Goal: Task Accomplishment & Management: Manage account settings

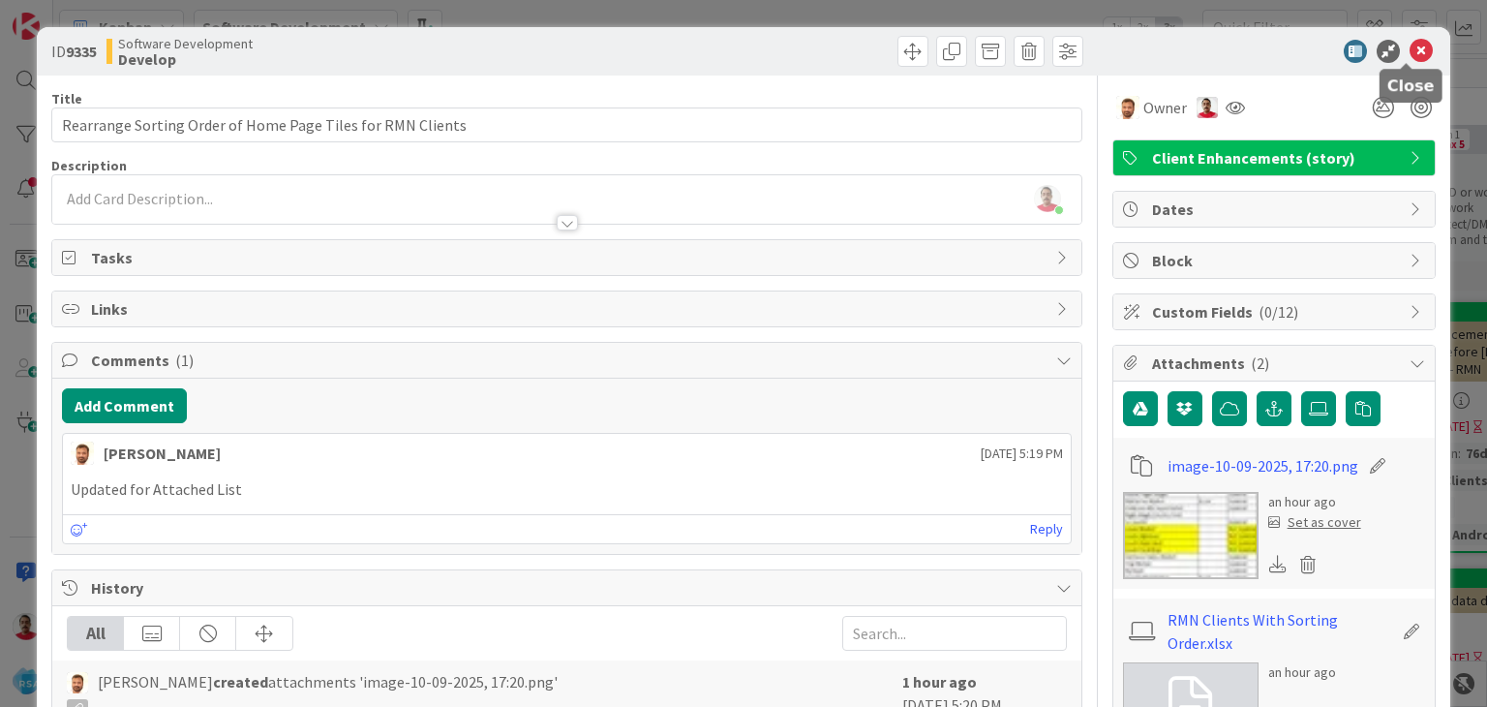
click at [1409, 51] on icon at bounding box center [1420, 51] width 23 height 23
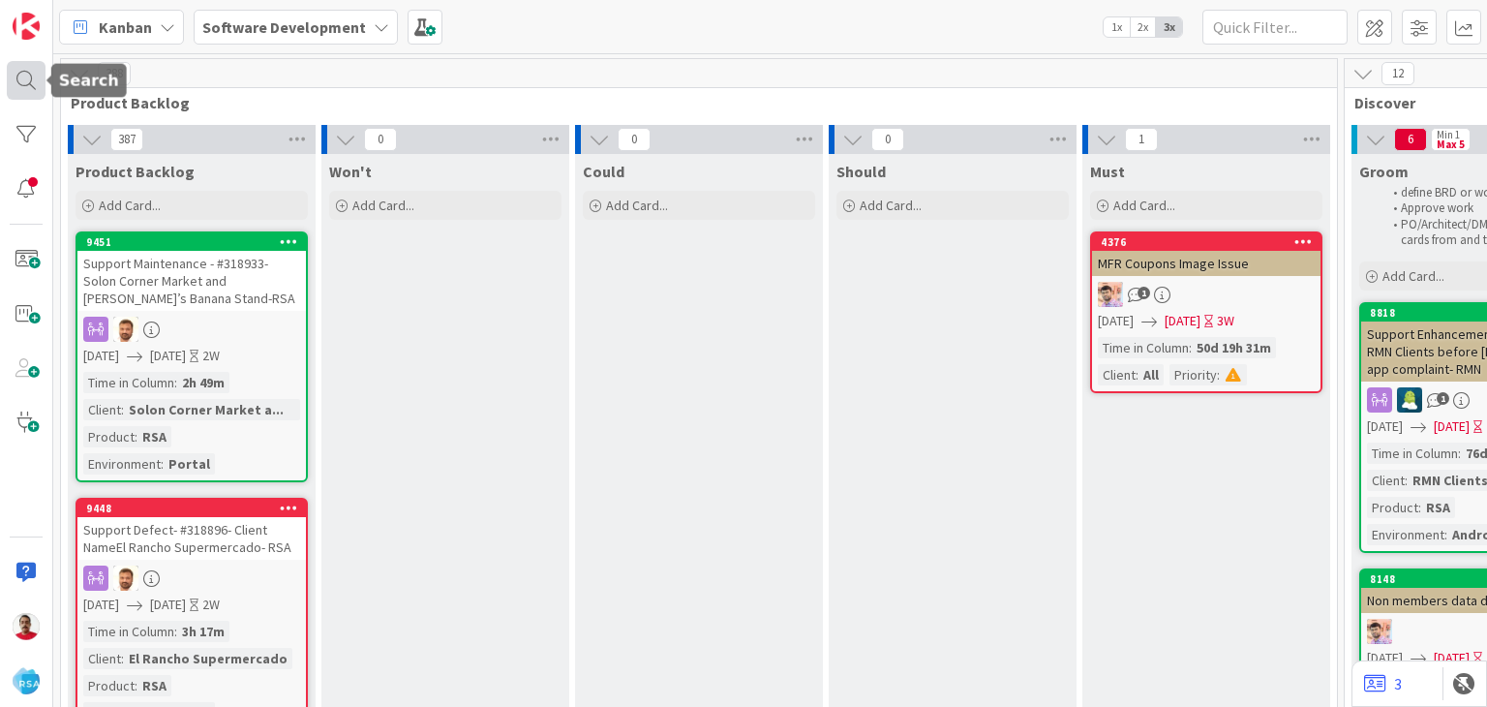
click at [27, 79] on div at bounding box center [26, 80] width 39 height 39
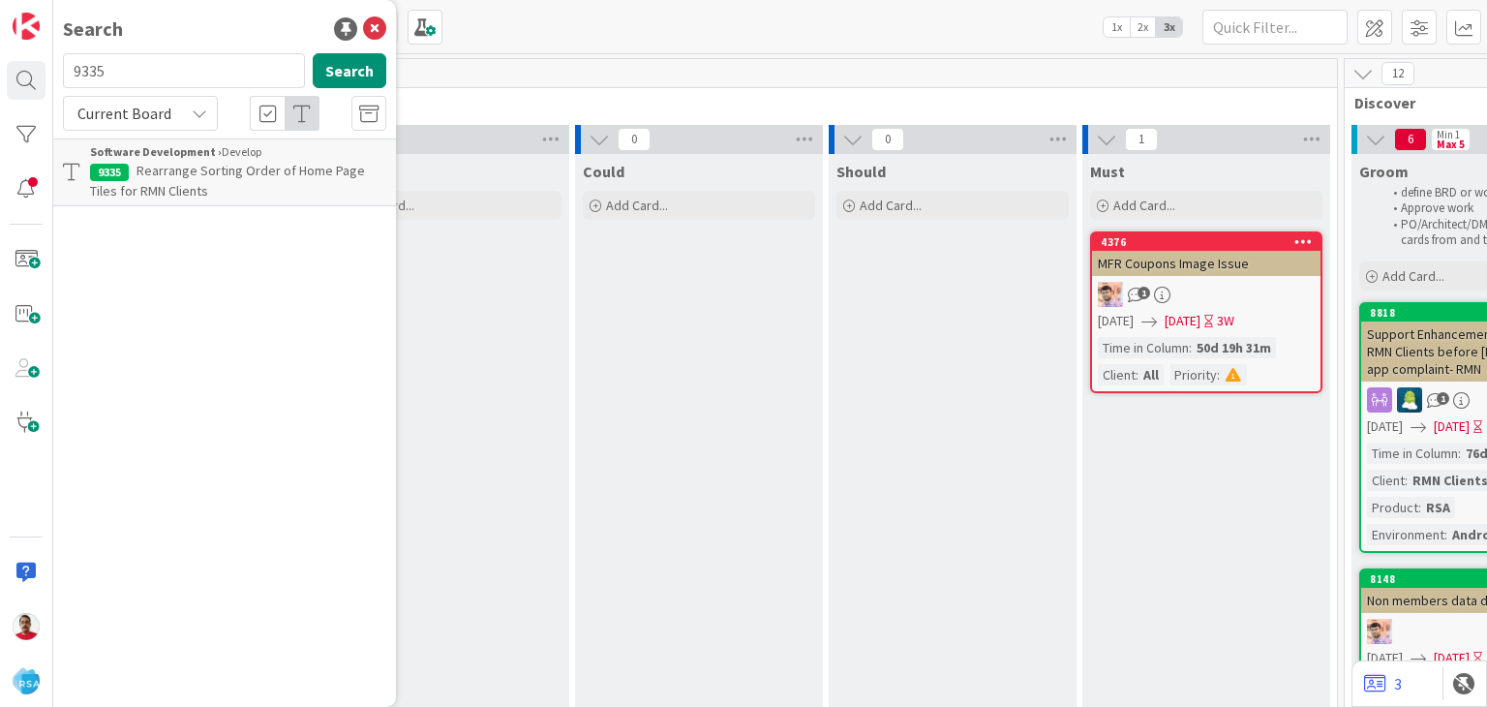
click at [200, 171] on span "Rearrange Sorting Order of Home Page Tiles for RMN Clients" at bounding box center [227, 181] width 275 height 38
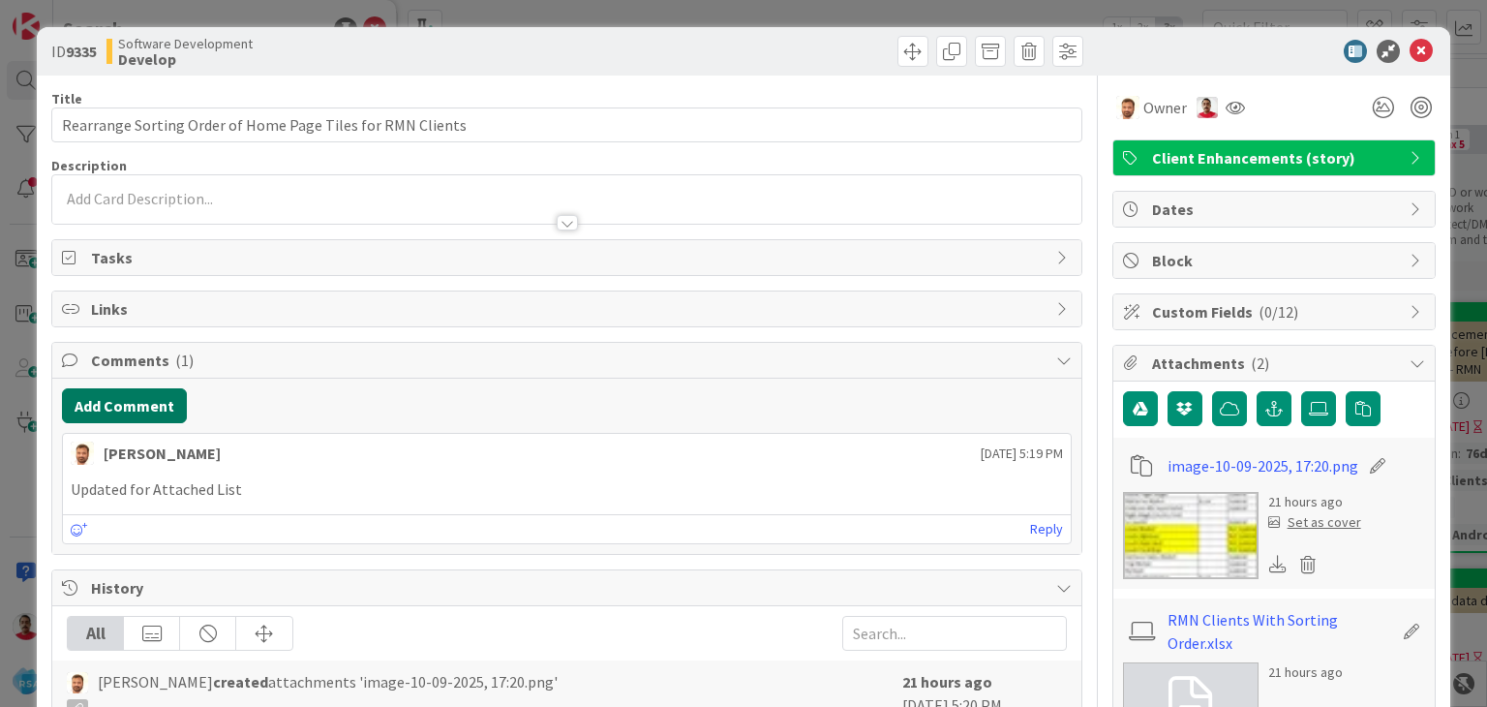
click at [127, 407] on button "Add Comment" at bounding box center [124, 405] width 125 height 35
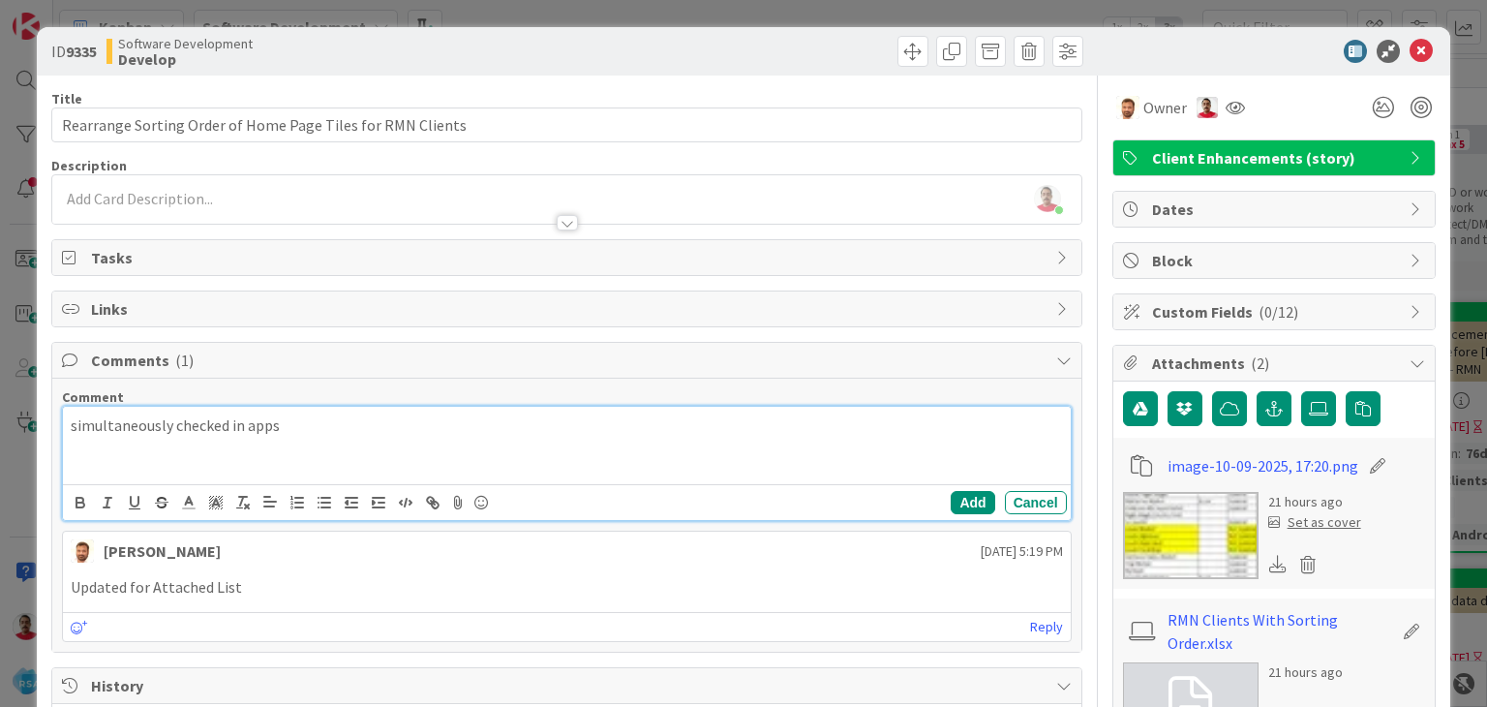
click at [303, 420] on p "simultaneously checked in apps" at bounding box center [566, 425] width 991 height 22
click at [623, 424] on p "simultaneously checked in apps, we are good as per mail requirement sent by val…" at bounding box center [566, 425] width 991 height 22
click at [601, 424] on p "simultaneously checked in apps, we are good as per mail requirement sent by val…" at bounding box center [566, 425] width 991 height 22
drag, startPoint x: 616, startPoint y: 424, endPoint x: 747, endPoint y: 458, distance: 135.9
click at [747, 458] on div "simultaneously checked in apps, we are good as per mail requirement sent by Val…" at bounding box center [566, 445] width 1007 height 77
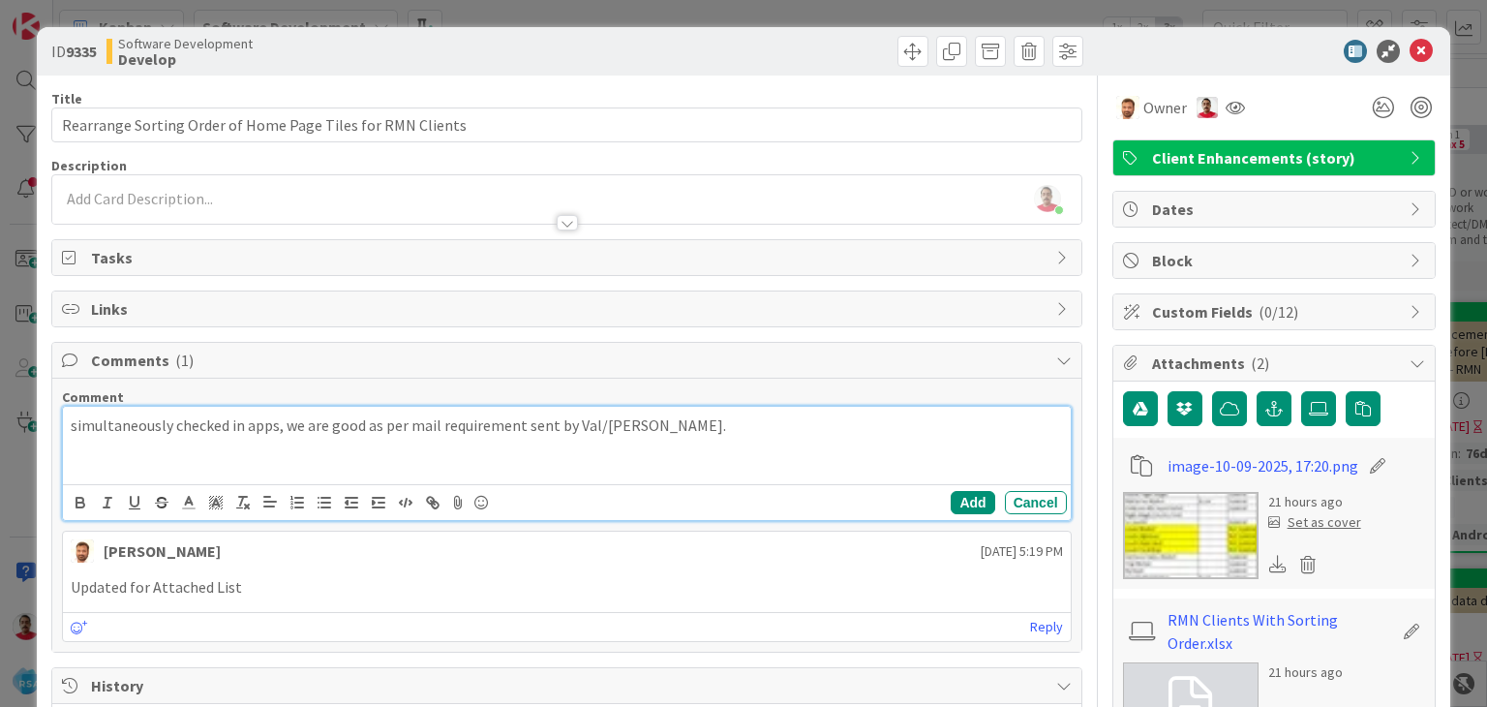
click at [358, 424] on p "simultaneously checked in apps, we are good as per mail requirement sent by Val…" at bounding box center [566, 425] width 991 height 22
click at [359, 423] on p "simultaneously checked in apps, we have set order as per mail requirement sent …" at bounding box center [566, 425] width 991 height 22
click at [955, 500] on button "Add" at bounding box center [973, 502] width 44 height 23
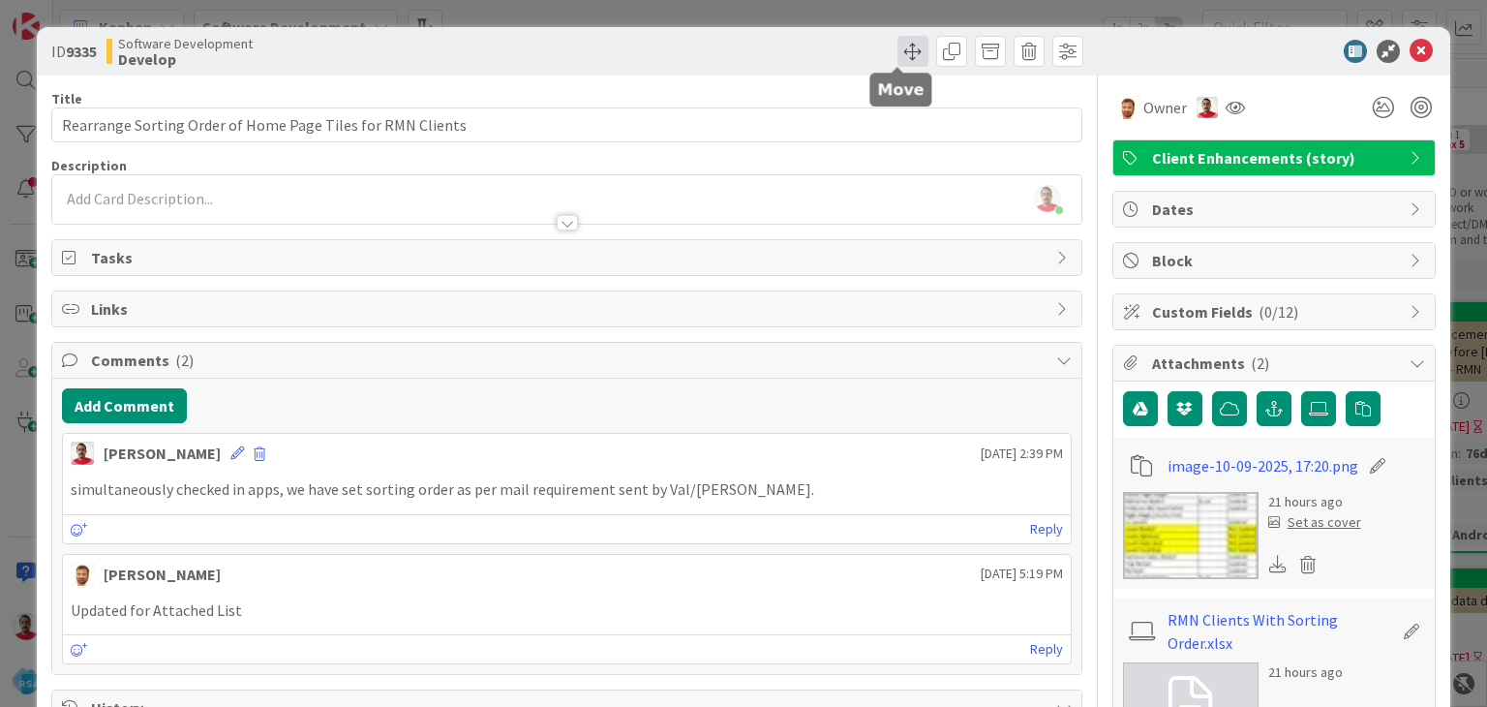
click at [900, 49] on span at bounding box center [912, 51] width 31 height 31
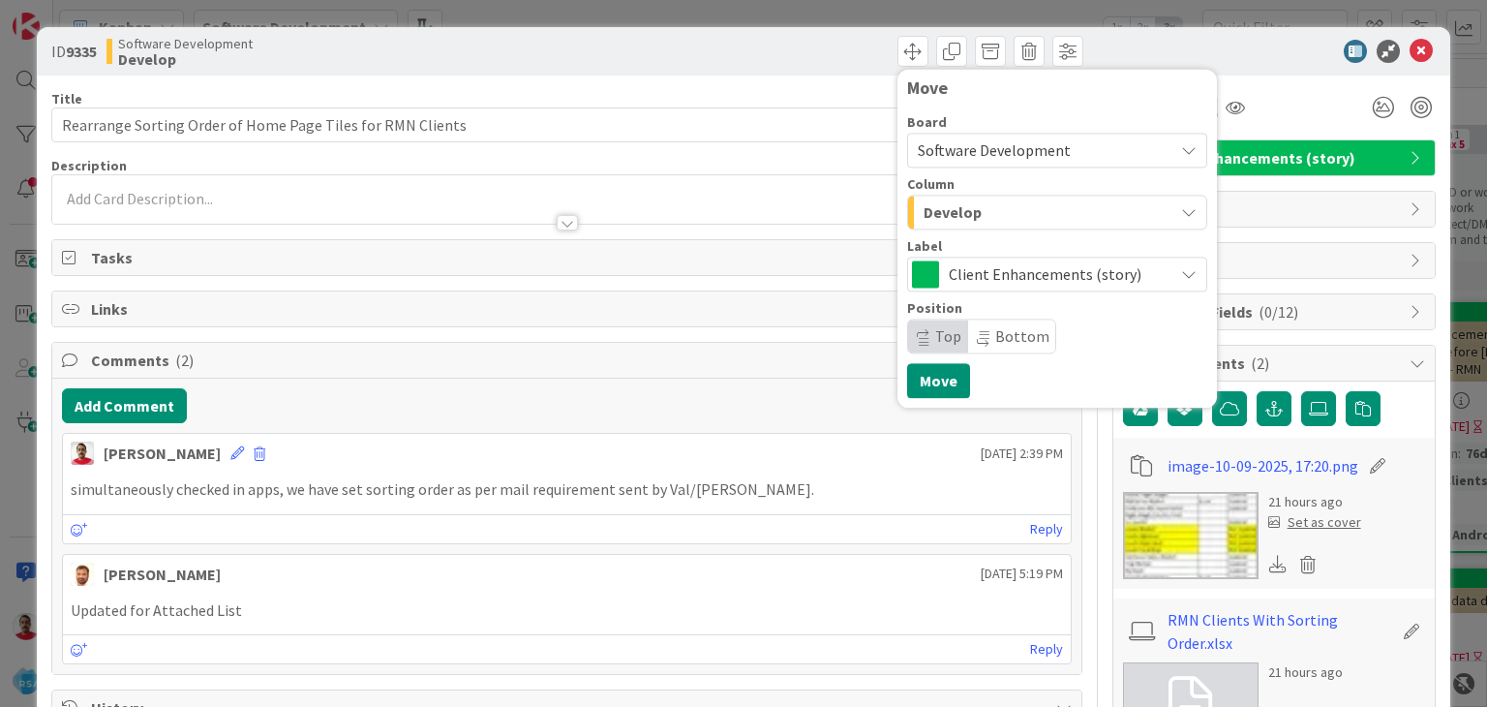
click at [969, 213] on div "Develop" at bounding box center [1046, 211] width 255 height 31
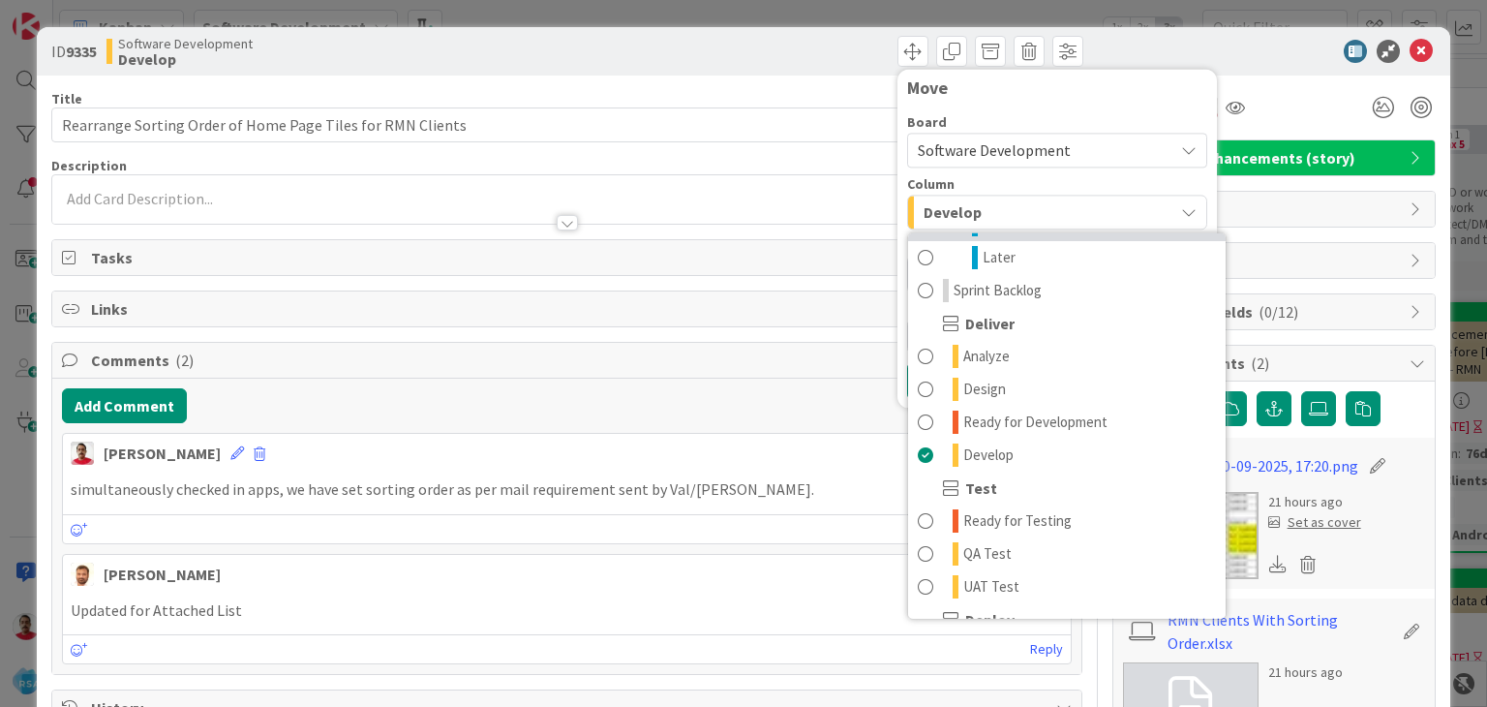
scroll to position [387, 0]
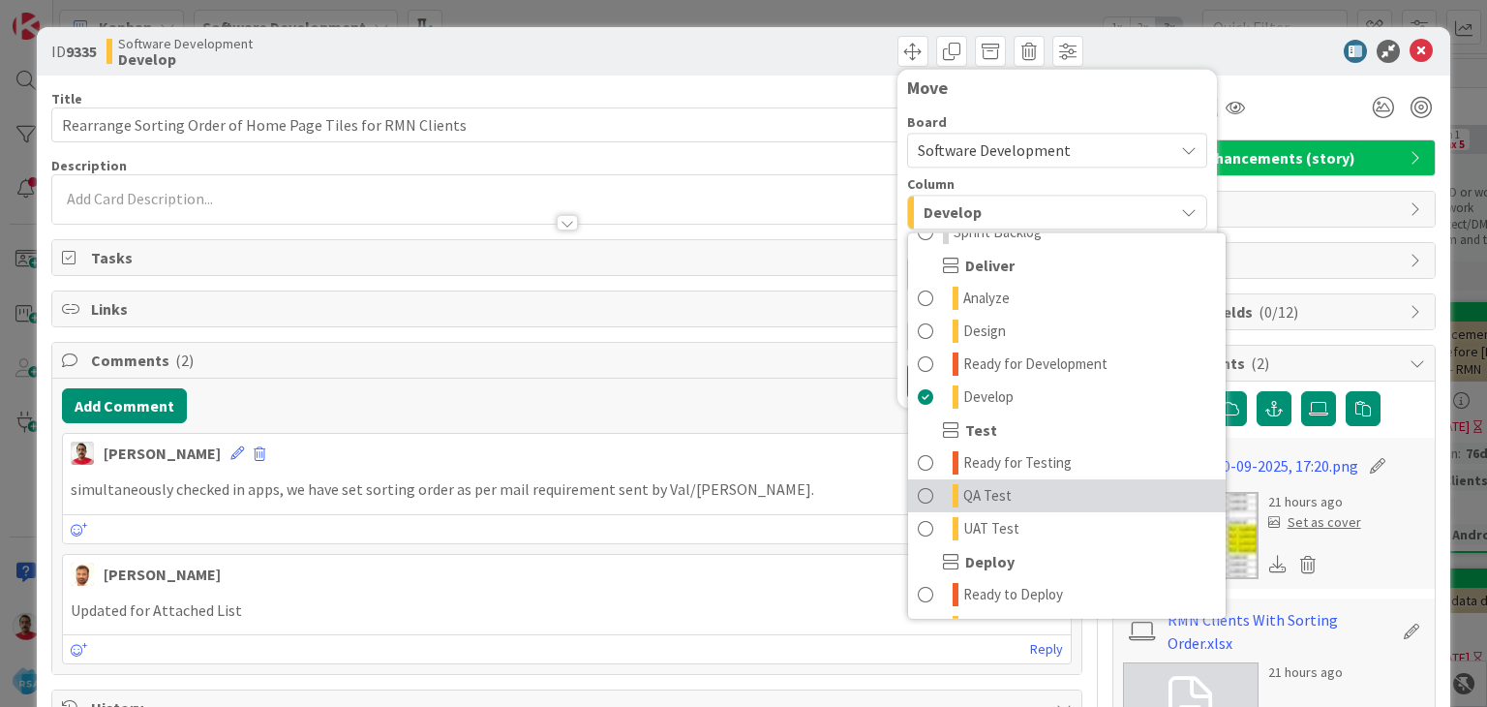
click at [976, 500] on span "QA Test" at bounding box center [987, 495] width 48 height 23
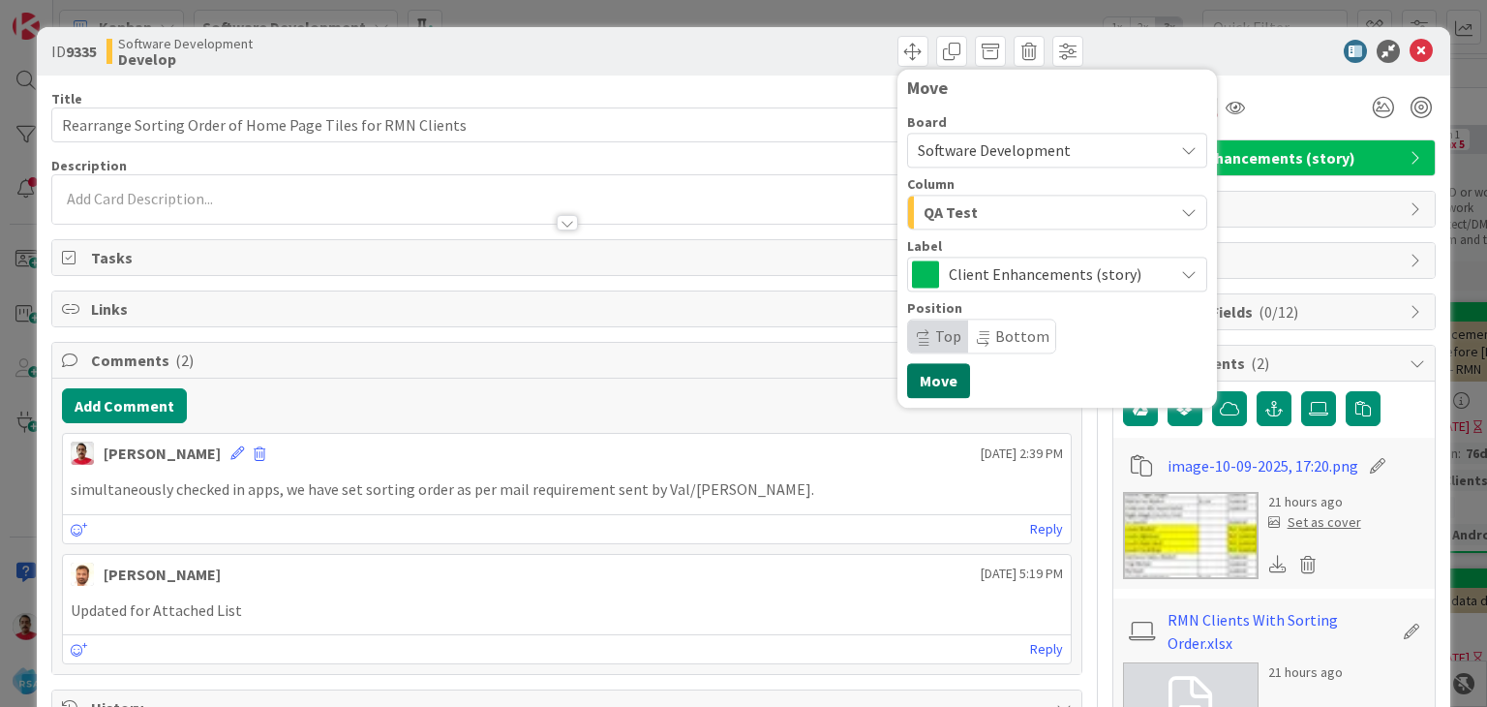
click at [921, 381] on button "Move" at bounding box center [938, 380] width 63 height 35
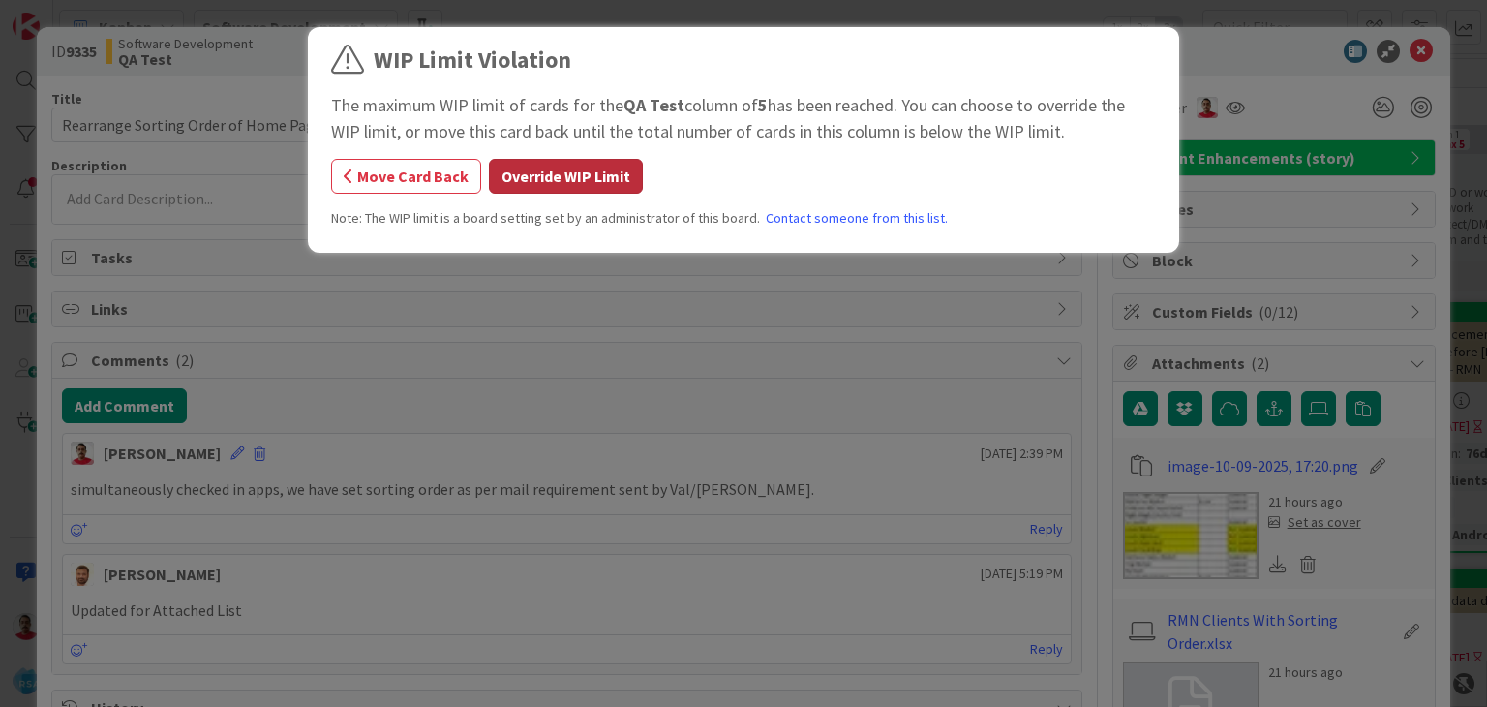
click at [600, 175] on button "Override WIP Limit" at bounding box center [566, 176] width 154 height 35
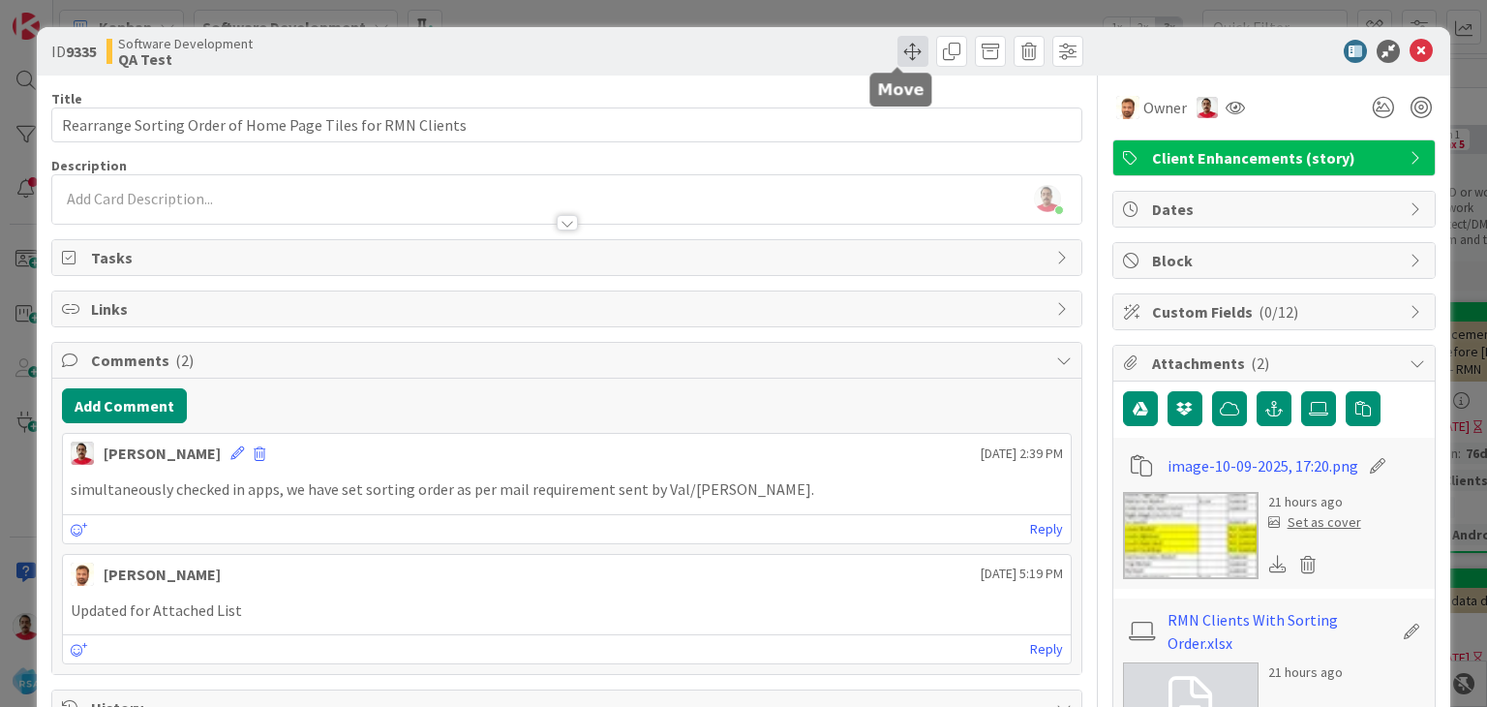
click at [897, 57] on span at bounding box center [912, 51] width 31 height 31
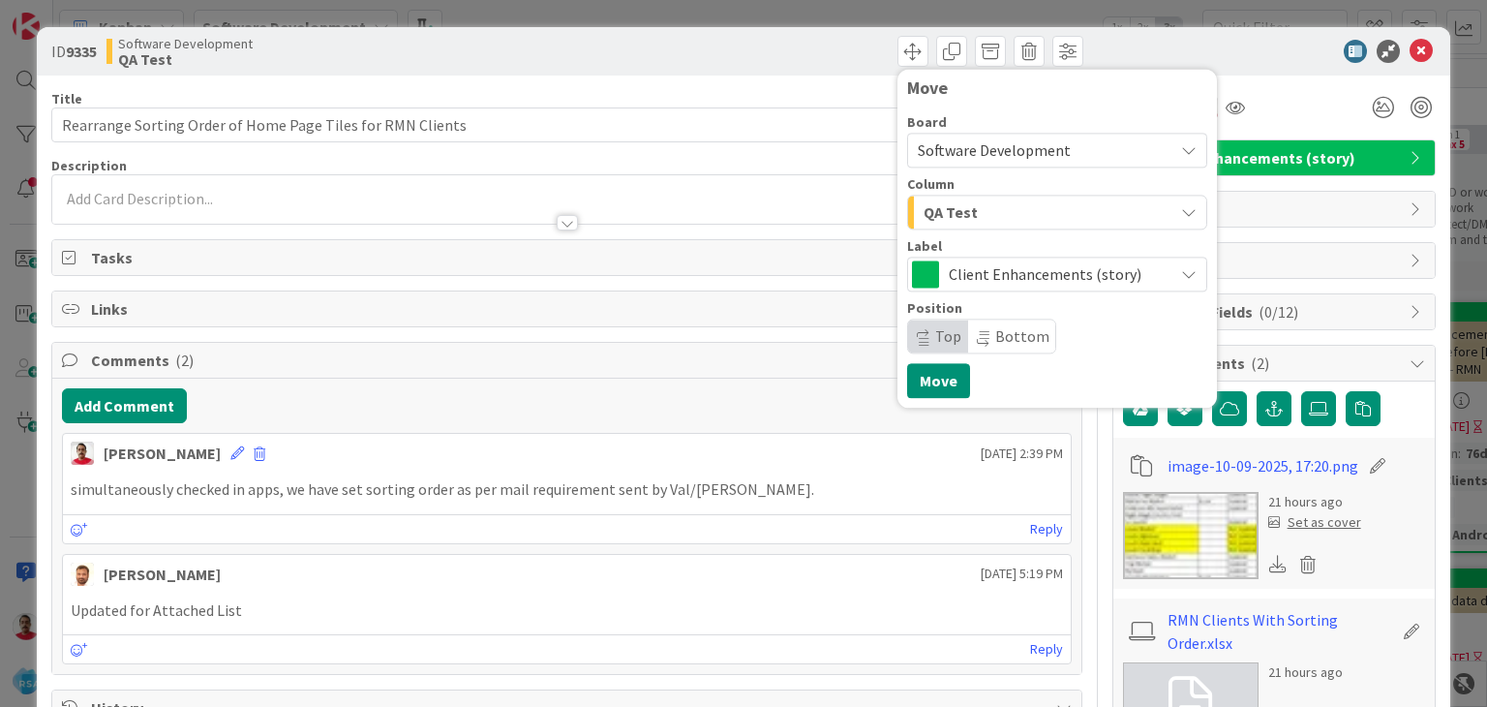
click at [983, 206] on div "QA Test" at bounding box center [1046, 211] width 255 height 31
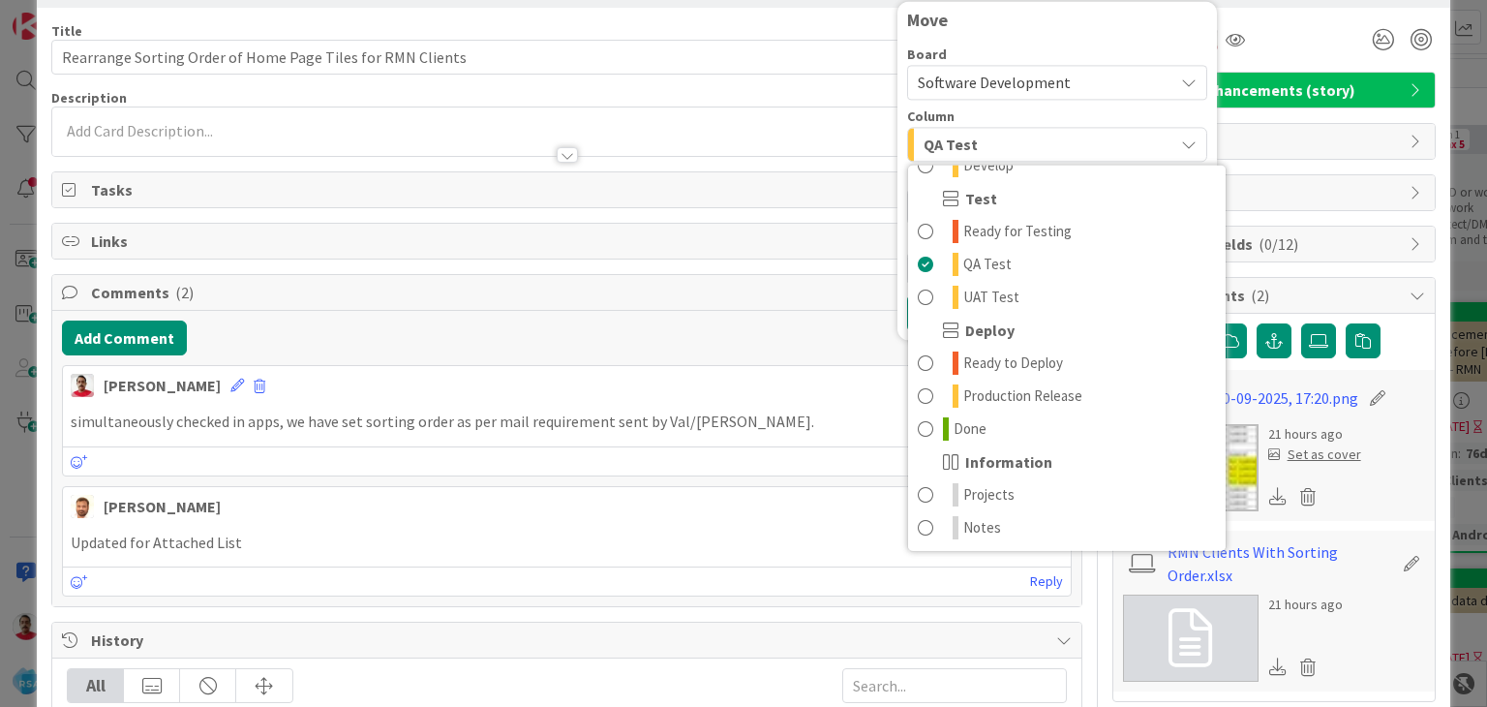
scroll to position [97, 0]
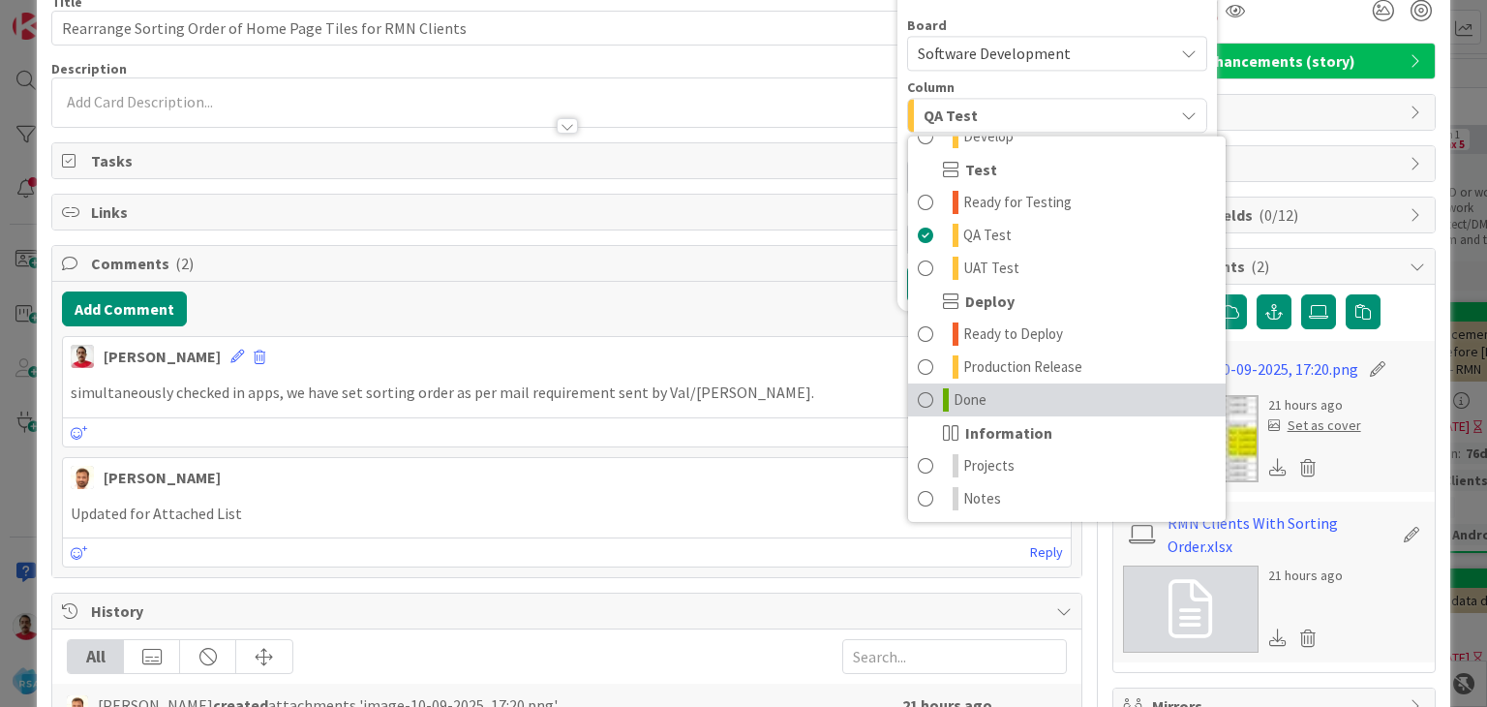
click at [956, 392] on span "Done" at bounding box center [969, 399] width 33 height 23
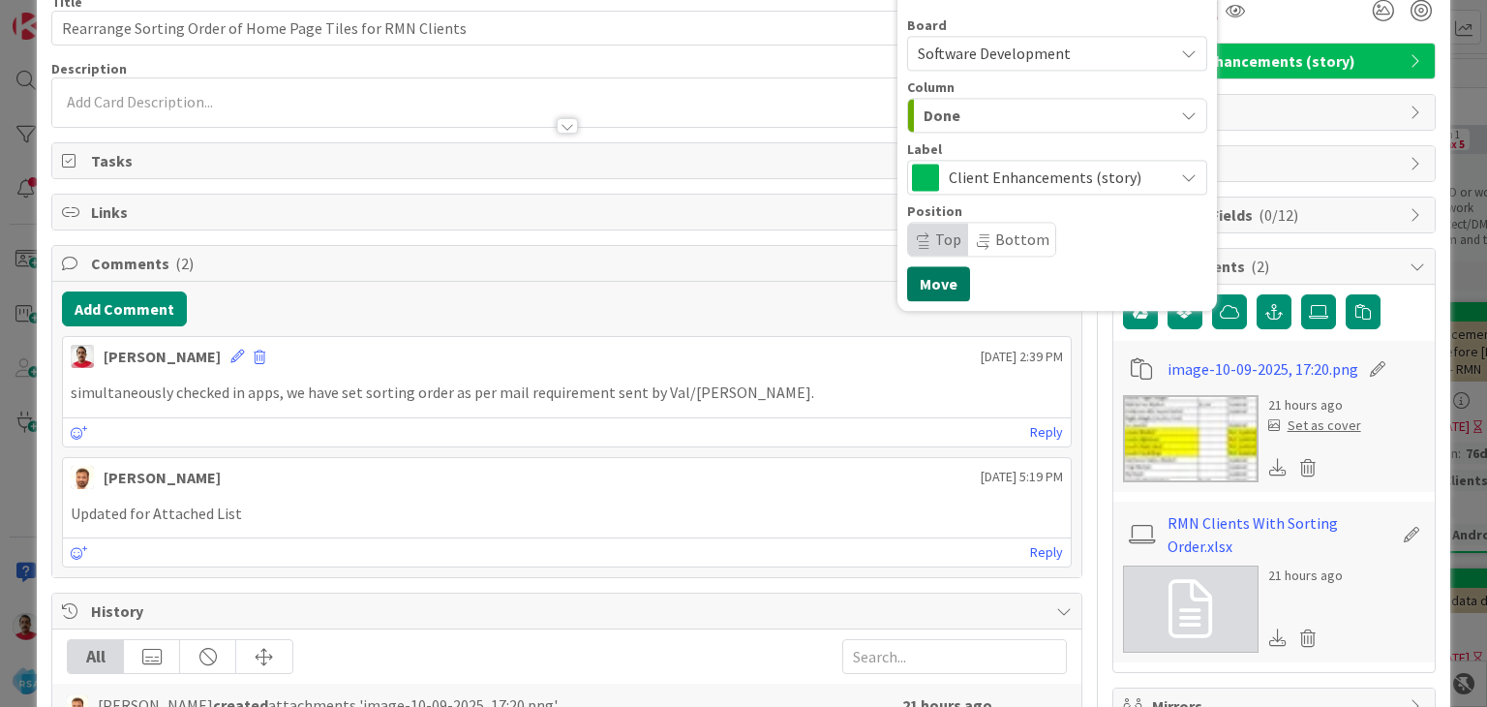
click at [927, 285] on button "Move" at bounding box center [938, 283] width 63 height 35
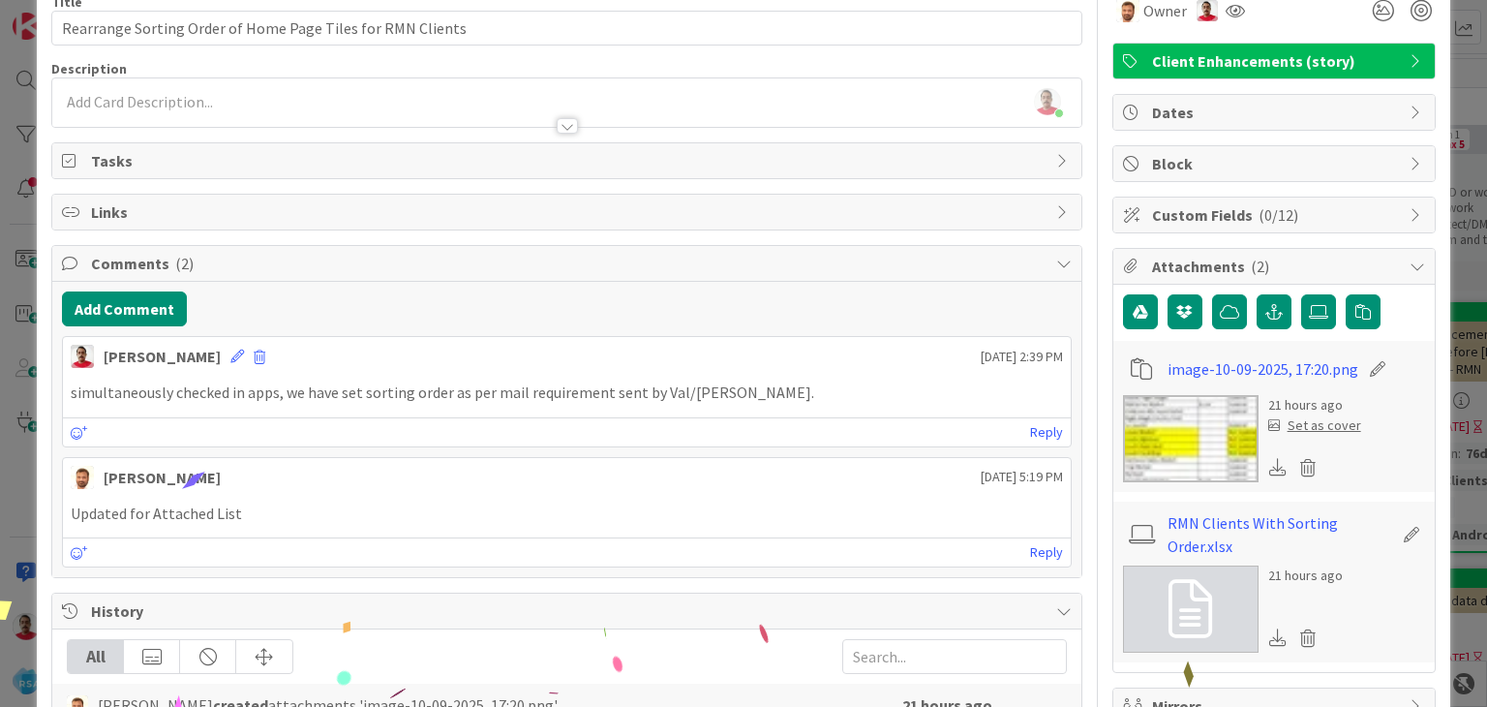
scroll to position [0, 0]
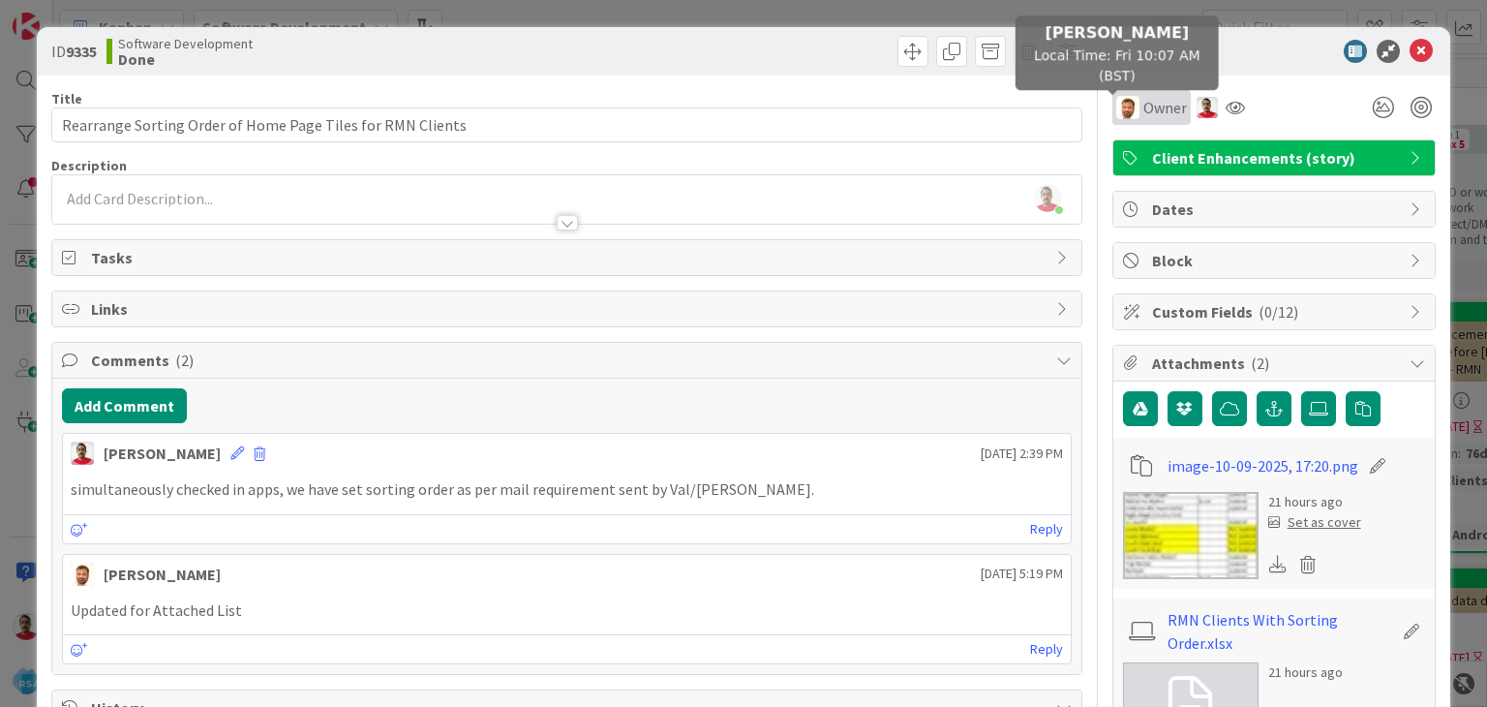
click at [1120, 113] on img at bounding box center [1127, 107] width 23 height 23
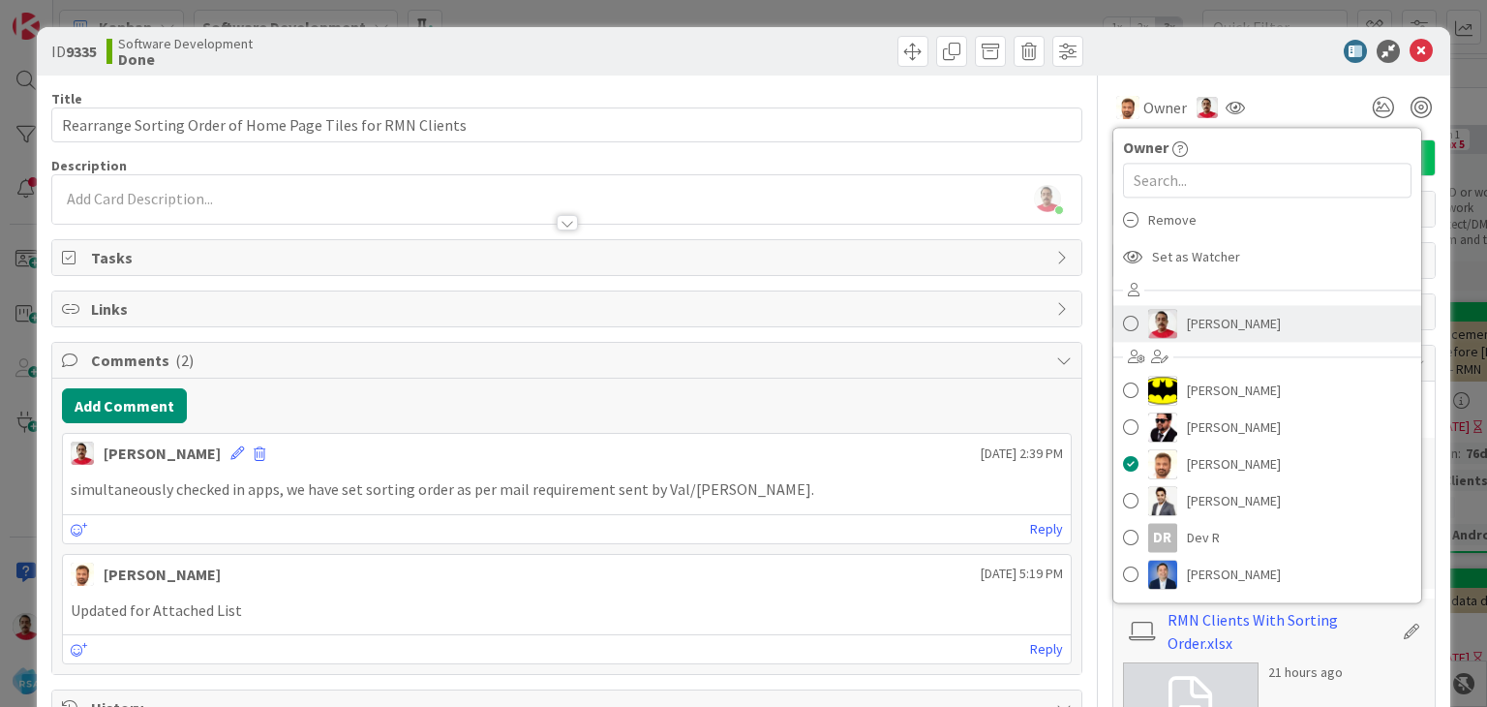
click at [1123, 324] on span at bounding box center [1130, 323] width 15 height 29
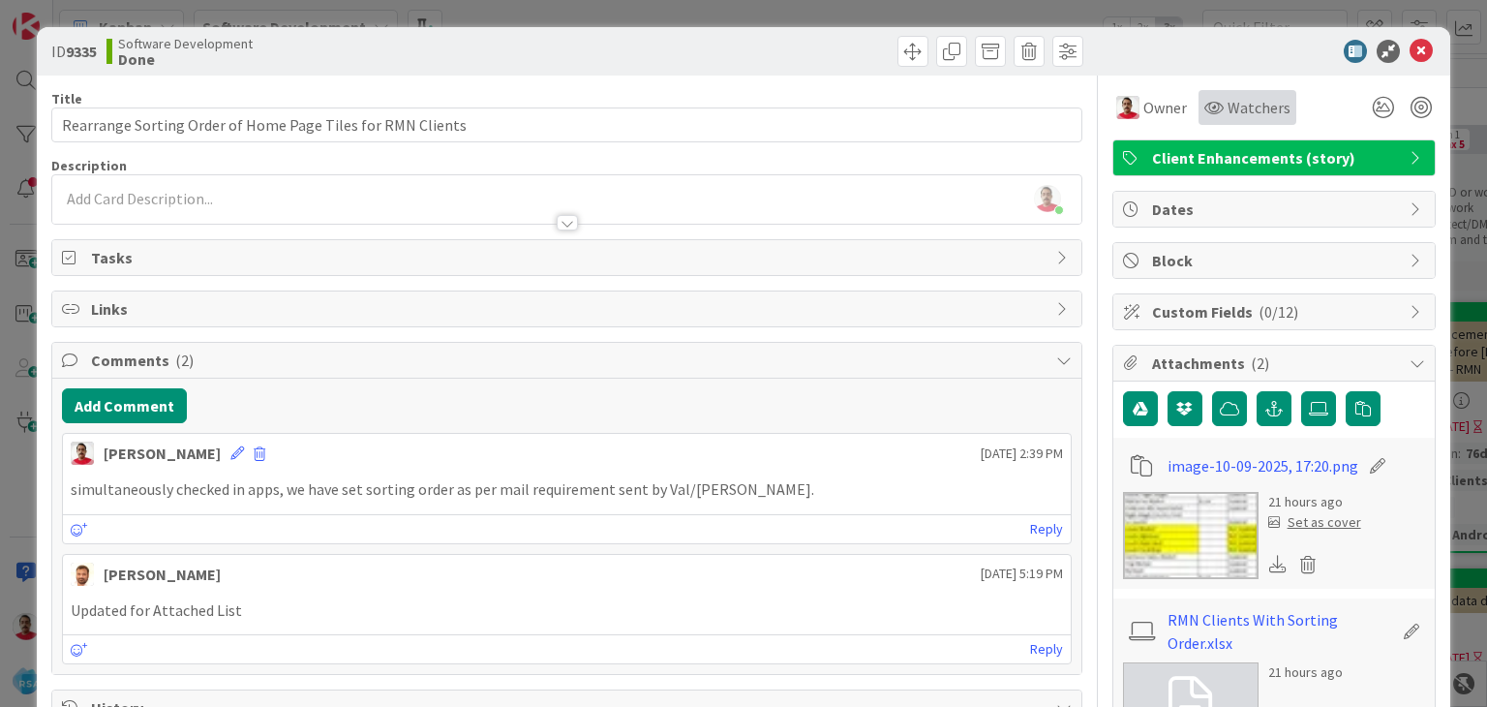
click at [1204, 104] on icon at bounding box center [1213, 107] width 19 height 15
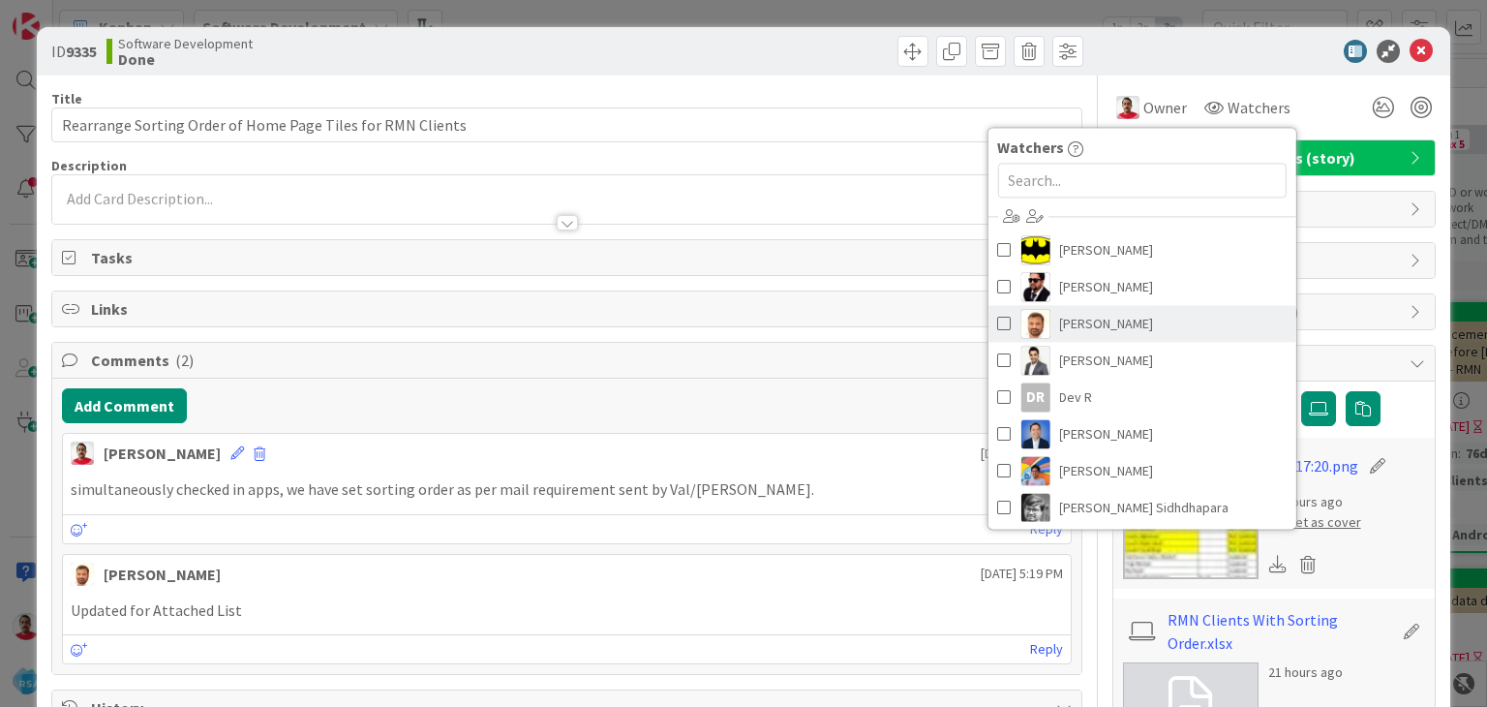
click at [1059, 332] on span "[PERSON_NAME]" at bounding box center [1106, 323] width 94 height 29
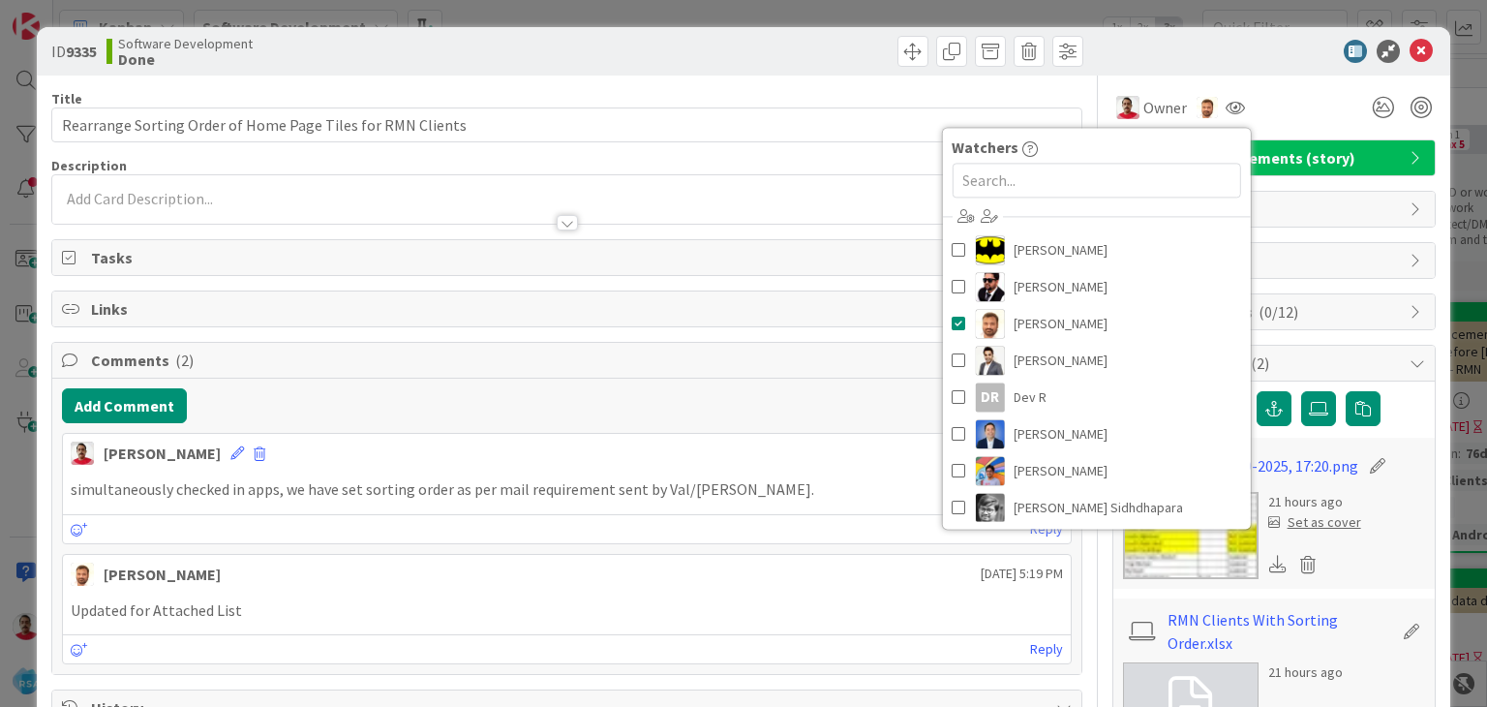
click at [1278, 82] on div "Owner Owner Remove Set as Watcher [PERSON_NAME] [PERSON_NAME] [PERSON_NAME] [PE…" at bounding box center [1273, 99] width 323 height 49
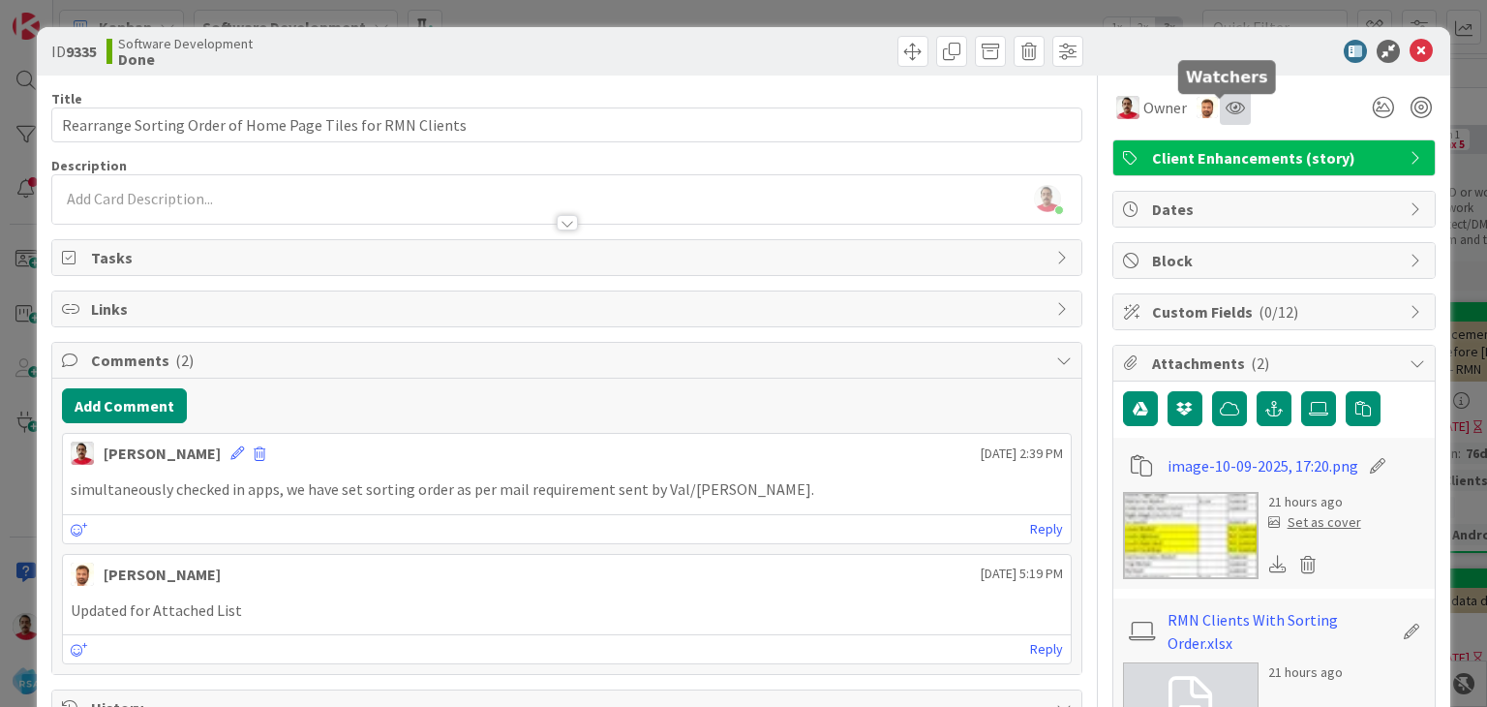
click at [1225, 106] on icon at bounding box center [1234, 107] width 19 height 15
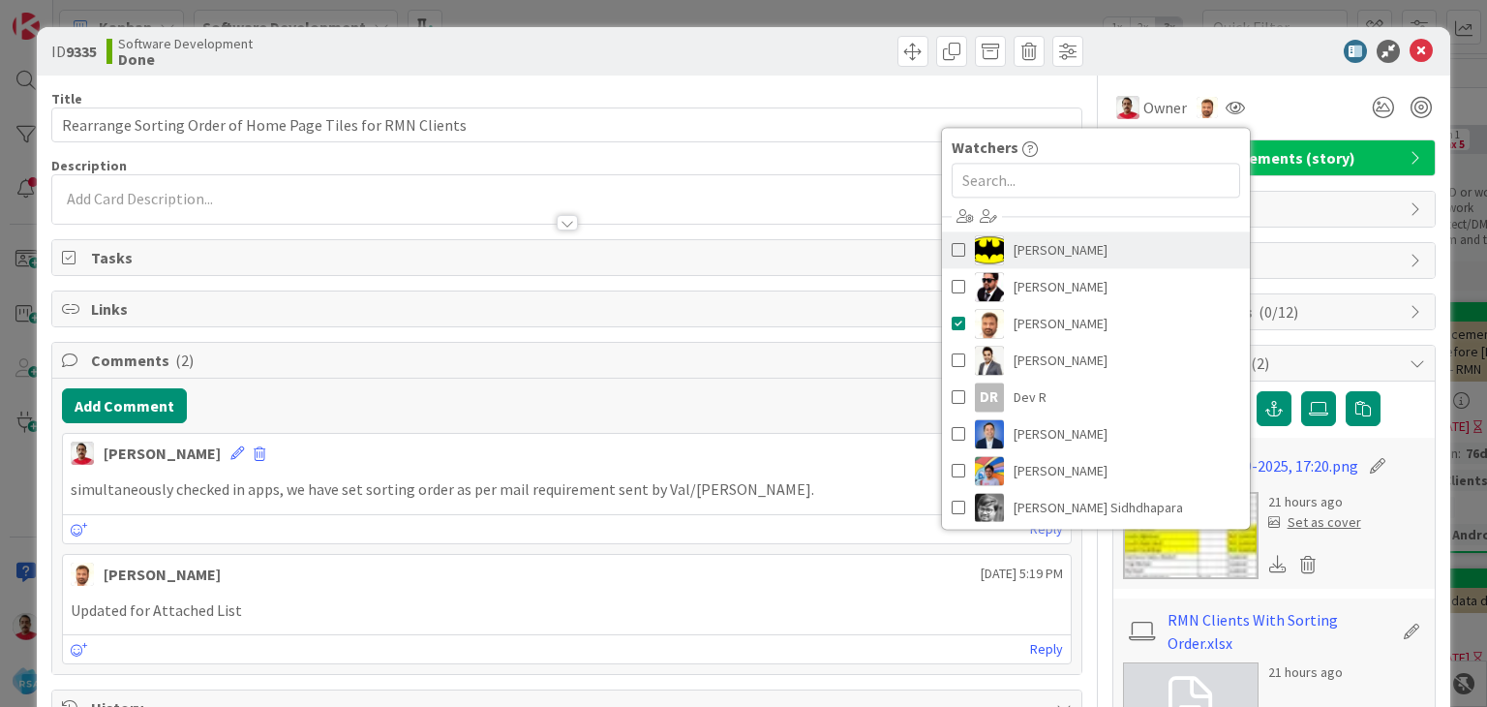
click at [1057, 258] on span "[PERSON_NAME]" at bounding box center [1060, 249] width 94 height 29
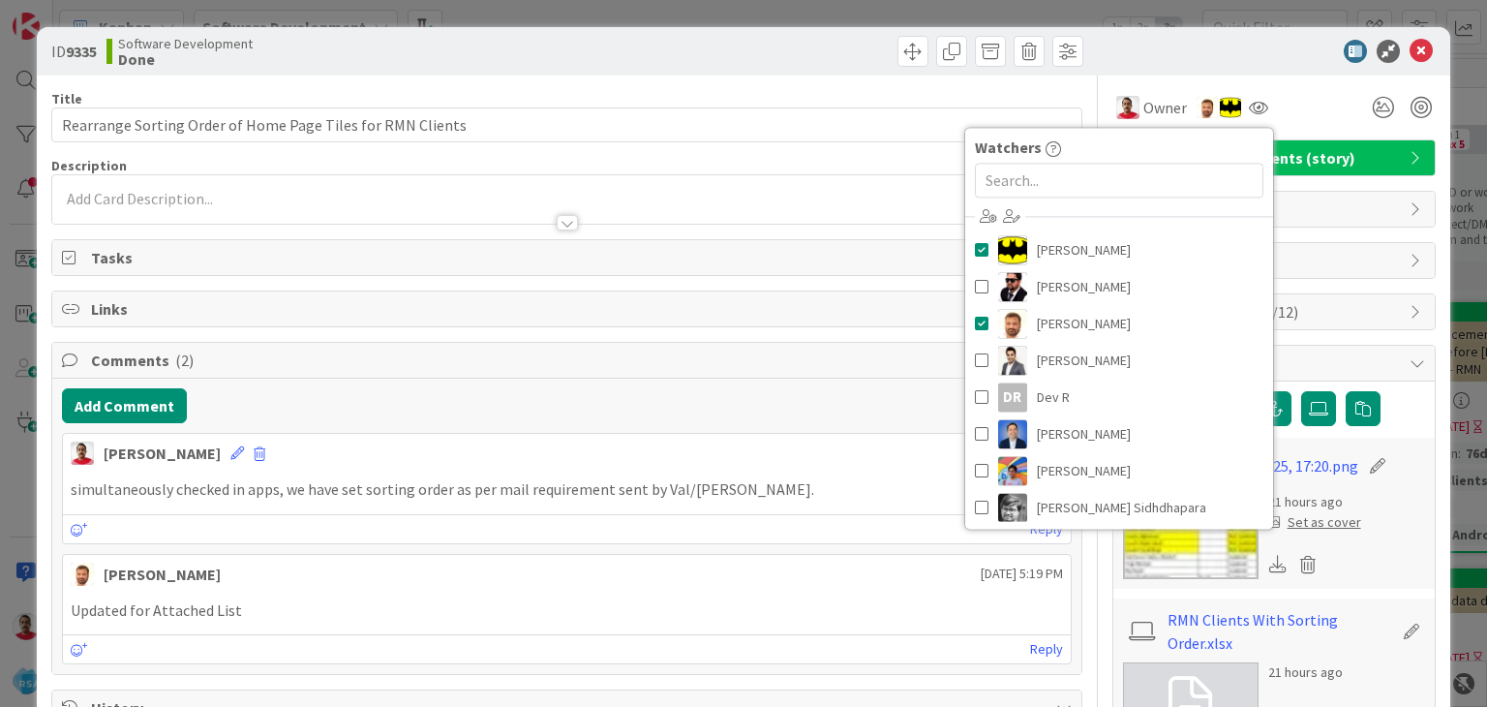
click at [1315, 118] on div "Owner Owner Remove Set as Watcher [PERSON_NAME] [PERSON_NAME] [PERSON_NAME] [PE…" at bounding box center [1273, 107] width 323 height 35
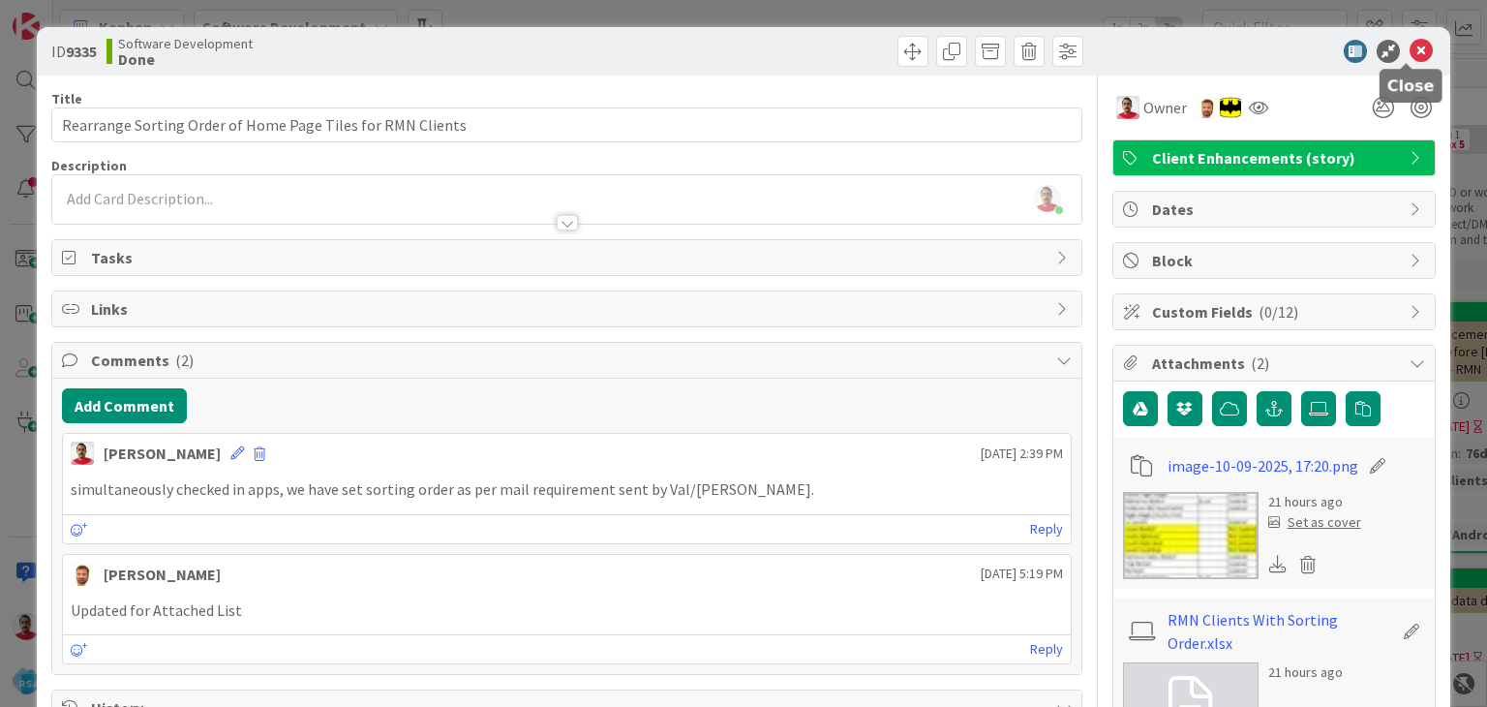
click at [1409, 54] on icon at bounding box center [1420, 51] width 23 height 23
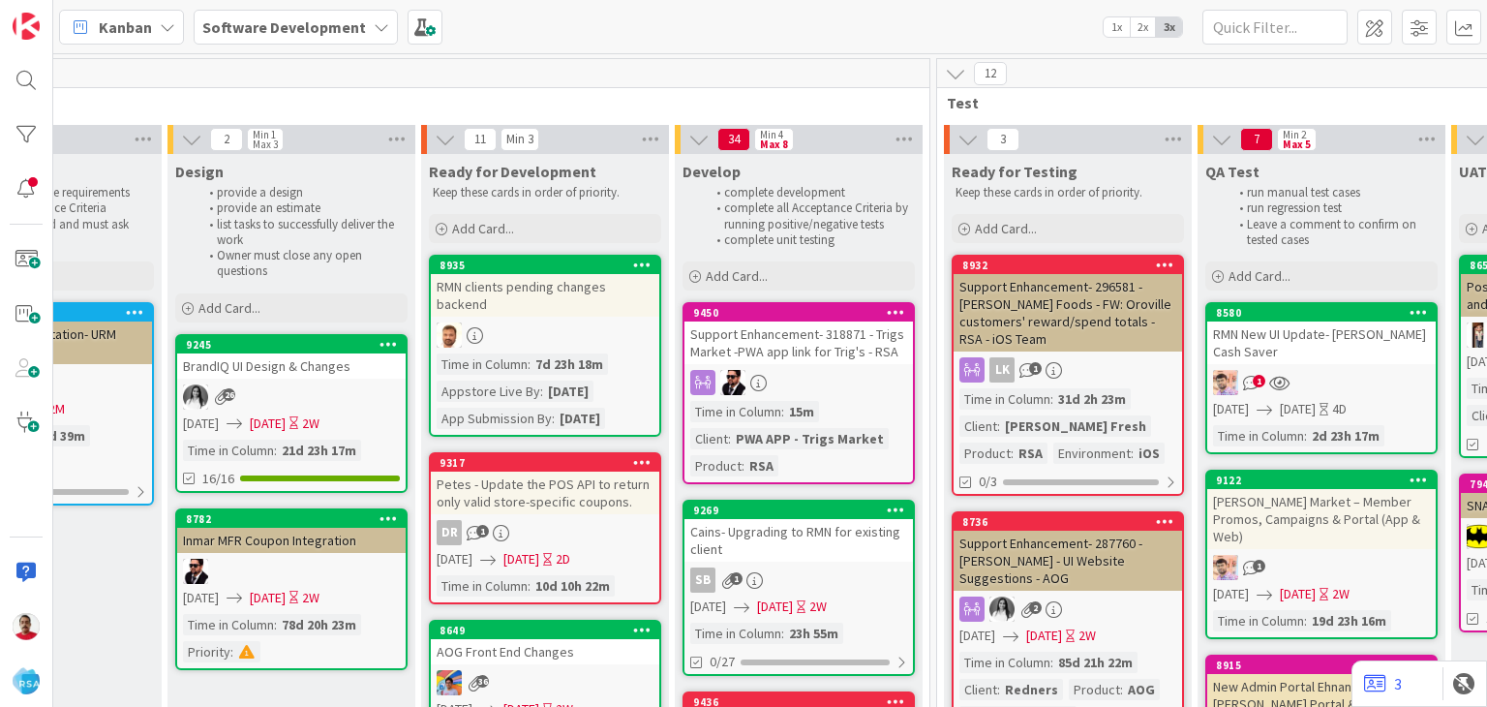
scroll to position [0, 2271]
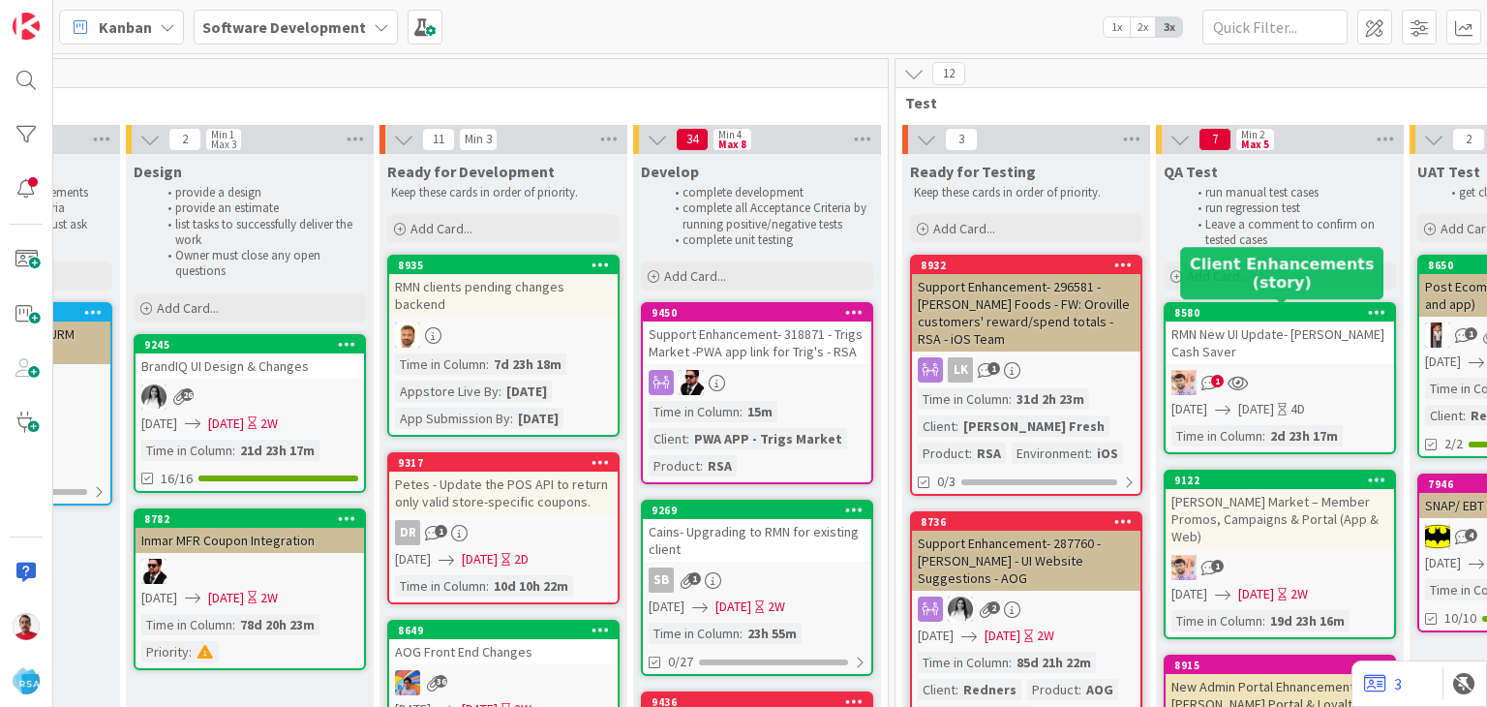
click at [1243, 312] on div "8580" at bounding box center [1284, 313] width 220 height 14
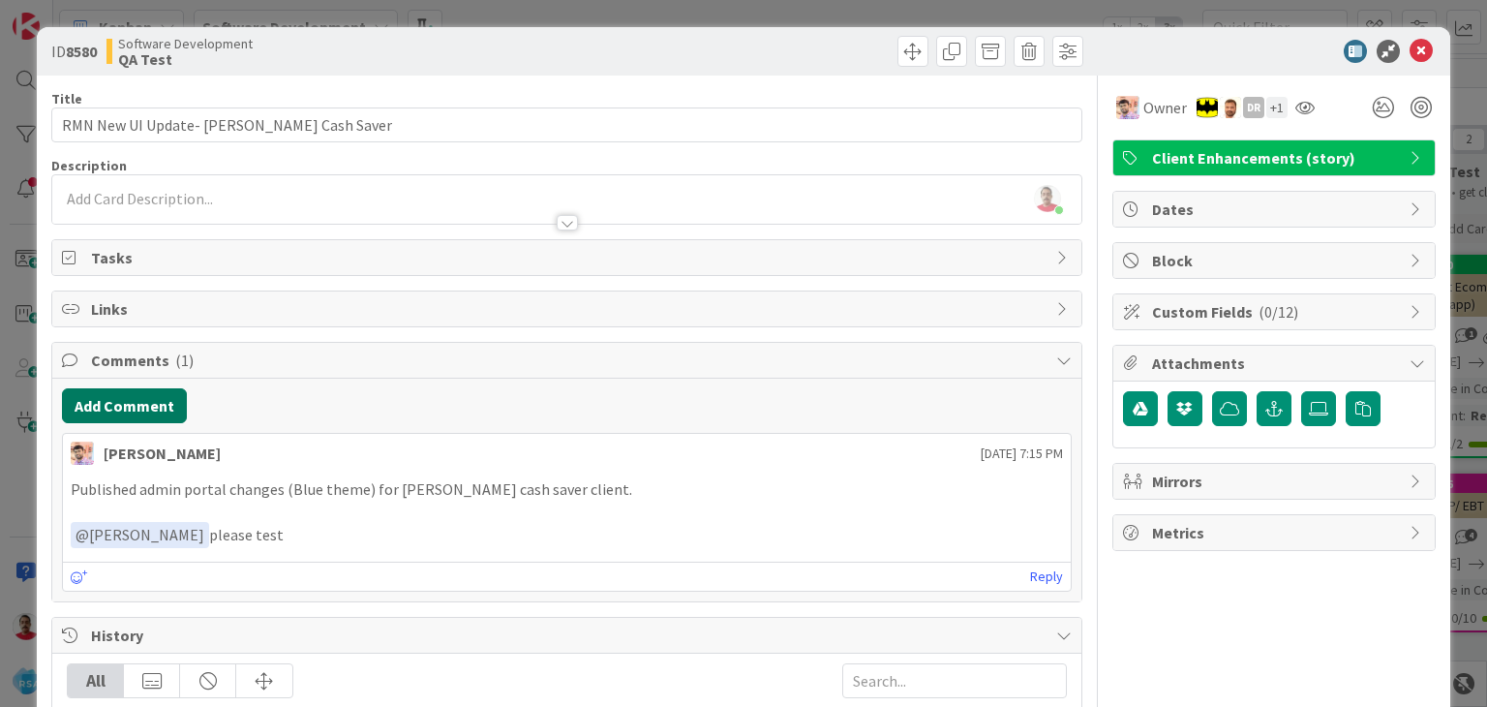
click at [123, 404] on button "Add Comment" at bounding box center [124, 405] width 125 height 35
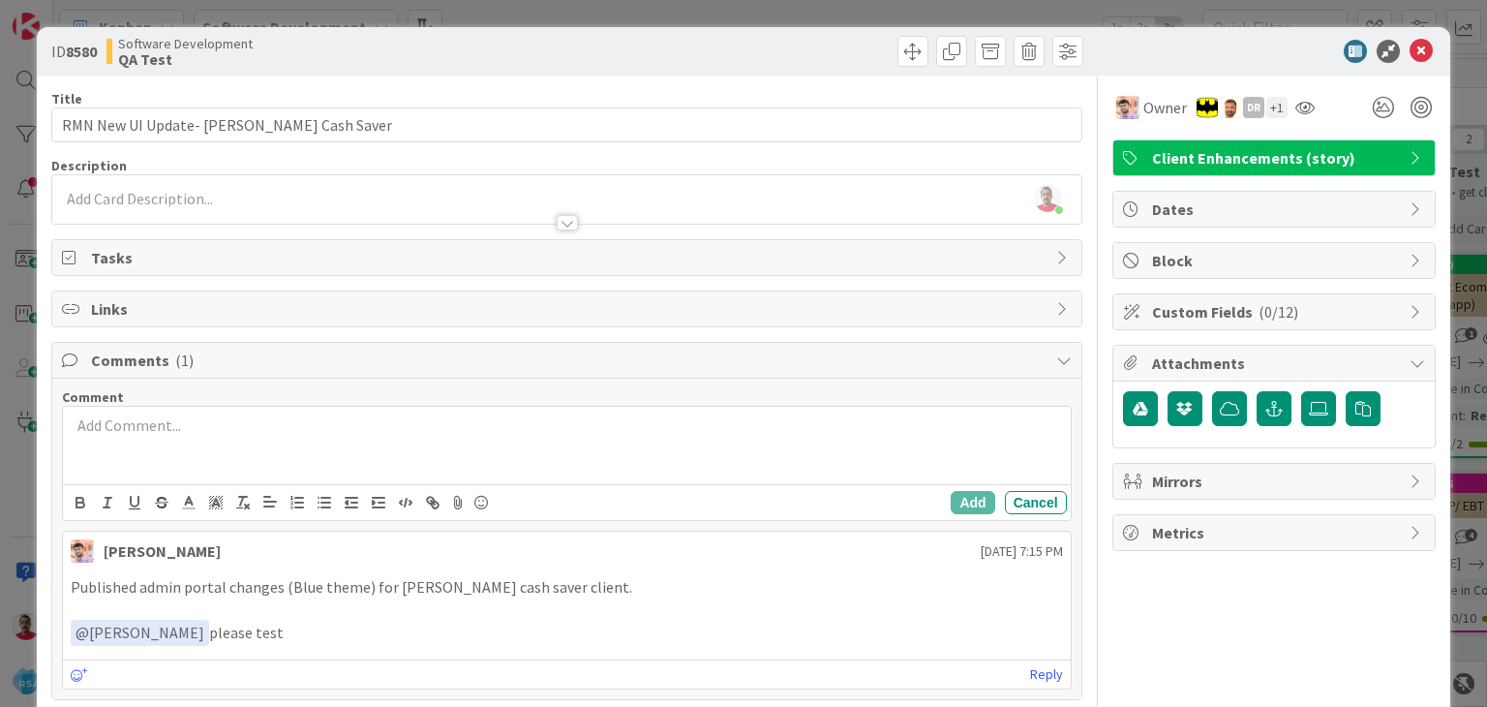
click at [149, 440] on div at bounding box center [566, 445] width 1007 height 77
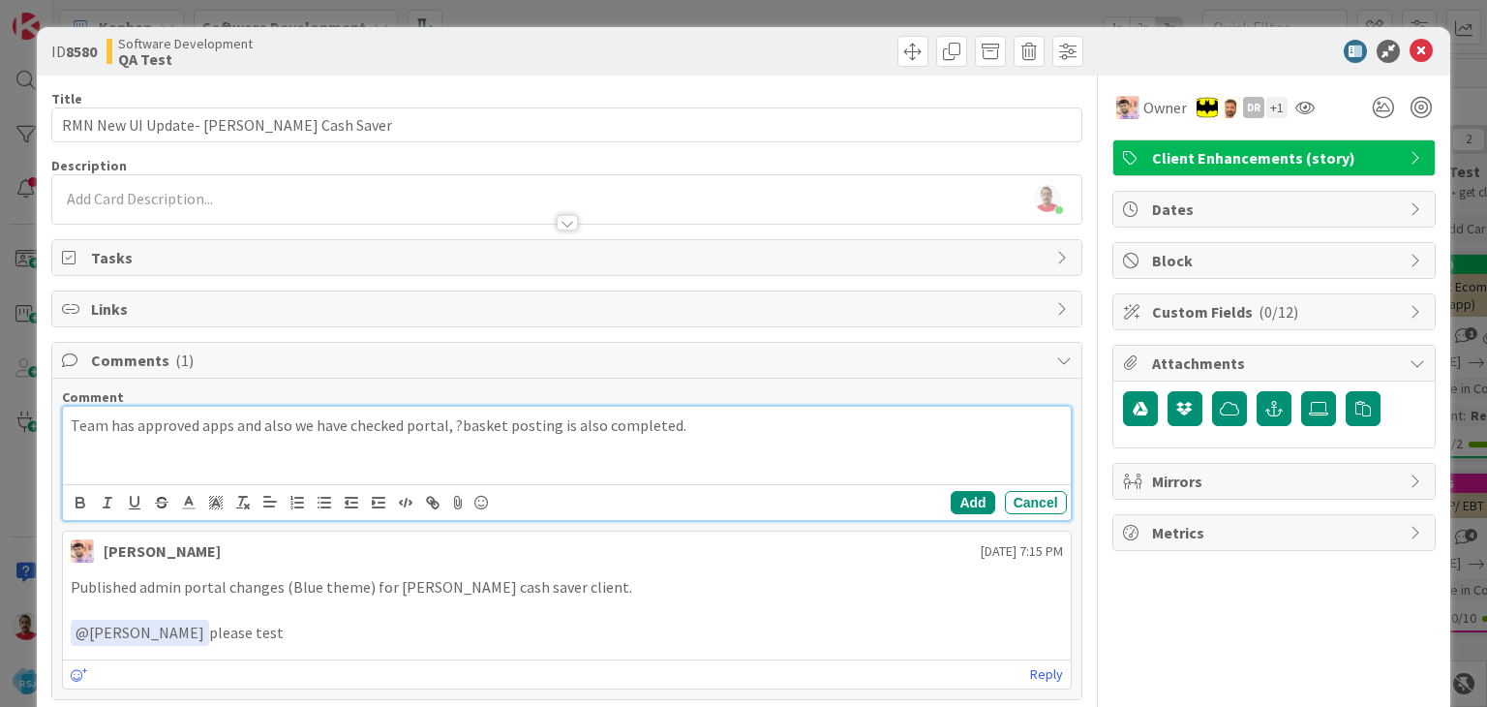
click at [457, 423] on p "Team has approved apps and also we have checked portal, ?basket posting is also…" at bounding box center [566, 425] width 991 height 22
click at [407, 419] on p "Team has approved apps and also we have checked portal, Blue portal basket post…" at bounding box center [566, 425] width 991 height 22
click at [953, 500] on button "Add" at bounding box center [973, 502] width 44 height 23
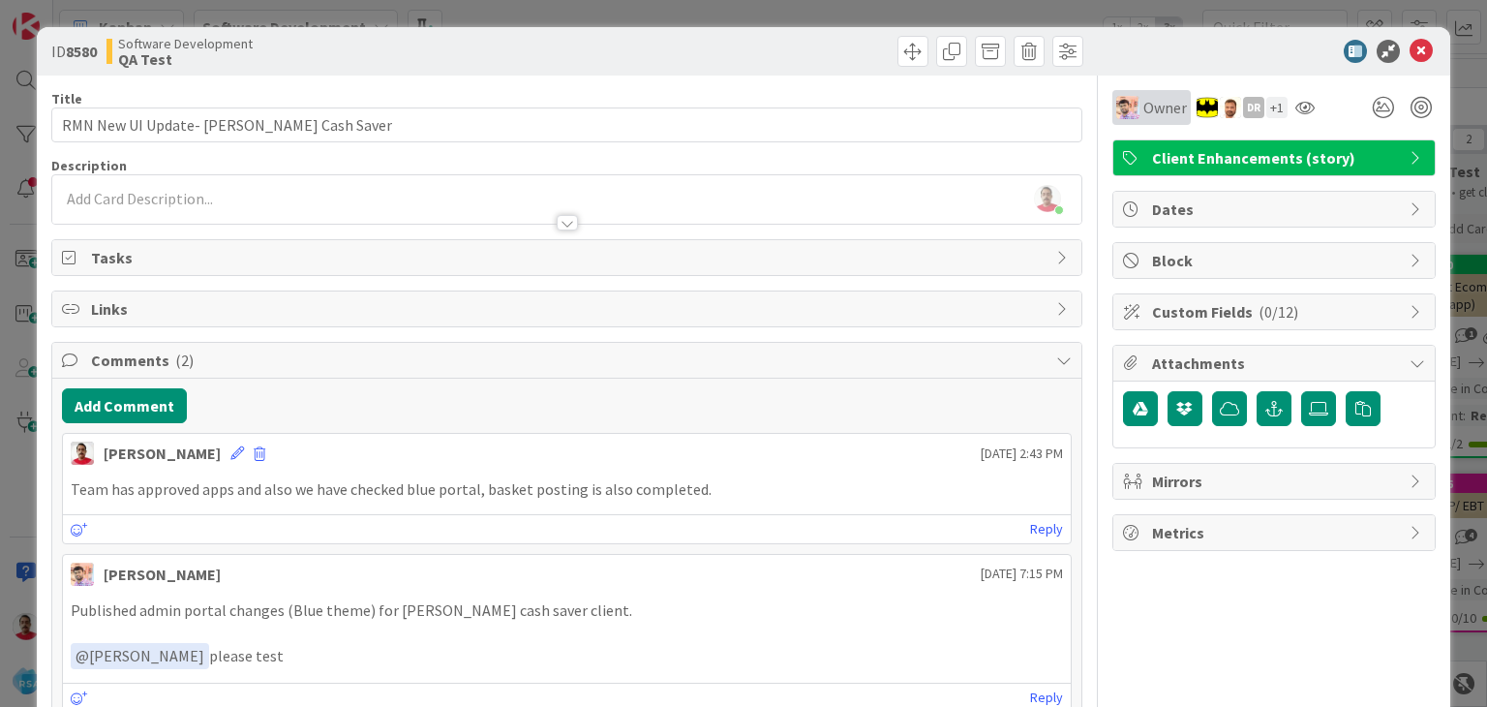
click at [1127, 110] on div "Owner" at bounding box center [1151, 107] width 71 height 23
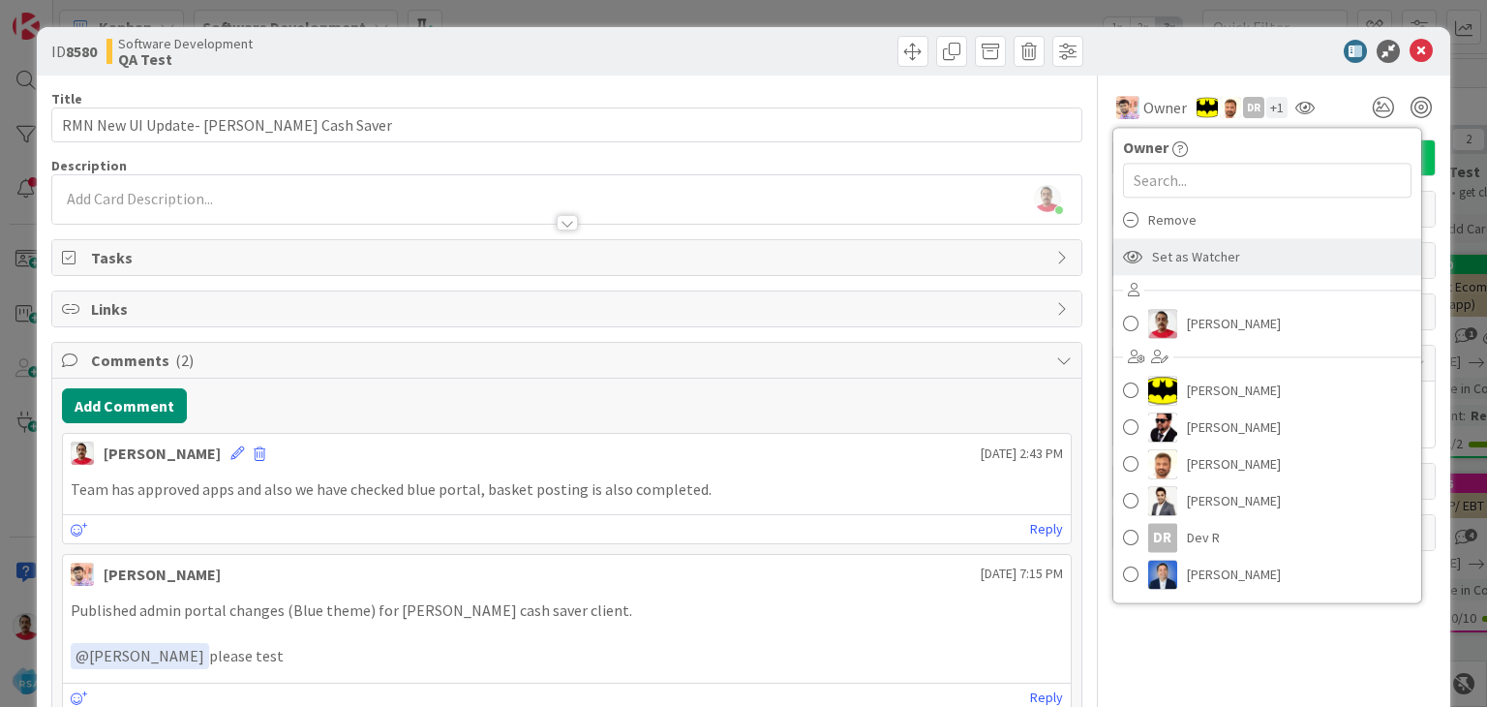
click at [1155, 253] on span "Set as Watcher" at bounding box center [1196, 256] width 88 height 29
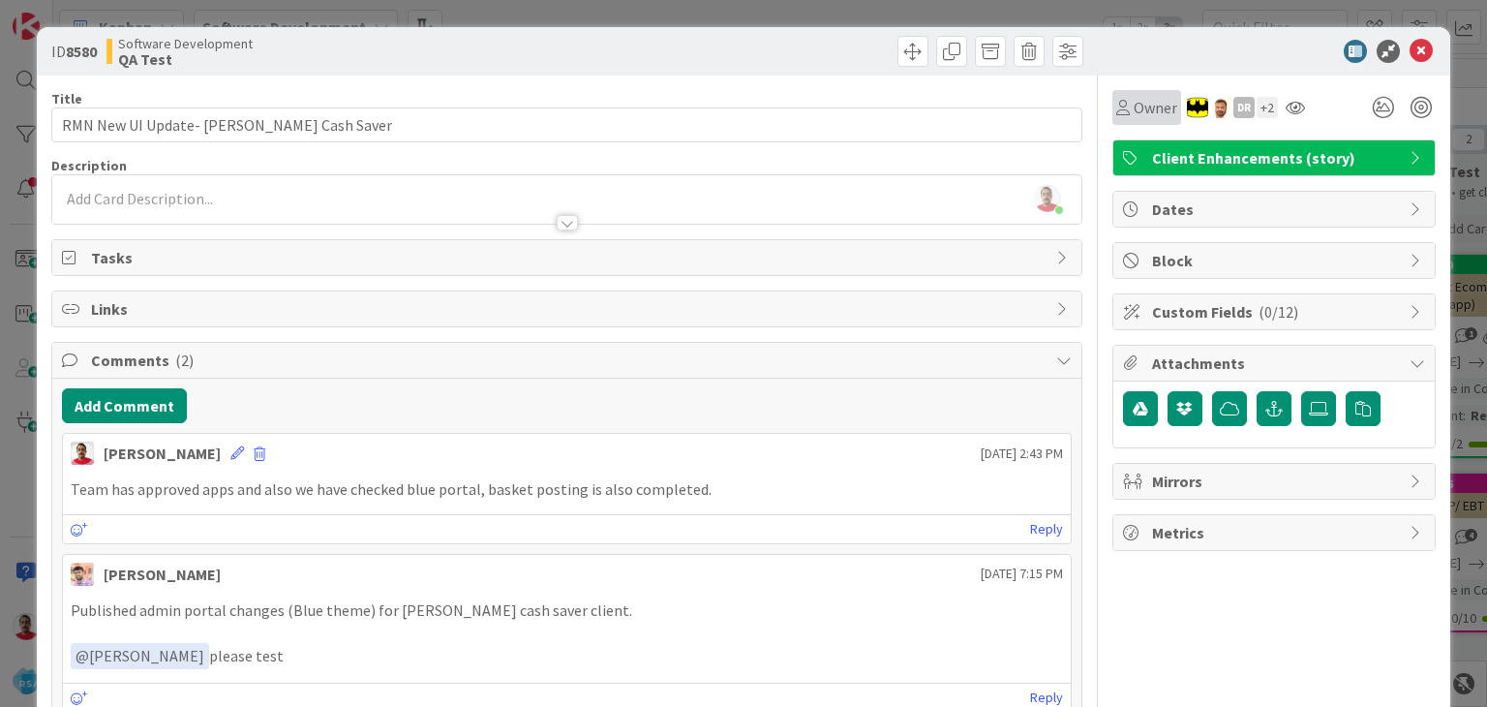
click at [1133, 105] on span "Owner" at bounding box center [1155, 107] width 44 height 23
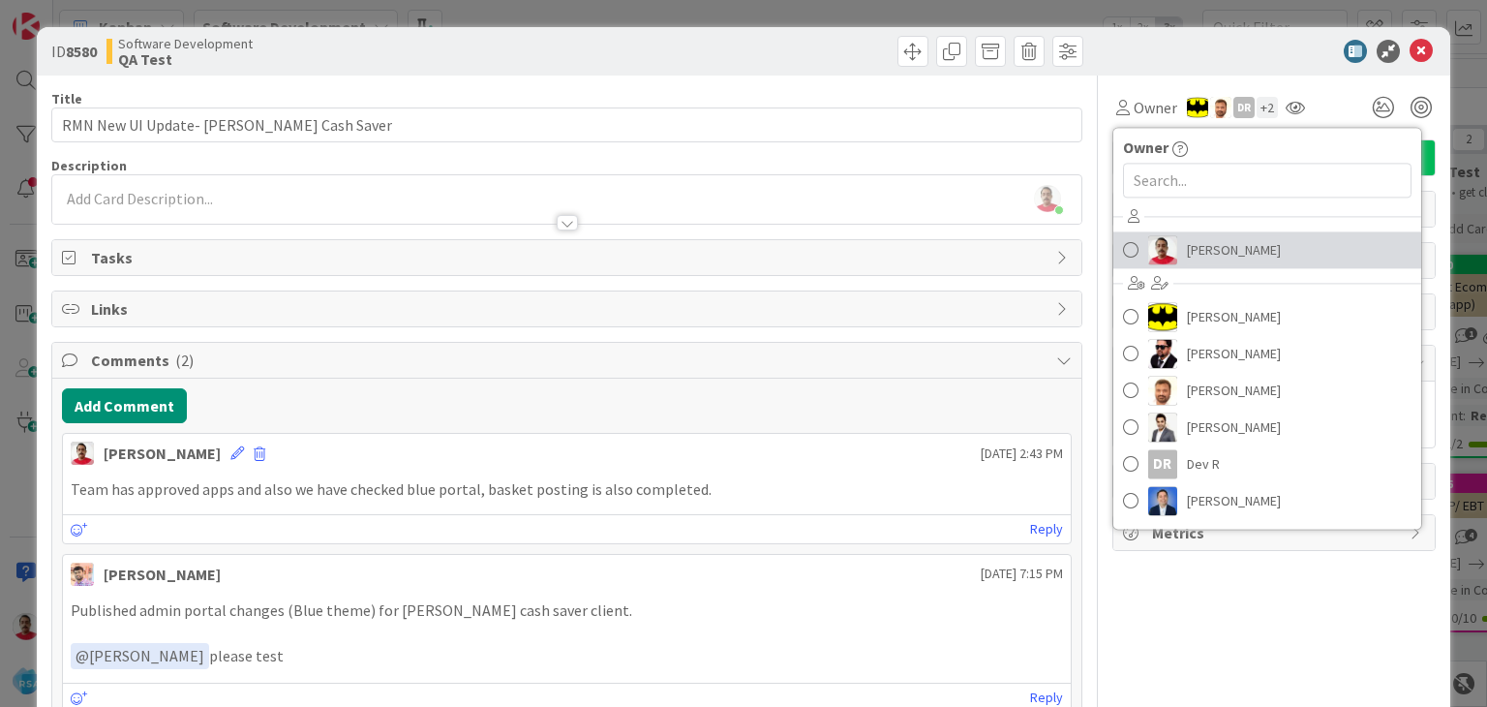
click at [1123, 253] on span at bounding box center [1130, 249] width 15 height 29
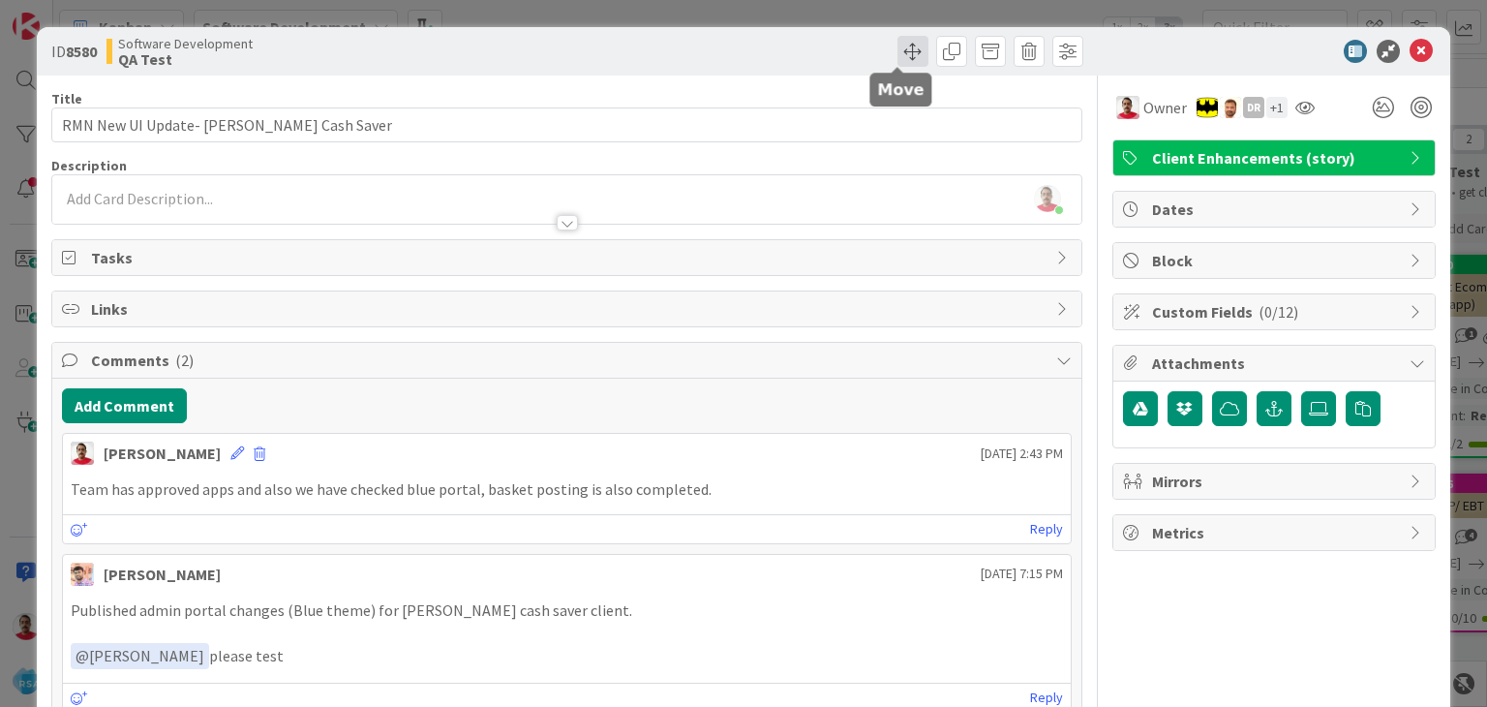
click at [902, 50] on span at bounding box center [912, 51] width 31 height 31
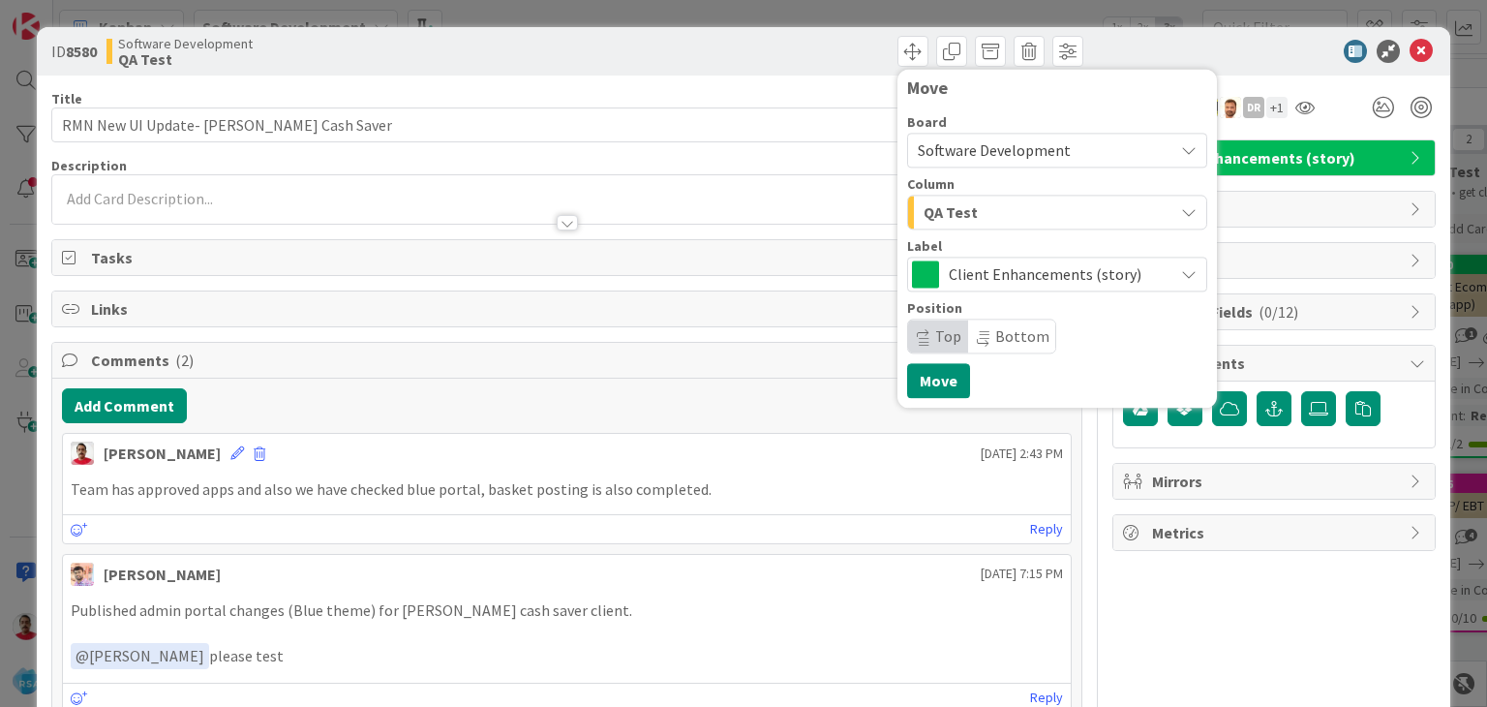
click at [964, 214] on div "QA Test" at bounding box center [1046, 211] width 255 height 31
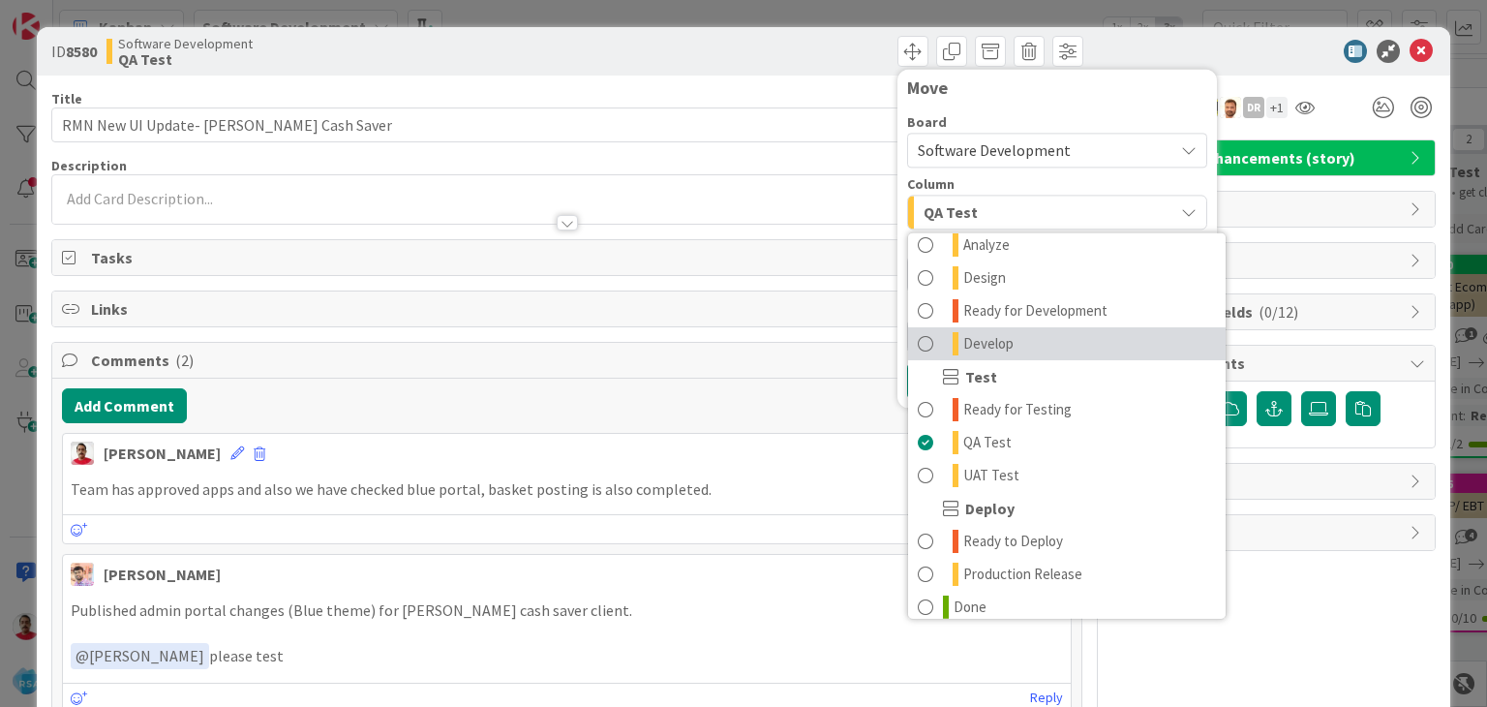
scroll to position [484, 0]
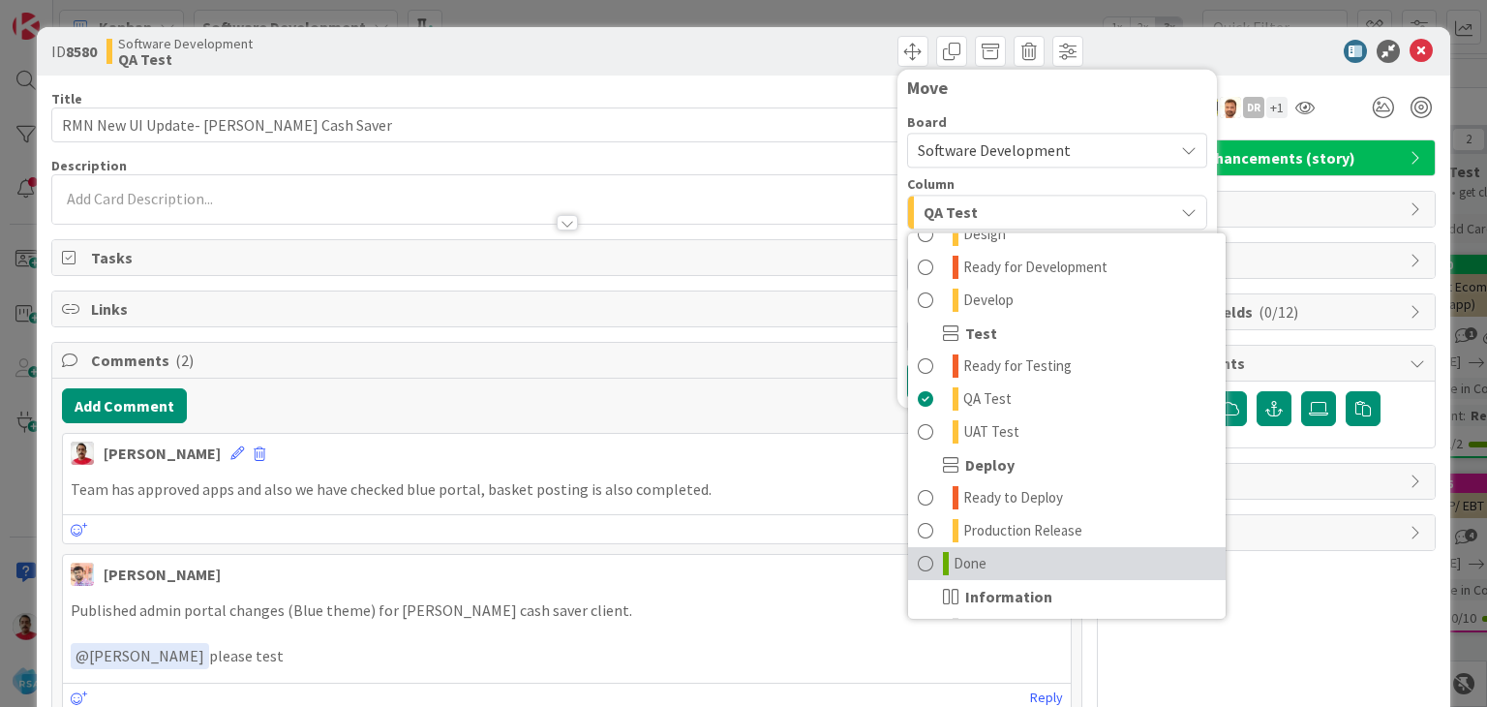
click at [958, 558] on span "Done" at bounding box center [969, 563] width 33 height 23
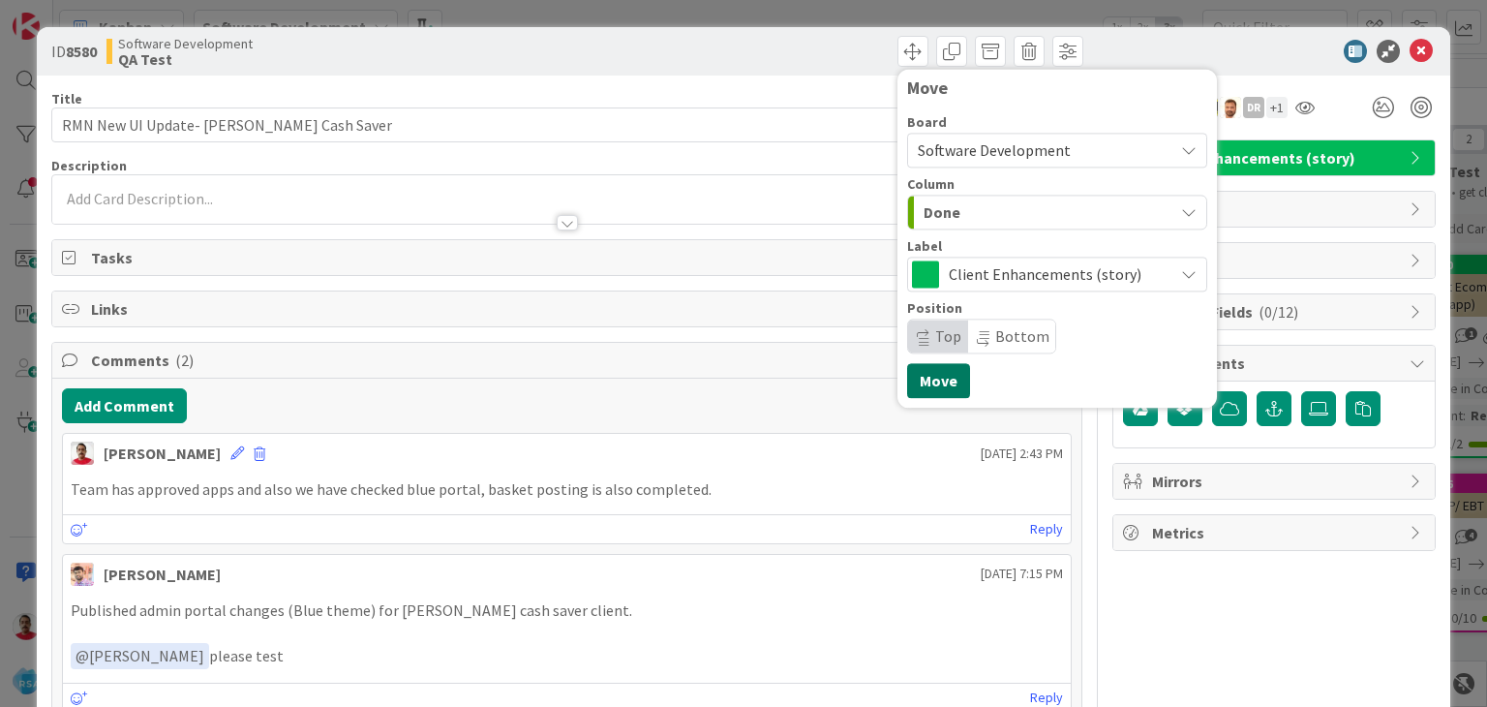
click at [929, 380] on button "Move" at bounding box center [938, 380] width 63 height 35
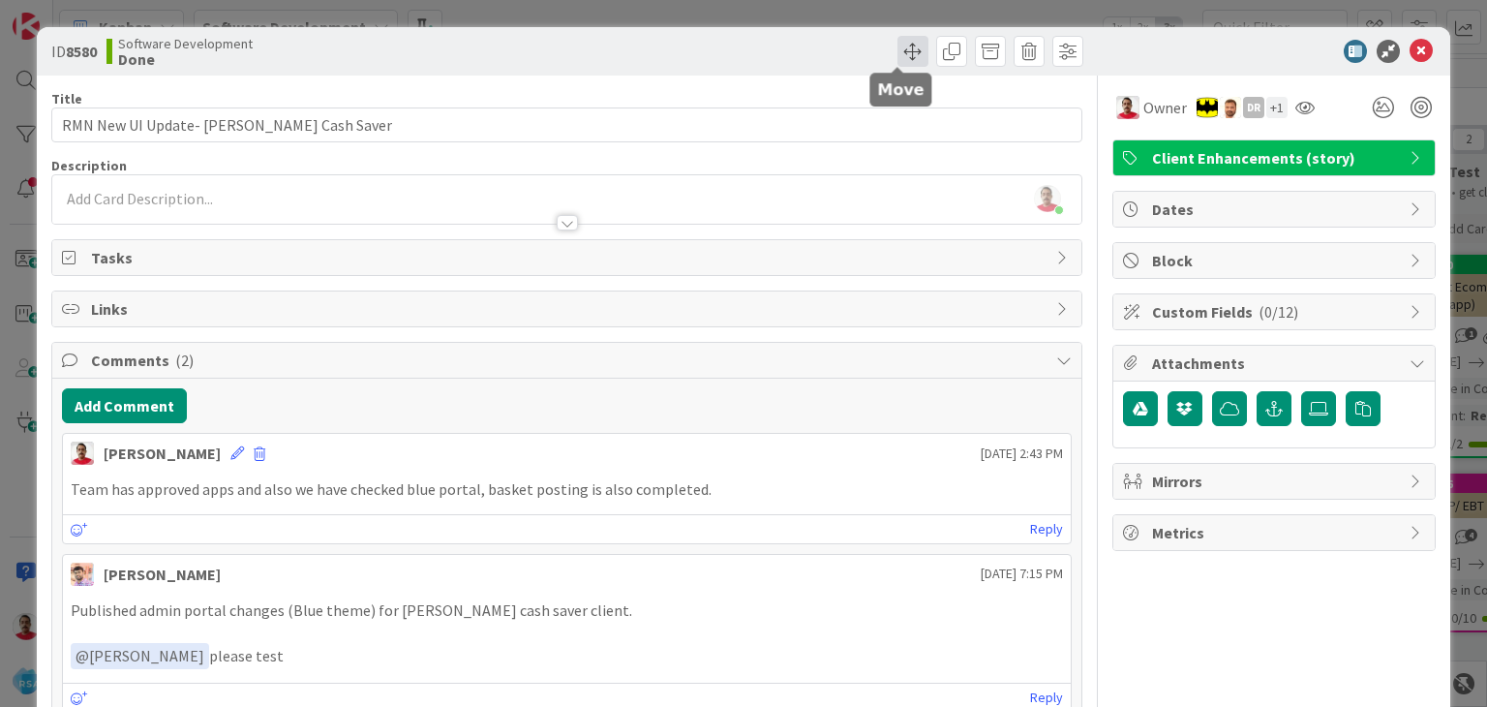
click at [906, 49] on span at bounding box center [912, 51] width 31 height 31
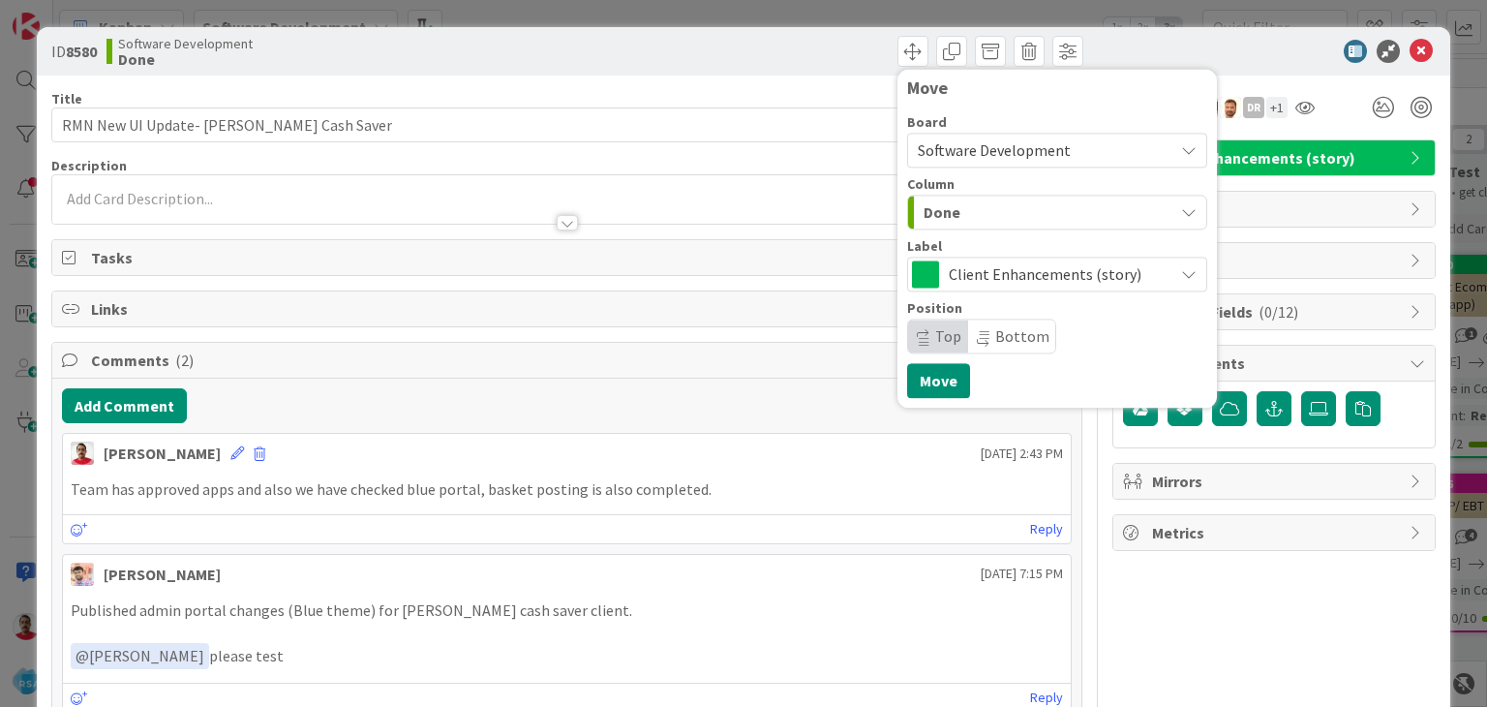
click at [969, 214] on div "Done" at bounding box center [1046, 211] width 255 height 31
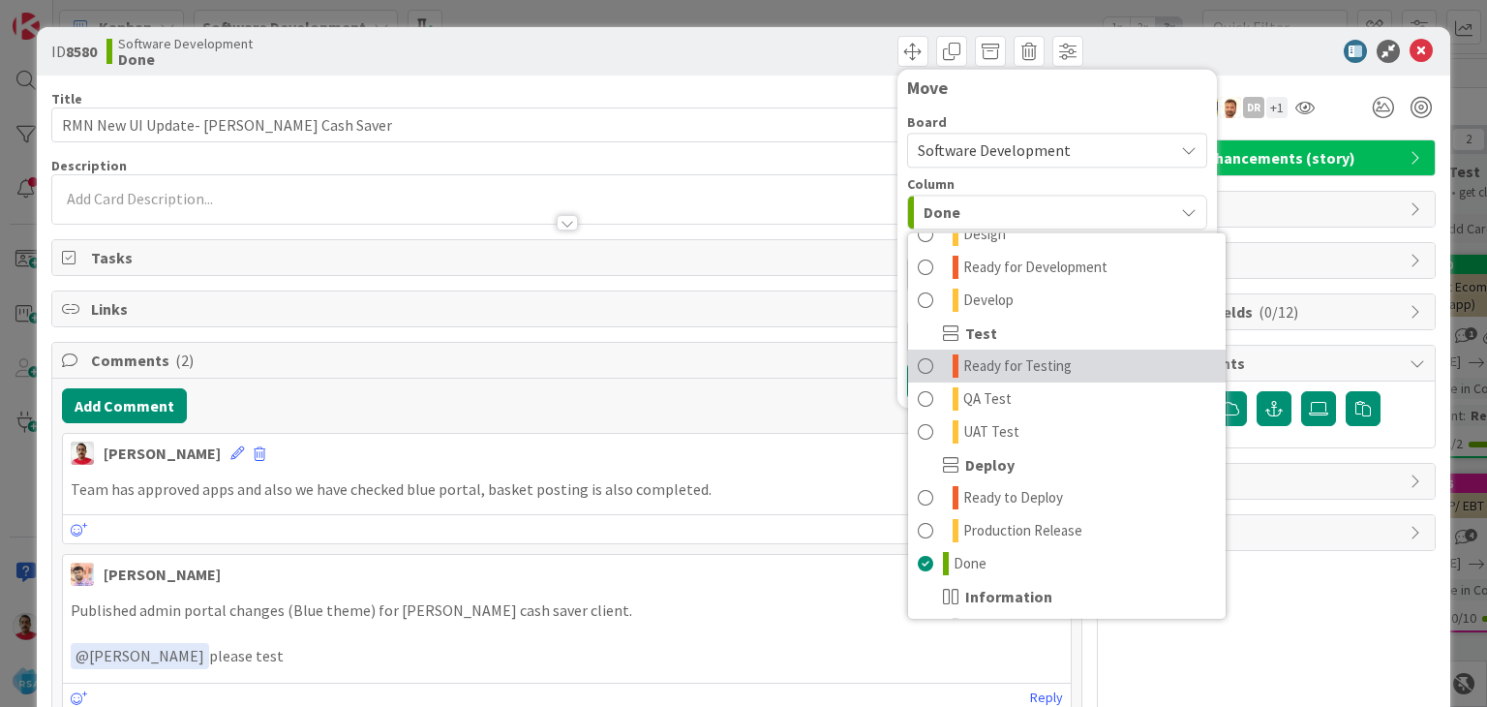
scroll to position [551, 0]
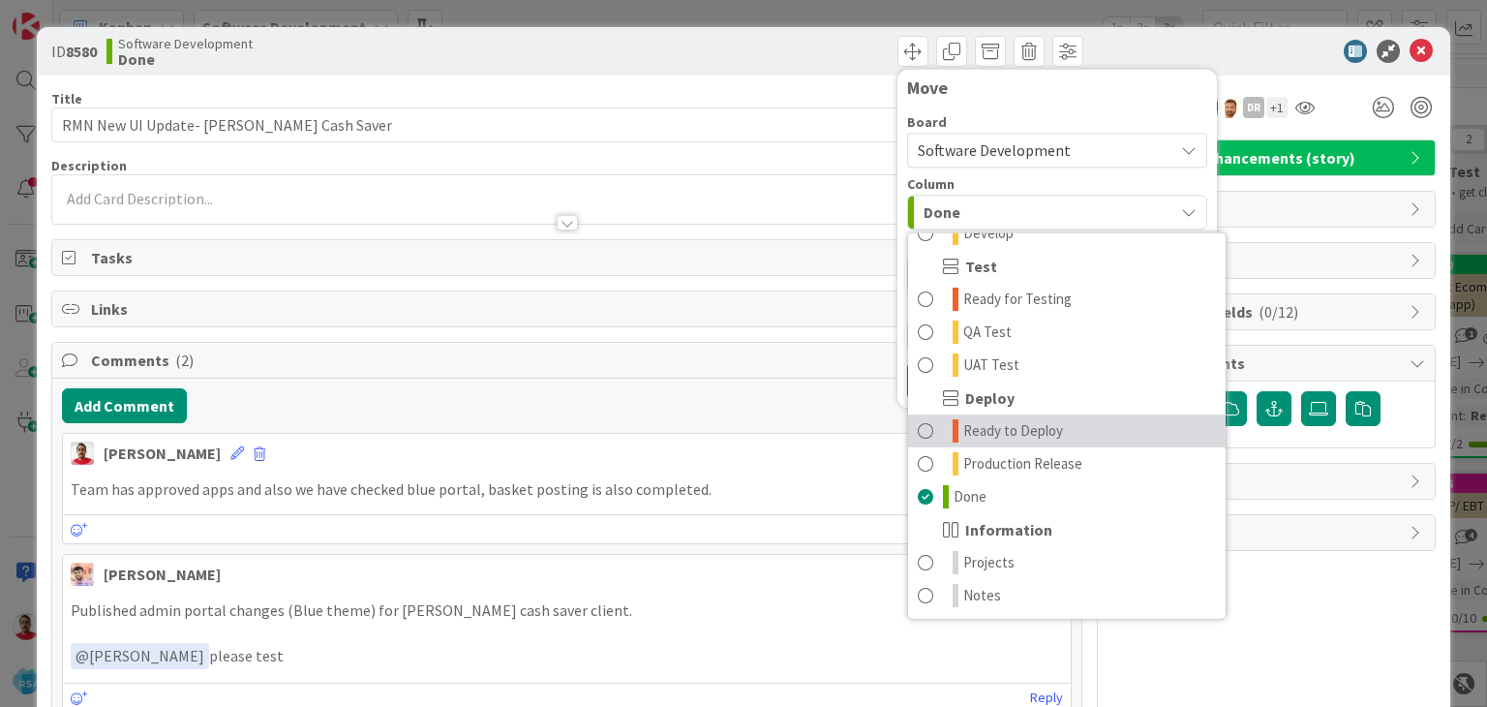
click at [1003, 435] on span "Ready to Deploy" at bounding box center [1013, 430] width 100 height 23
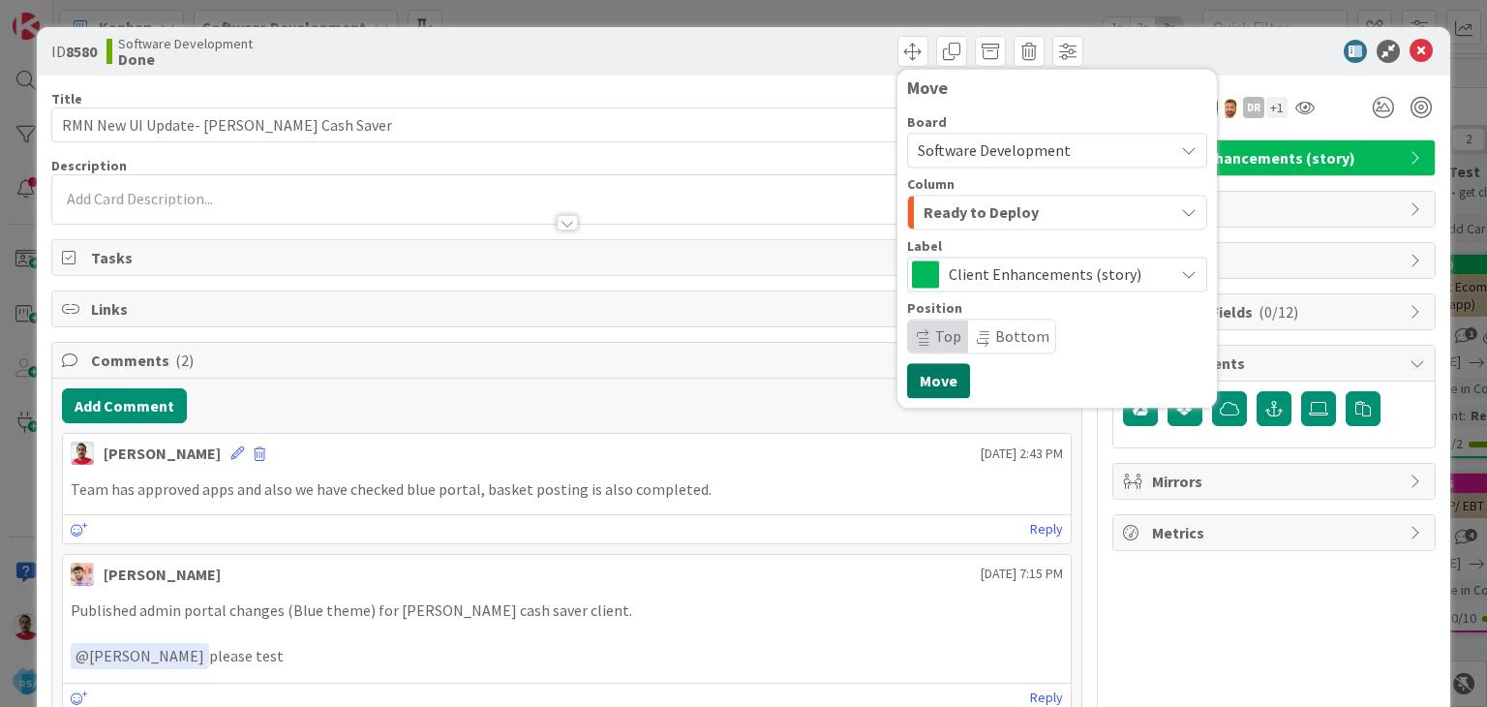
click at [921, 381] on button "Move" at bounding box center [938, 380] width 63 height 35
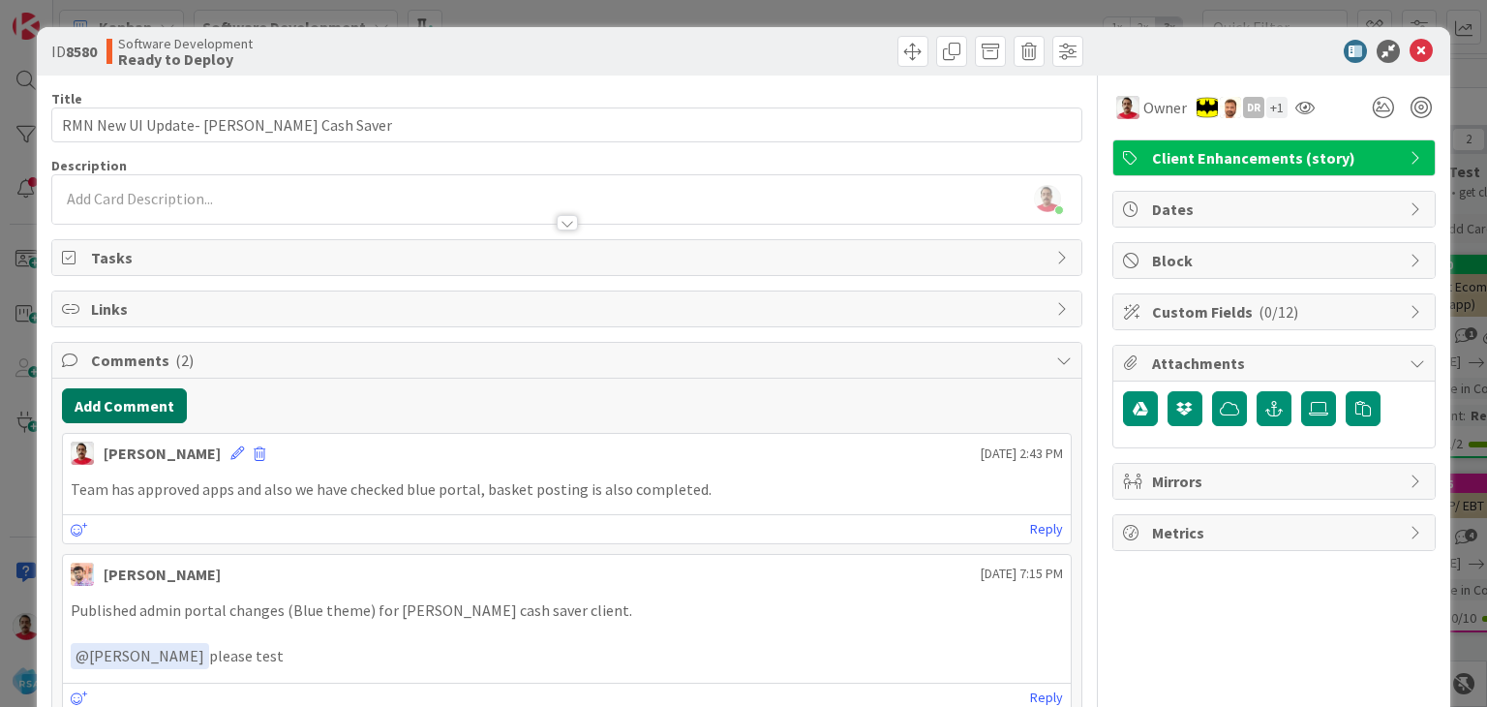
click at [125, 402] on button "Add Comment" at bounding box center [124, 405] width 125 height 35
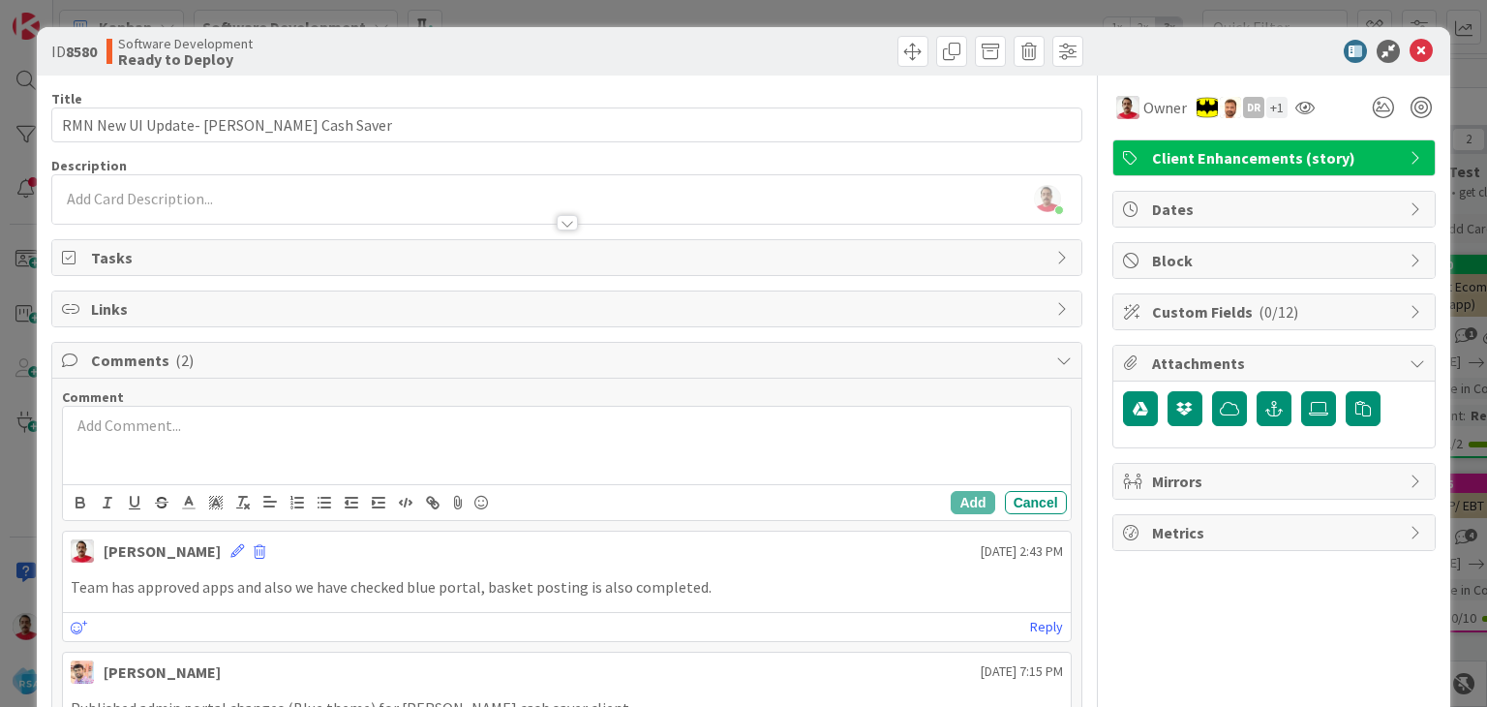
click at [120, 436] on div at bounding box center [566, 445] width 1007 height 77
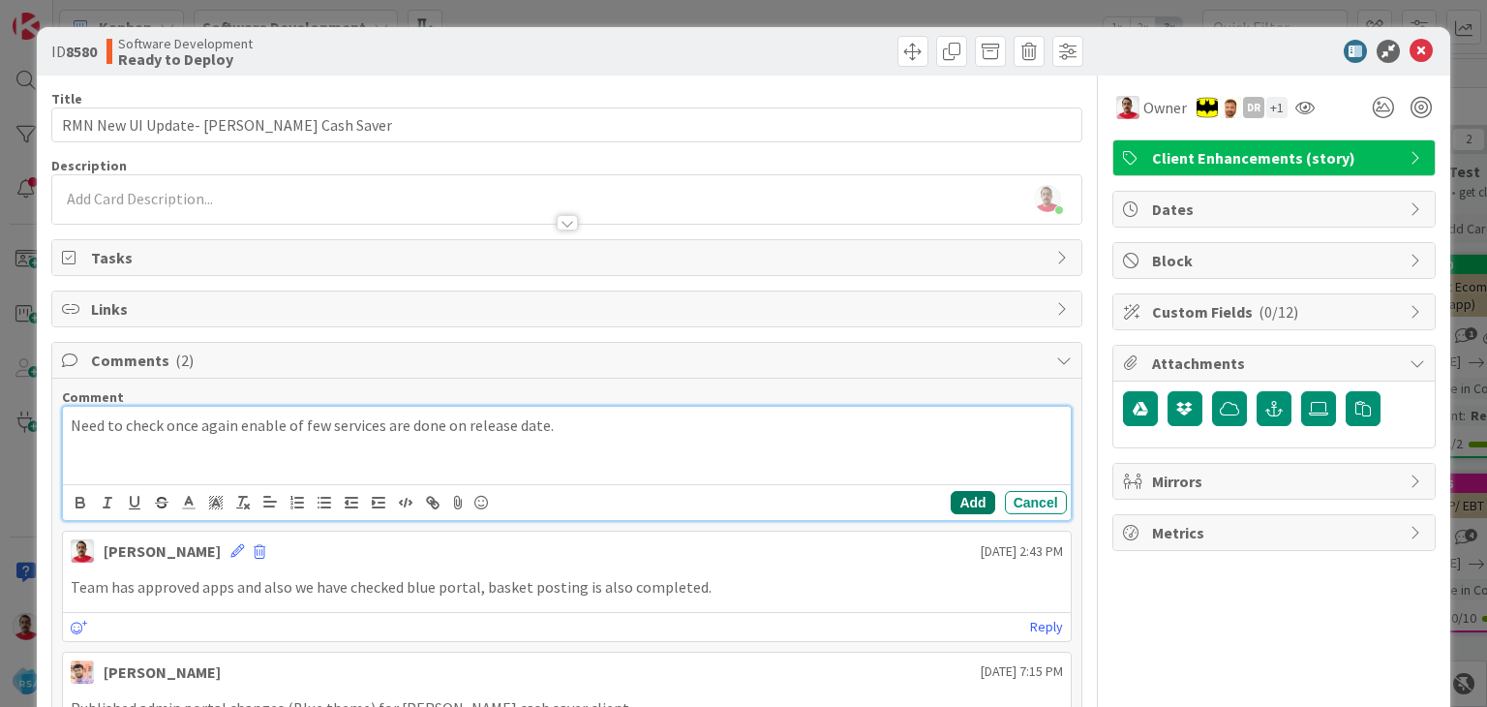
click at [953, 498] on button "Add" at bounding box center [973, 502] width 44 height 23
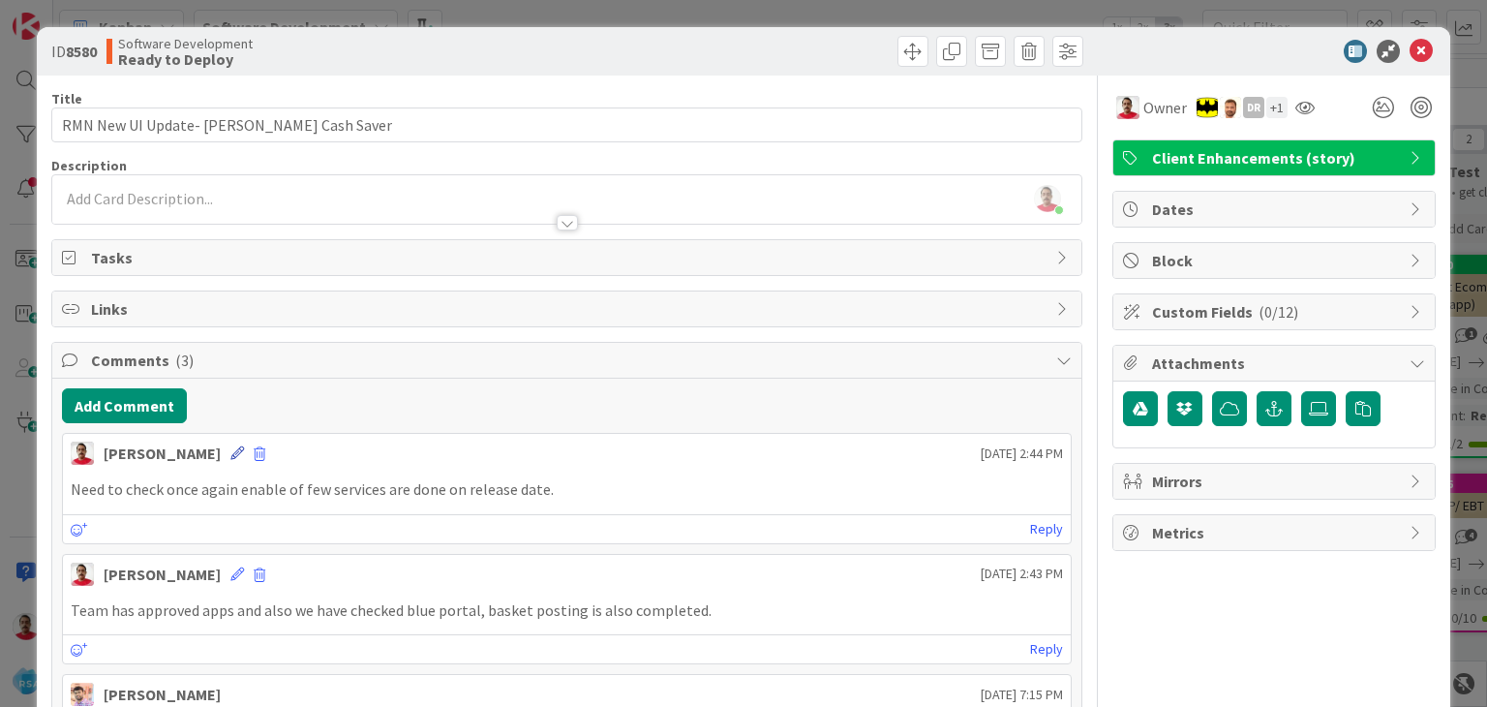
click at [230, 446] on icon at bounding box center [237, 453] width 14 height 14
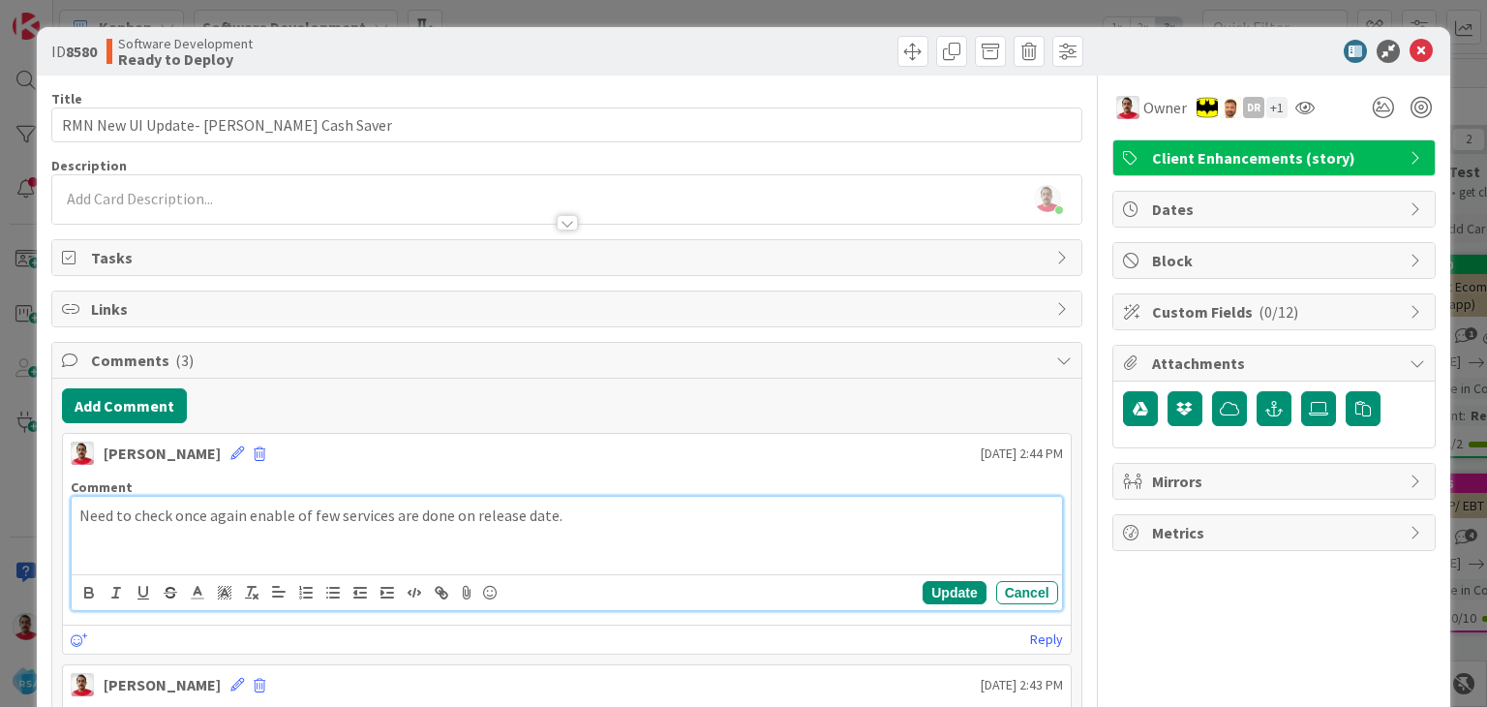
click at [290, 517] on p "Need to check once again enable of few services are done on release date." at bounding box center [566, 515] width 974 height 22
click at [407, 522] on p "Need to check once again enabling of few services are done on release date." at bounding box center [566, 515] width 974 height 22
click at [923, 589] on button "Update" at bounding box center [953, 592] width 63 height 23
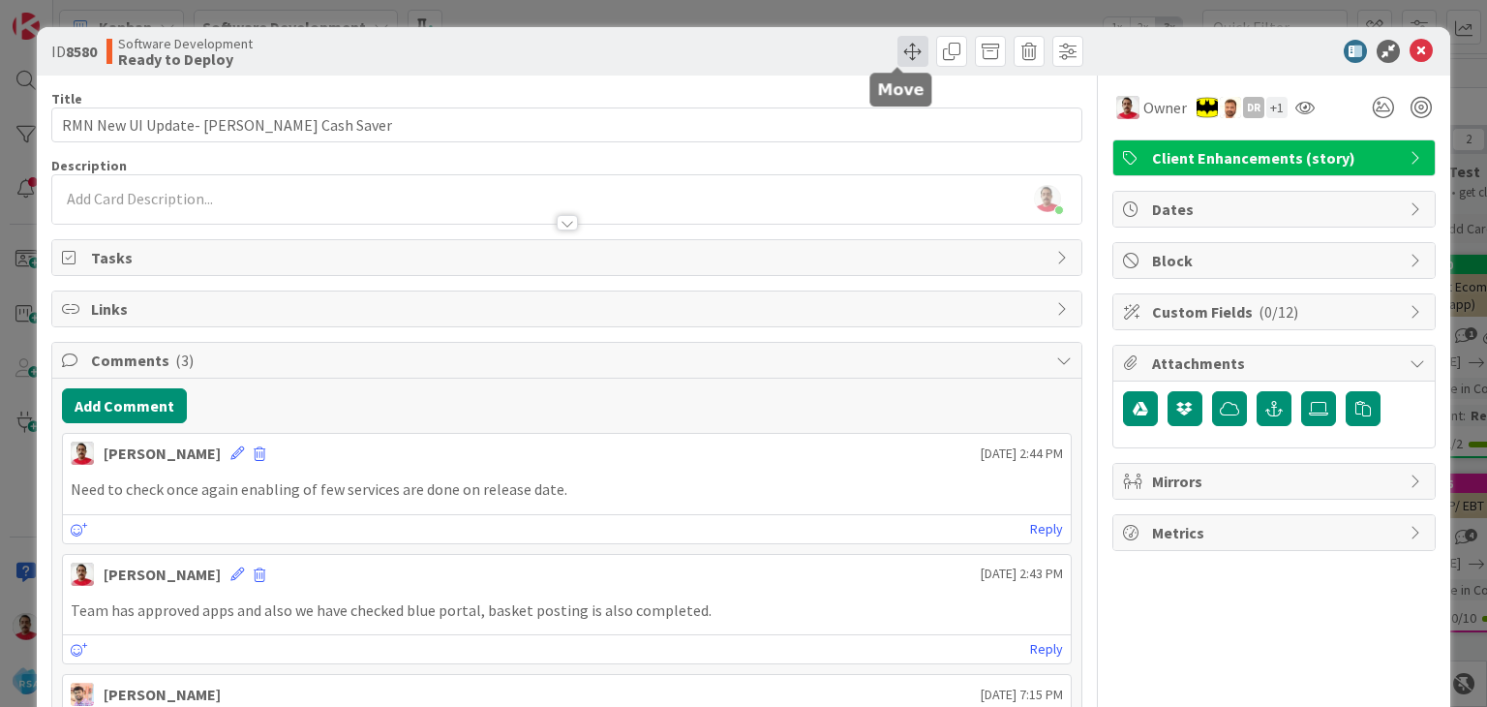
click at [897, 51] on span at bounding box center [912, 51] width 31 height 31
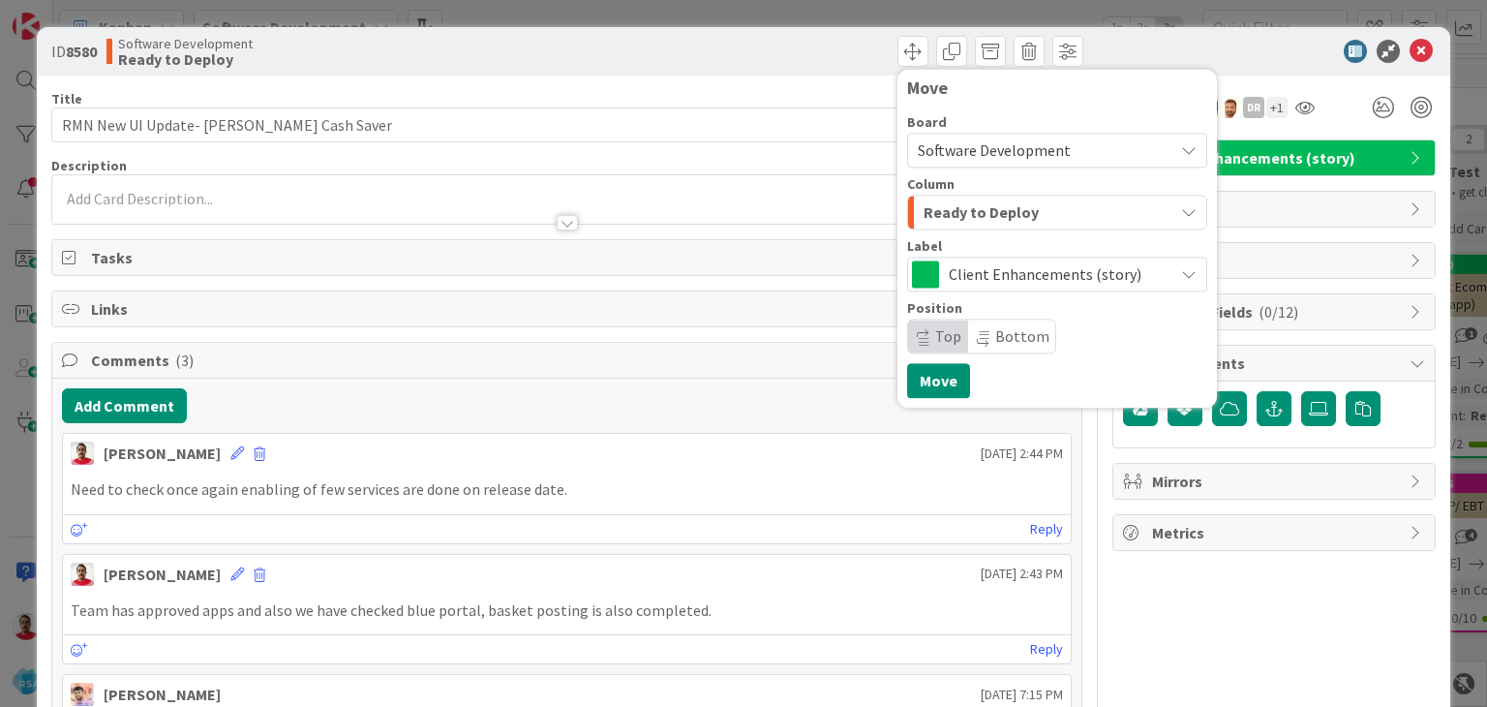
click at [964, 217] on span "Ready to Deploy" at bounding box center [980, 211] width 115 height 25
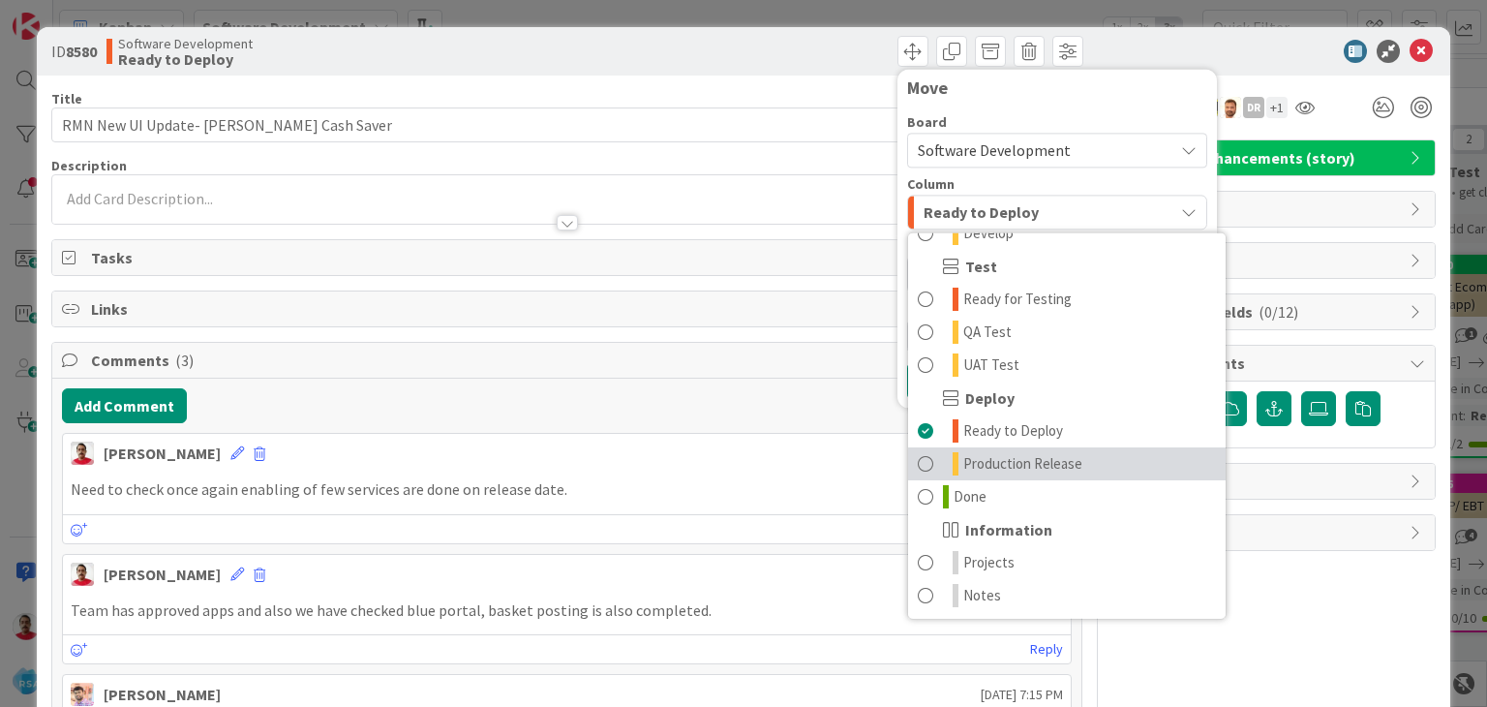
click at [1011, 455] on span "Production Release" at bounding box center [1022, 463] width 119 height 23
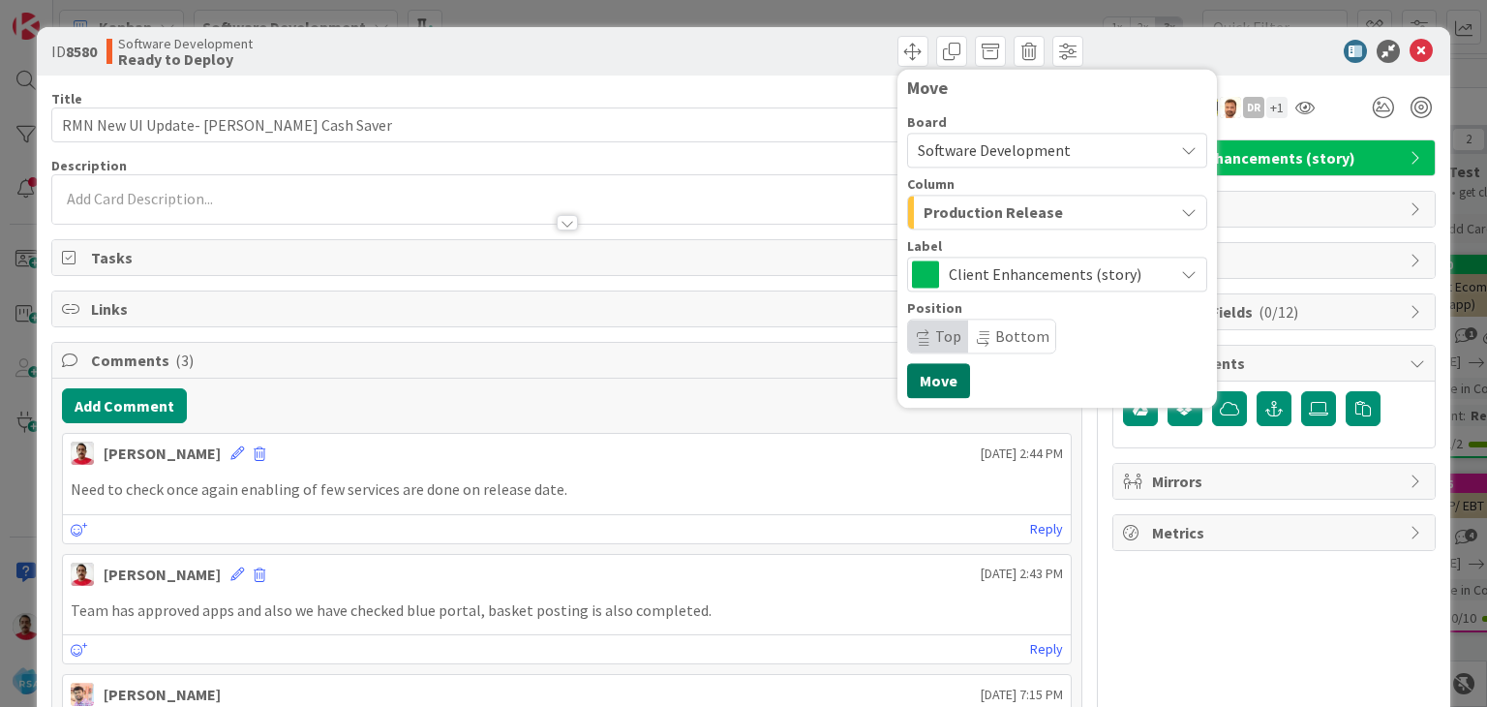
click at [923, 384] on button "Move" at bounding box center [938, 380] width 63 height 35
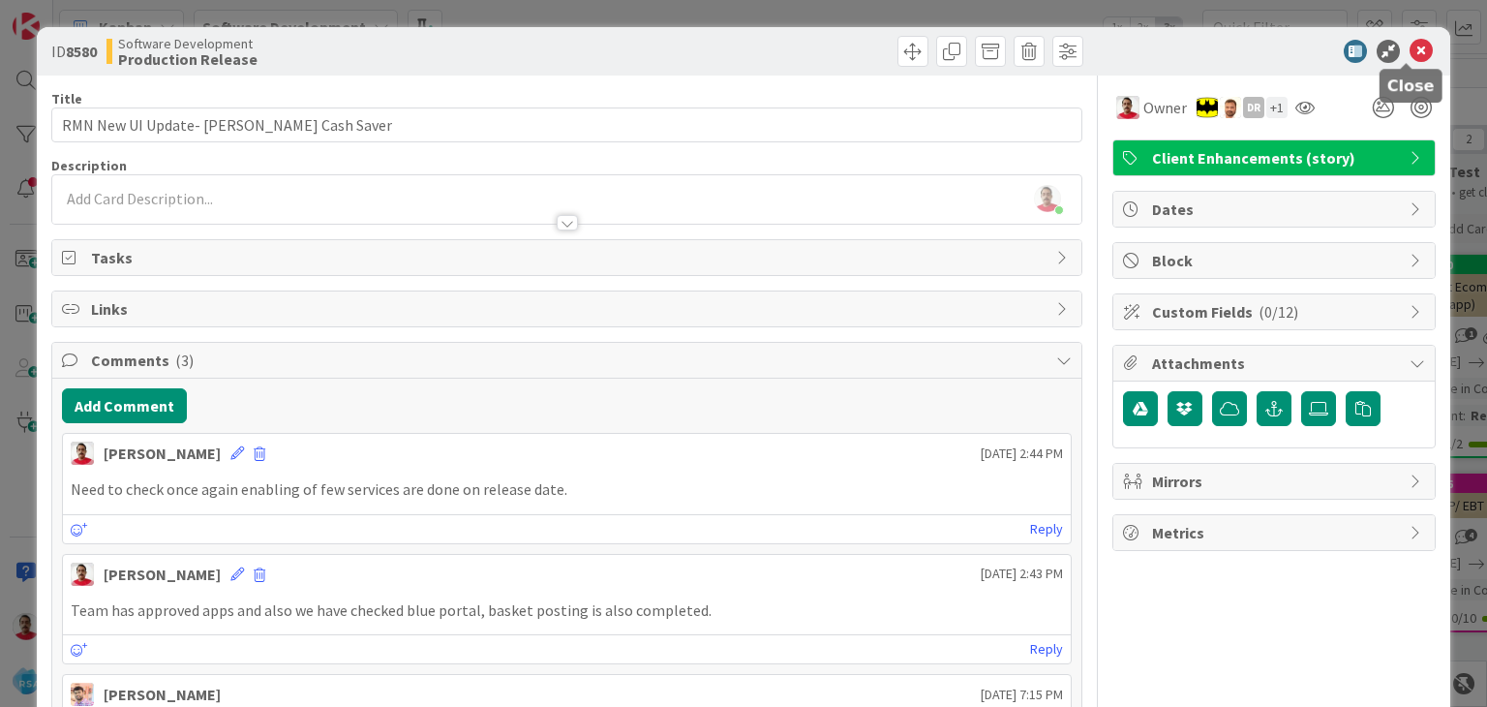
click at [1409, 55] on icon at bounding box center [1420, 51] width 23 height 23
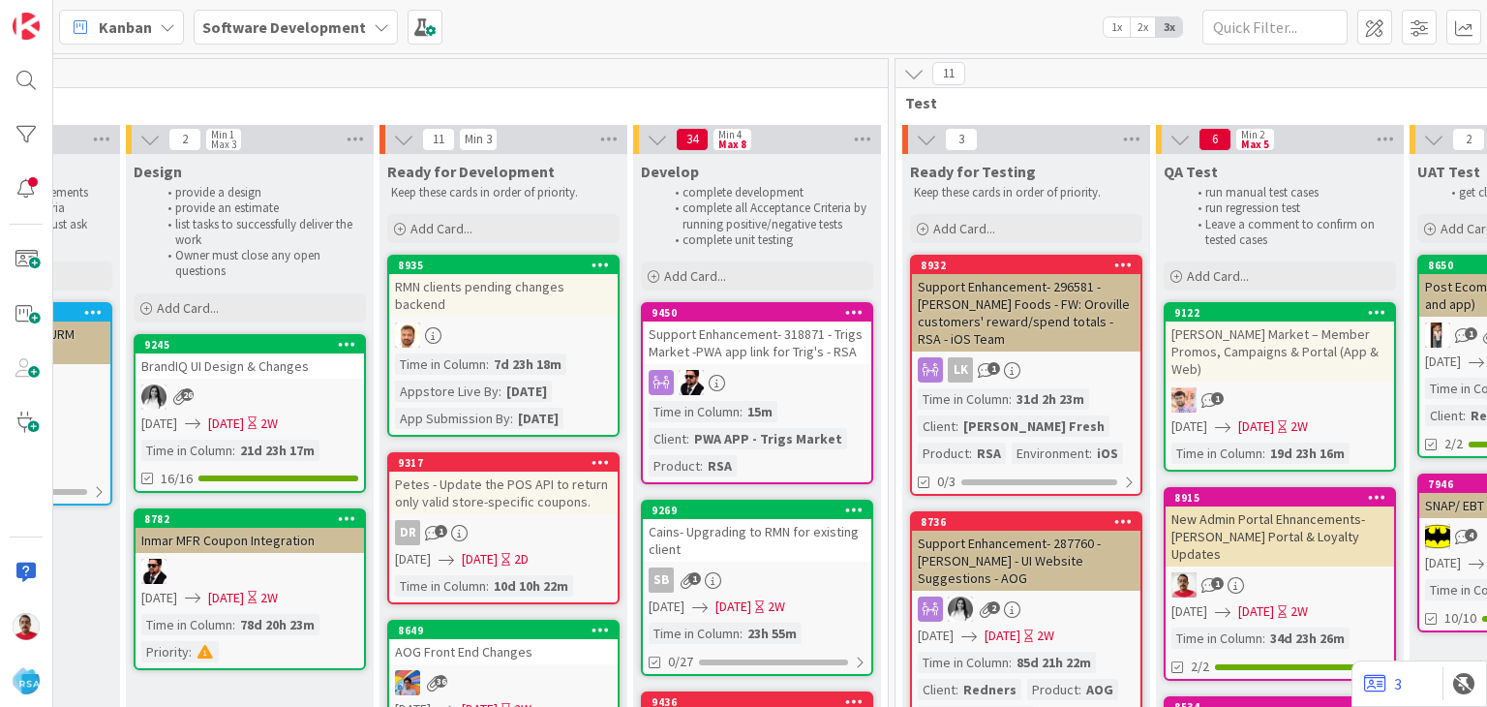
scroll to position [0, 2271]
click at [1011, 263] on div "8932" at bounding box center [1031, 265] width 220 height 14
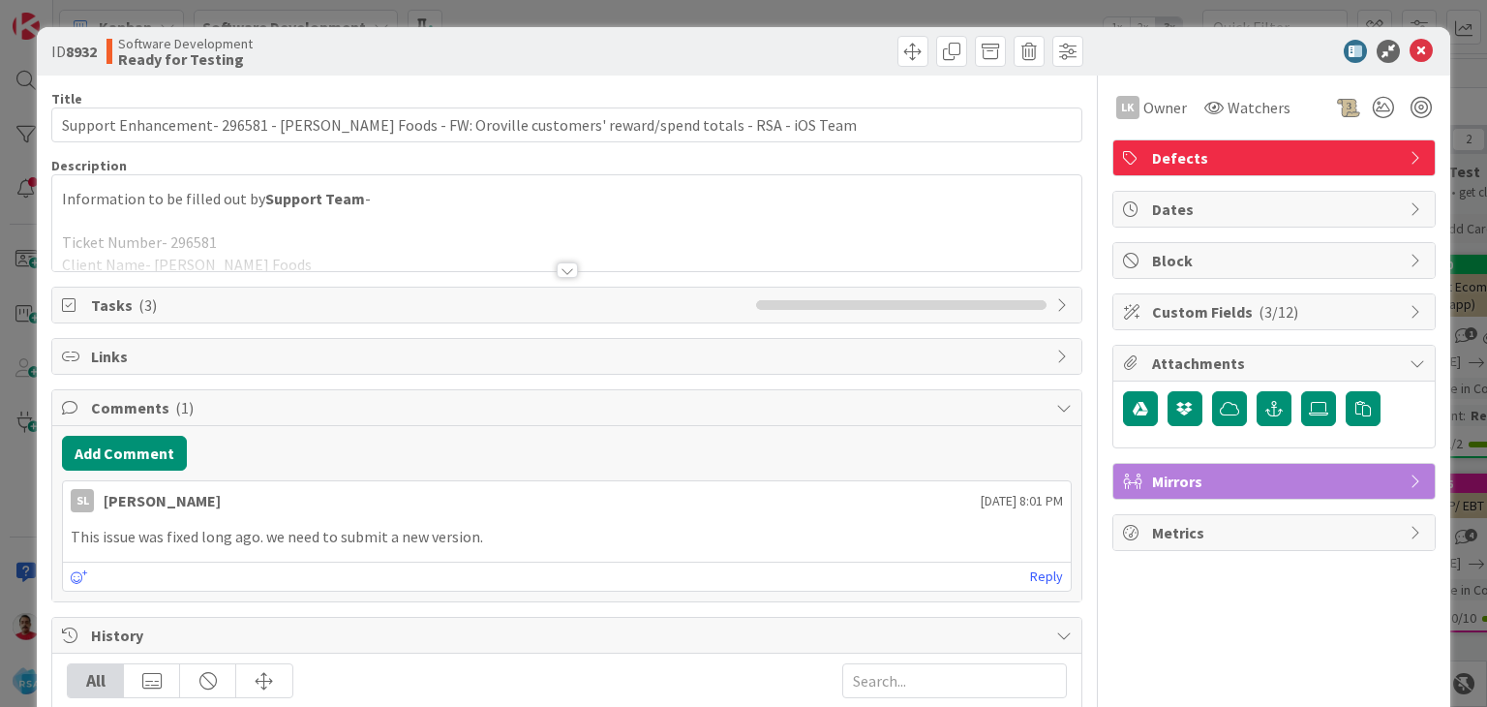
click at [565, 268] on div at bounding box center [567, 269] width 21 height 15
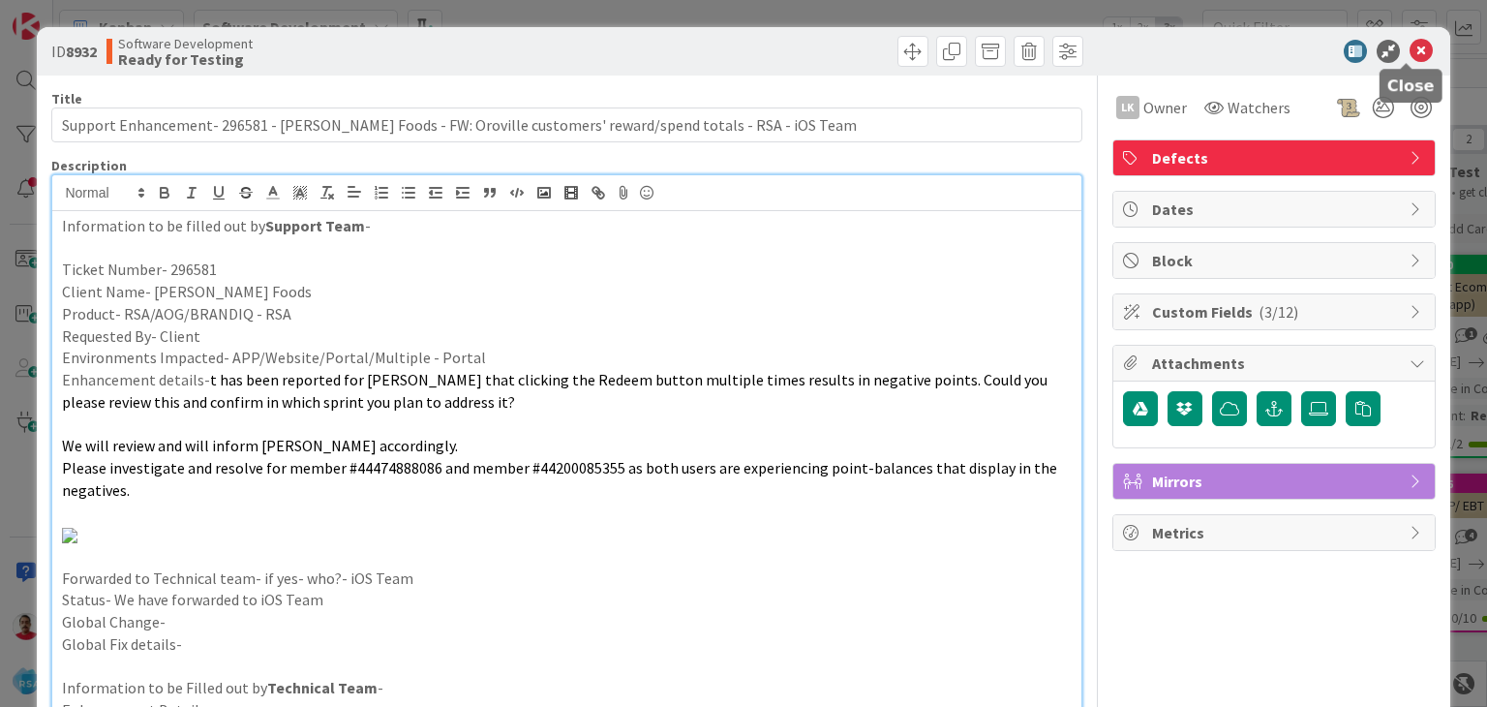
click at [1409, 48] on icon at bounding box center [1420, 51] width 23 height 23
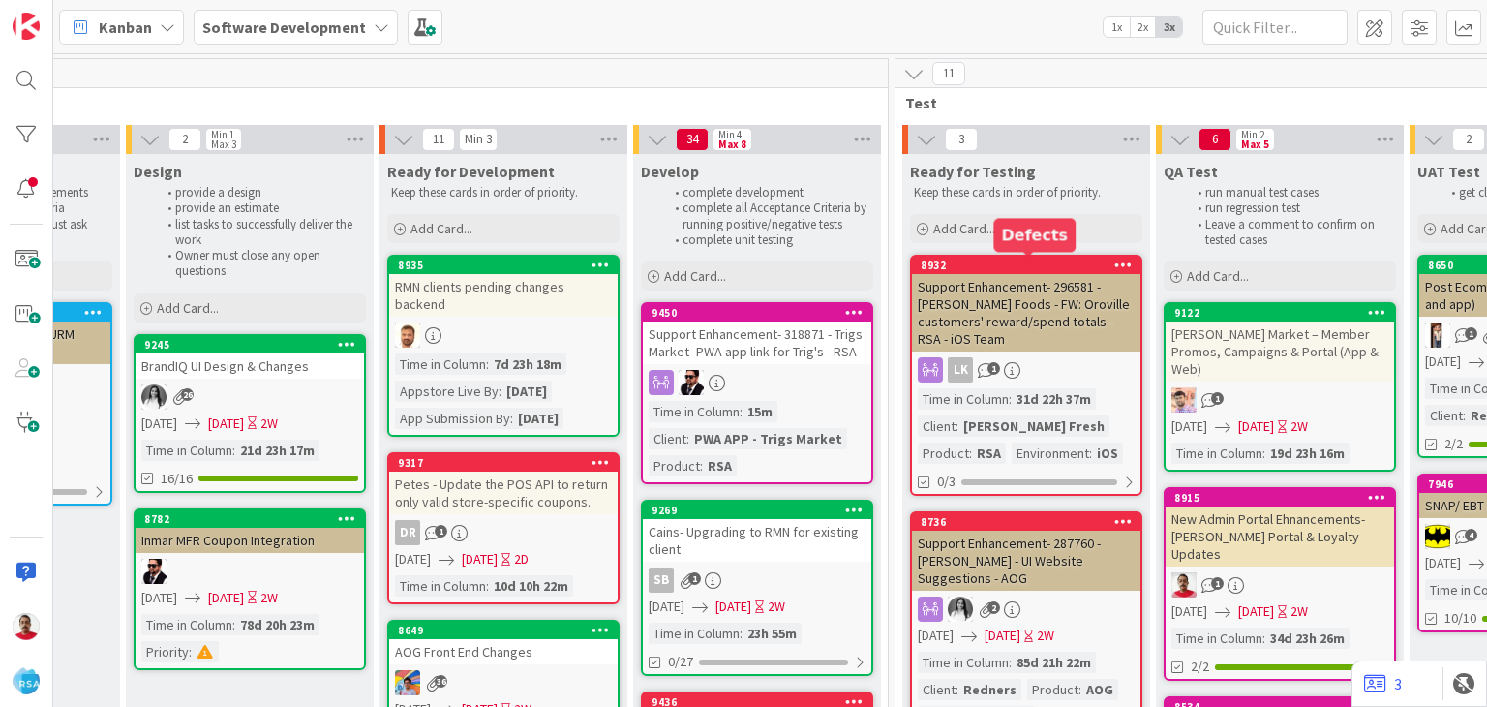
click at [986, 263] on div "8932" at bounding box center [1031, 265] width 220 height 14
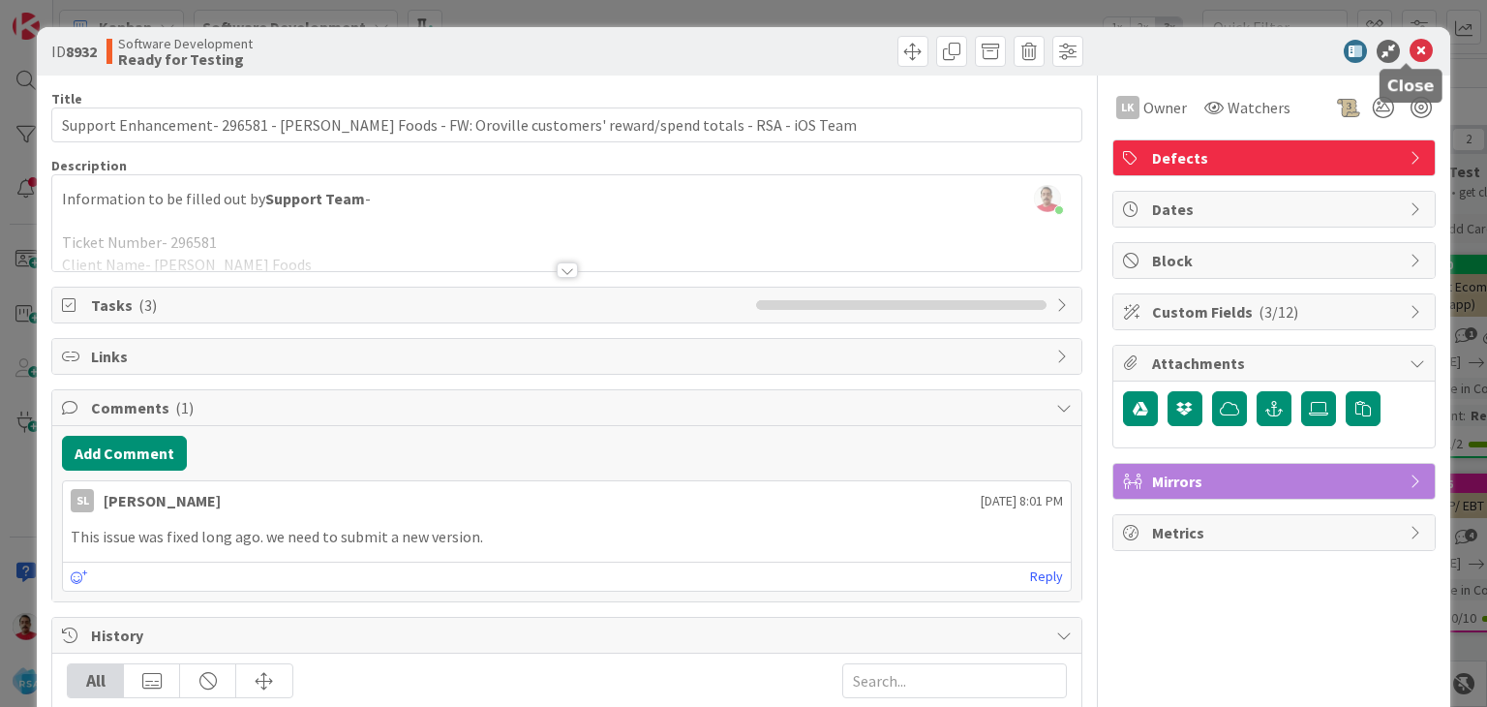
click at [1409, 50] on icon at bounding box center [1420, 51] width 23 height 23
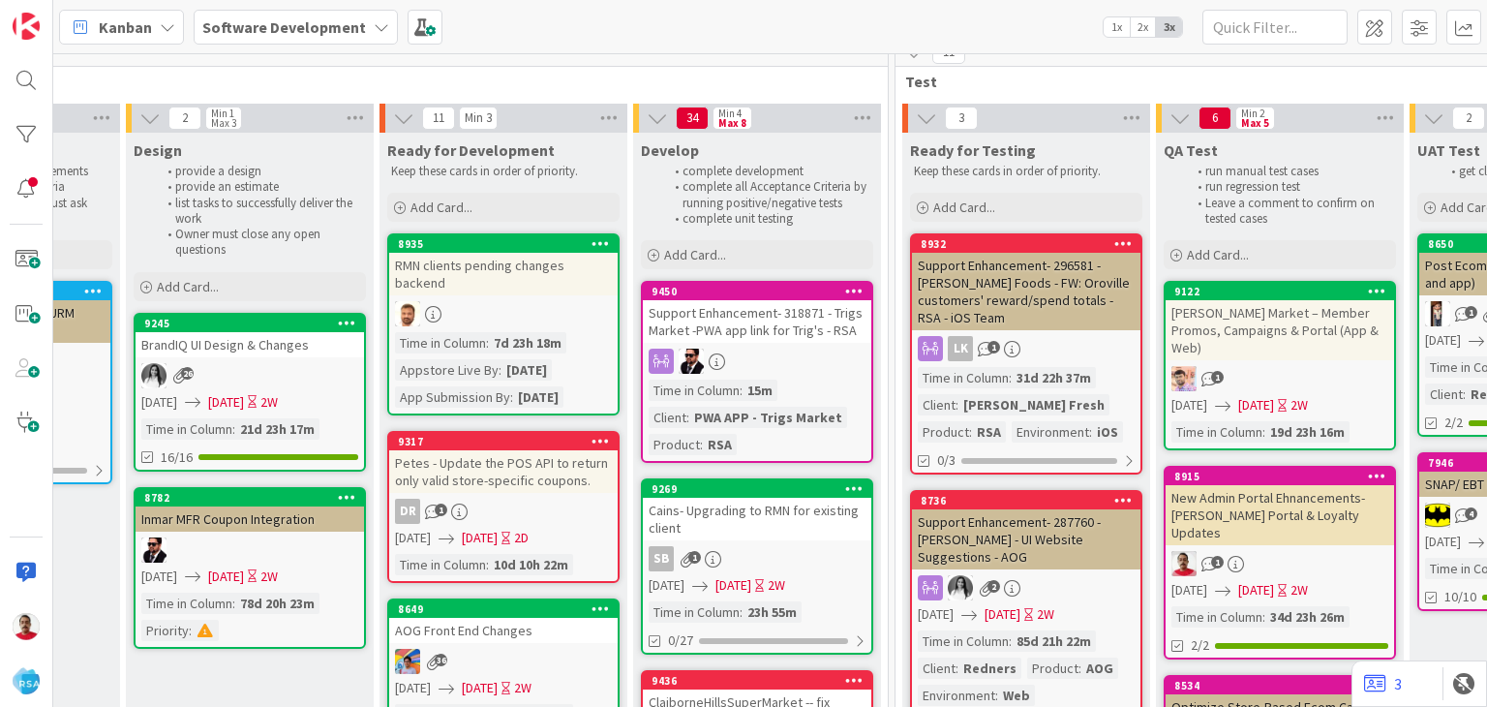
scroll to position [0, 2271]
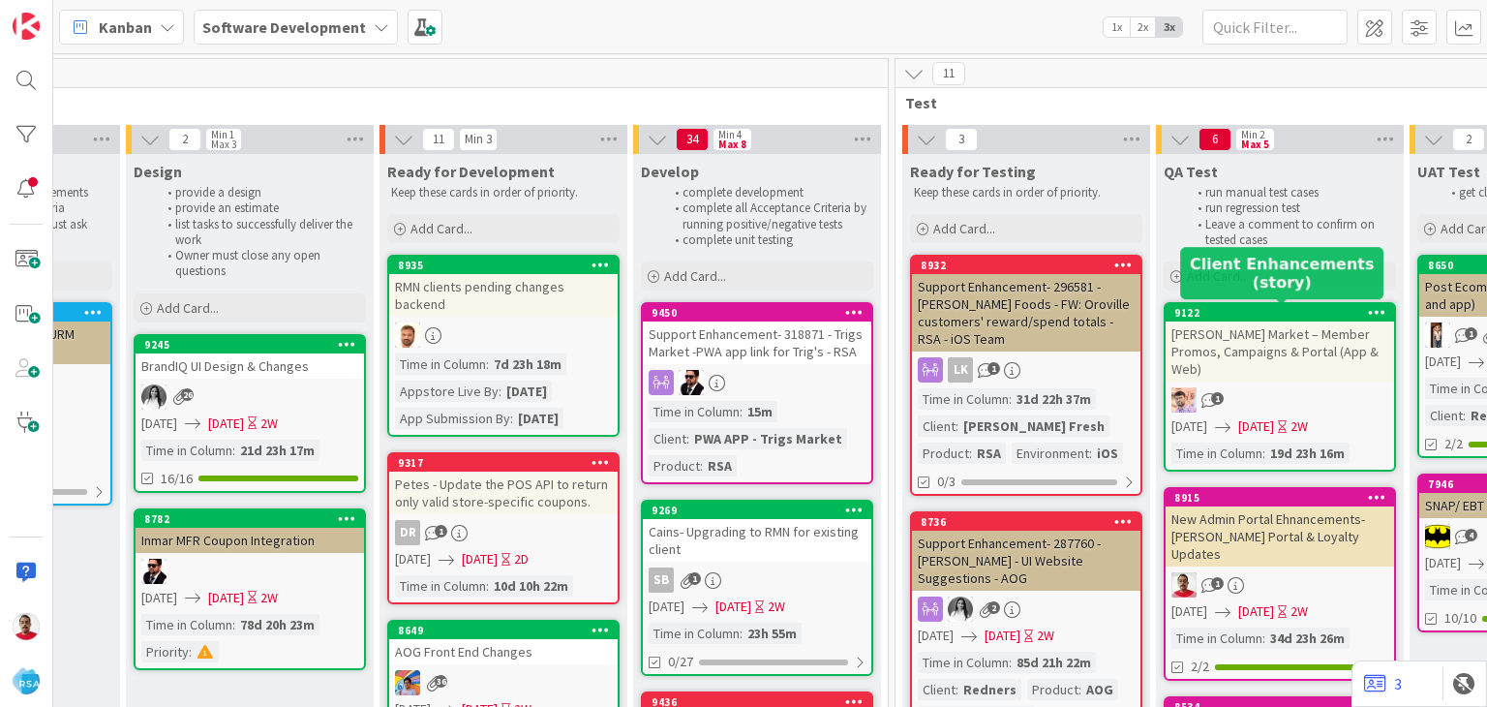
click at [1235, 309] on div "9122" at bounding box center [1284, 313] width 220 height 14
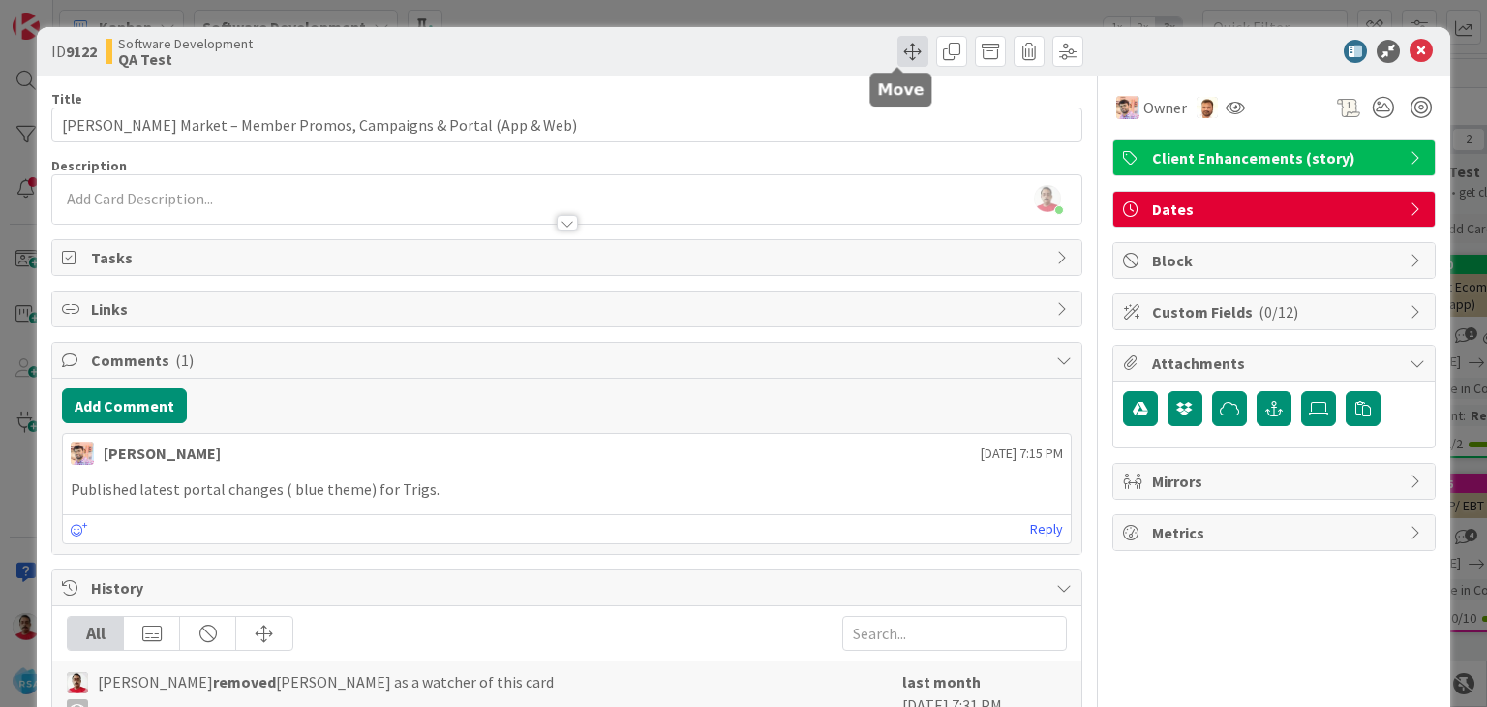
click at [898, 56] on span at bounding box center [912, 51] width 31 height 31
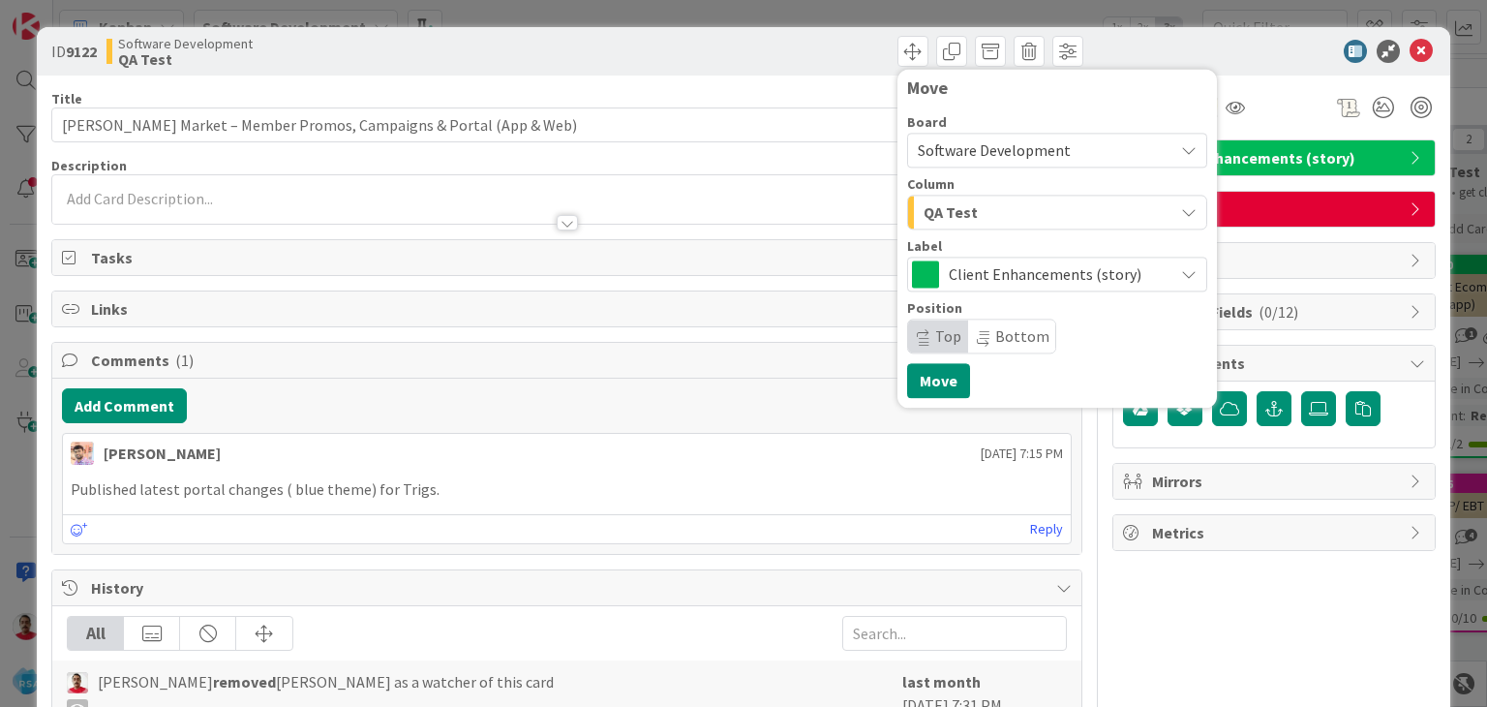
click at [964, 219] on div "QA Test" at bounding box center [1046, 211] width 255 height 31
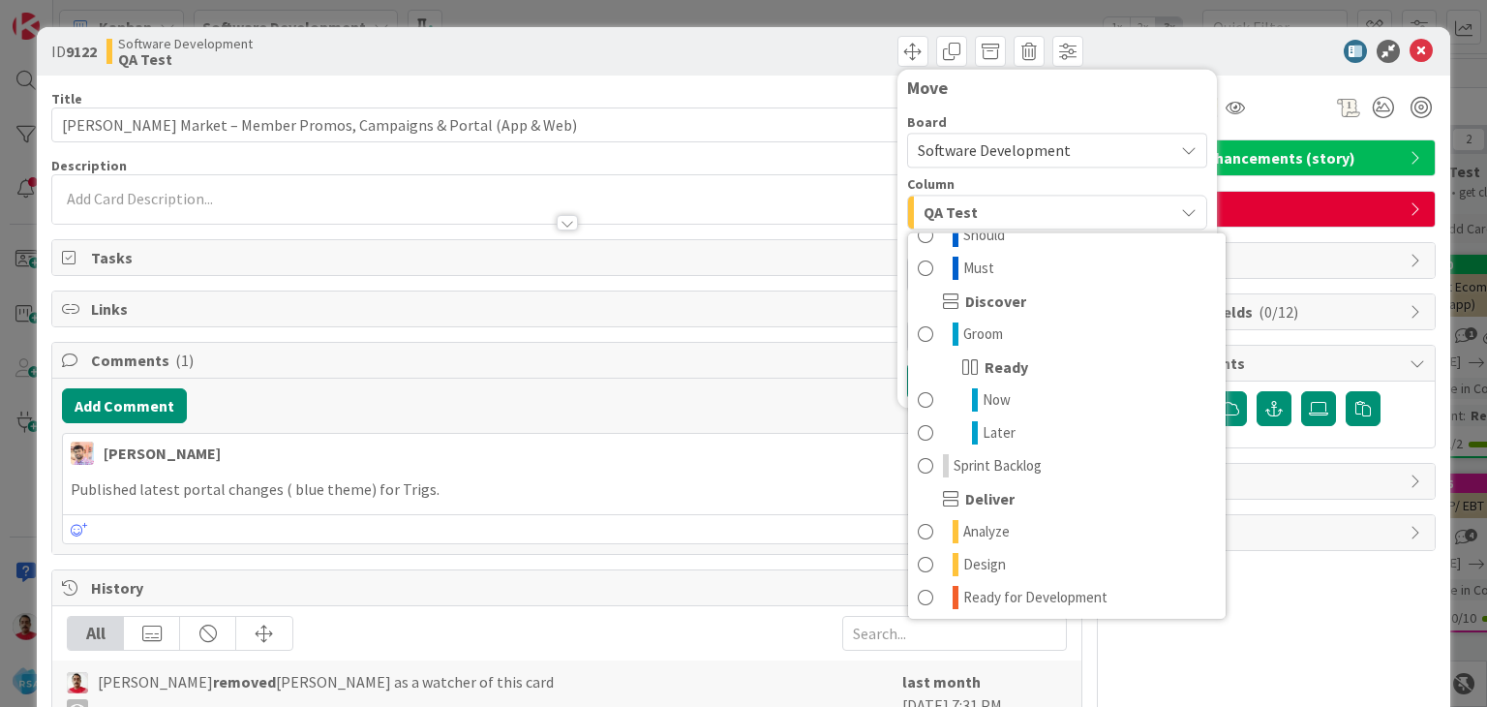
scroll to position [194, 0]
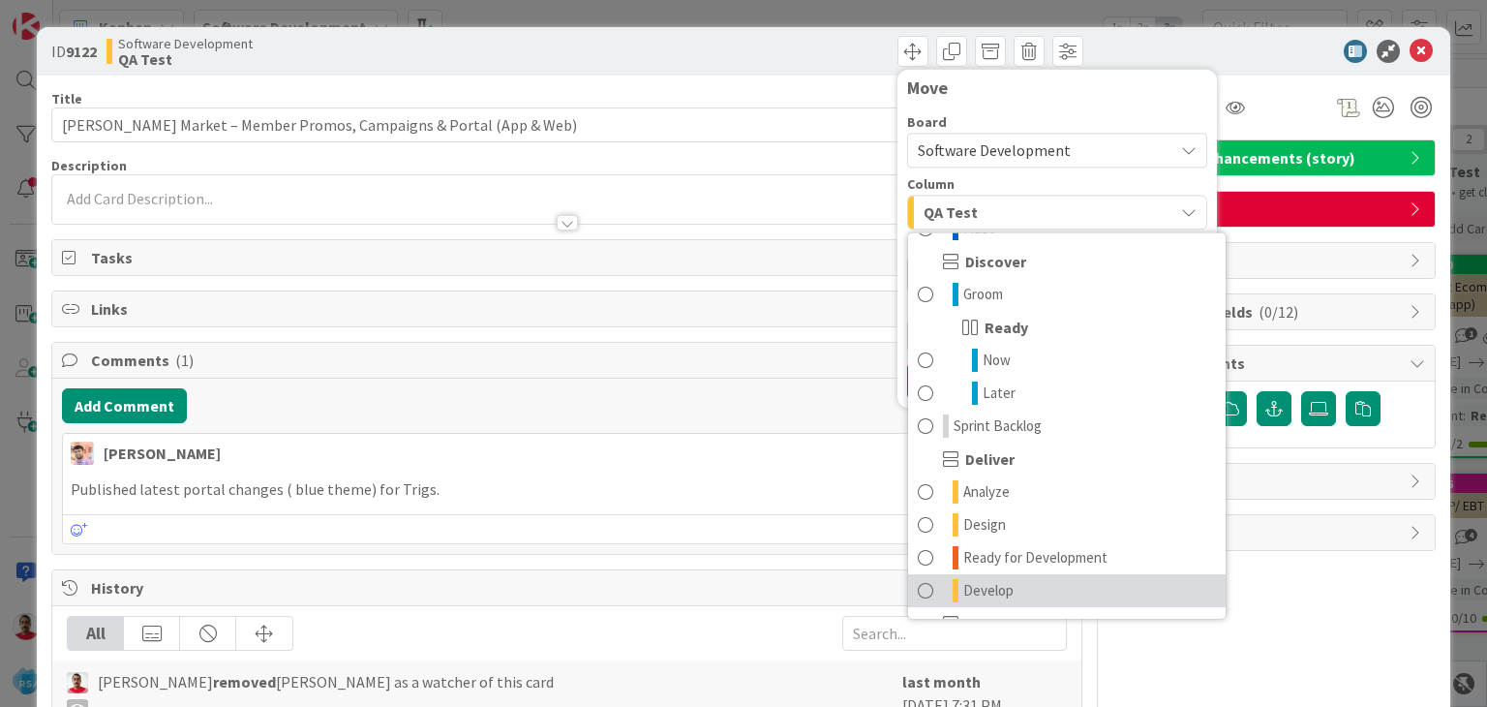
click at [978, 593] on span "Develop" at bounding box center [988, 590] width 50 height 23
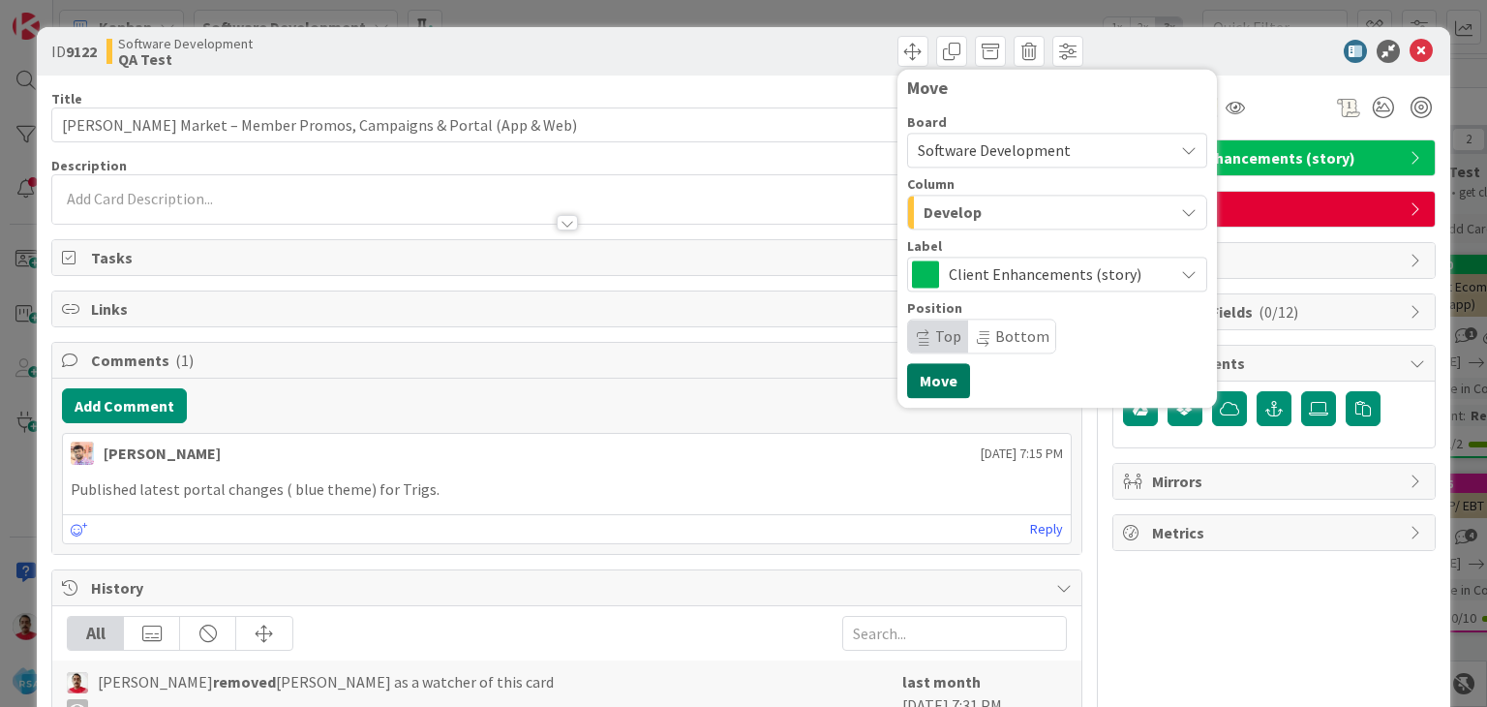
click at [911, 388] on button "Move" at bounding box center [938, 380] width 63 height 35
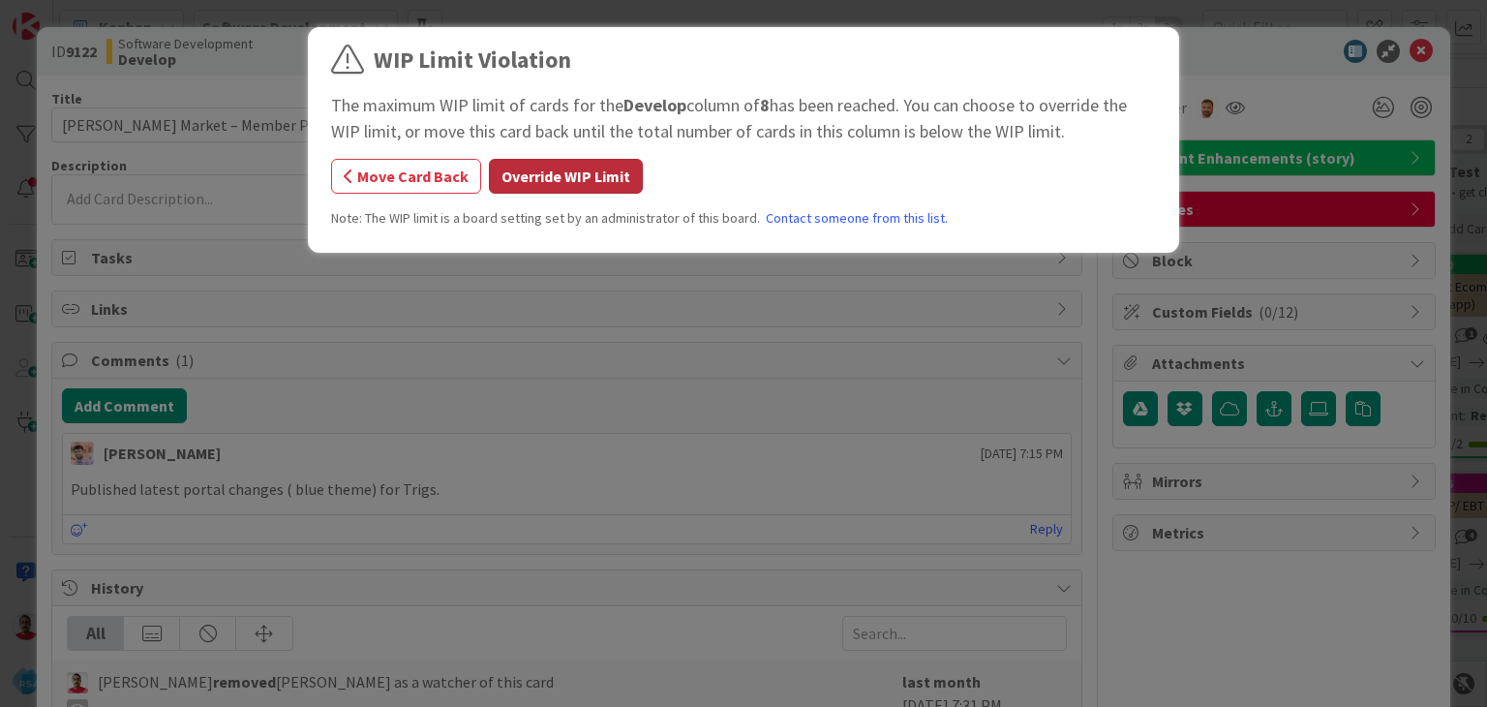
click at [605, 180] on button "Override WIP Limit" at bounding box center [566, 176] width 154 height 35
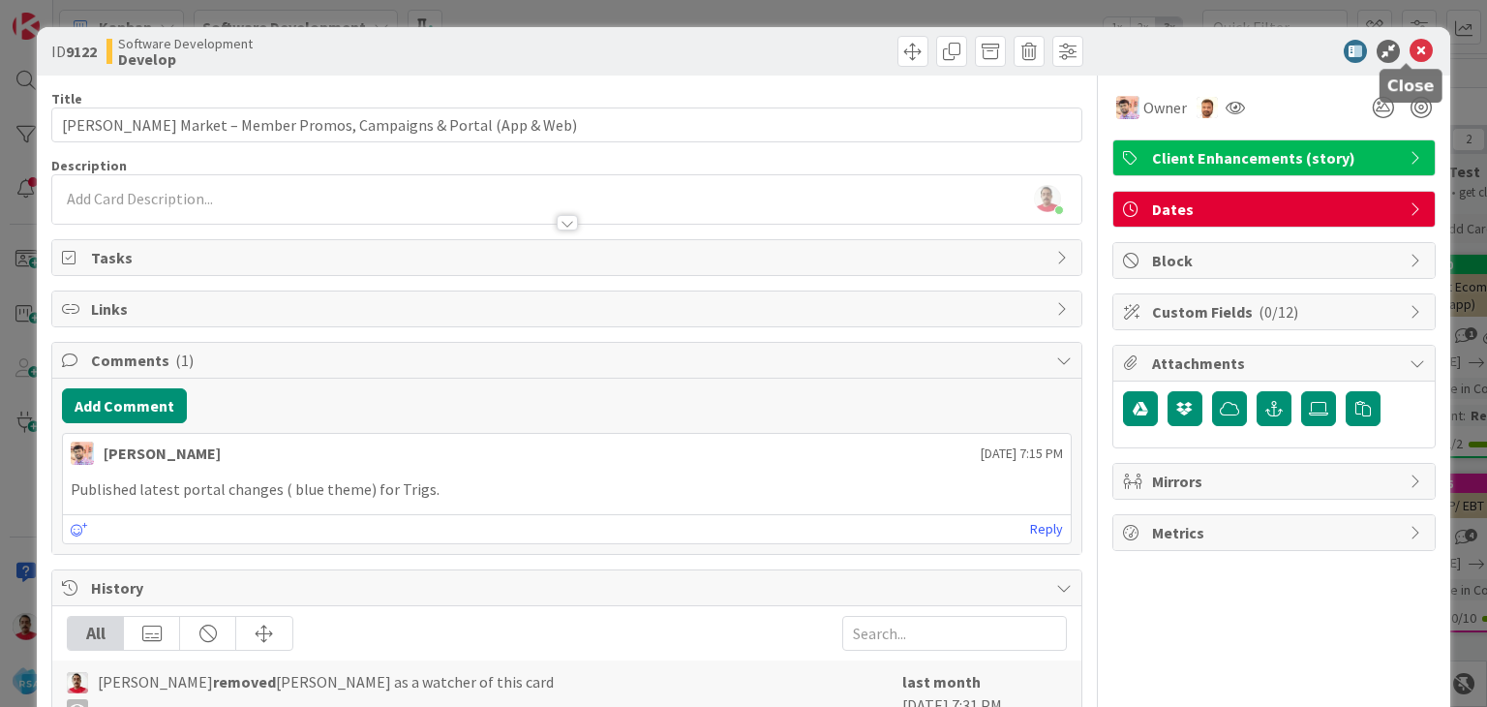
click at [1413, 51] on icon at bounding box center [1420, 51] width 23 height 23
